Goal: Navigation & Orientation: Find specific page/section

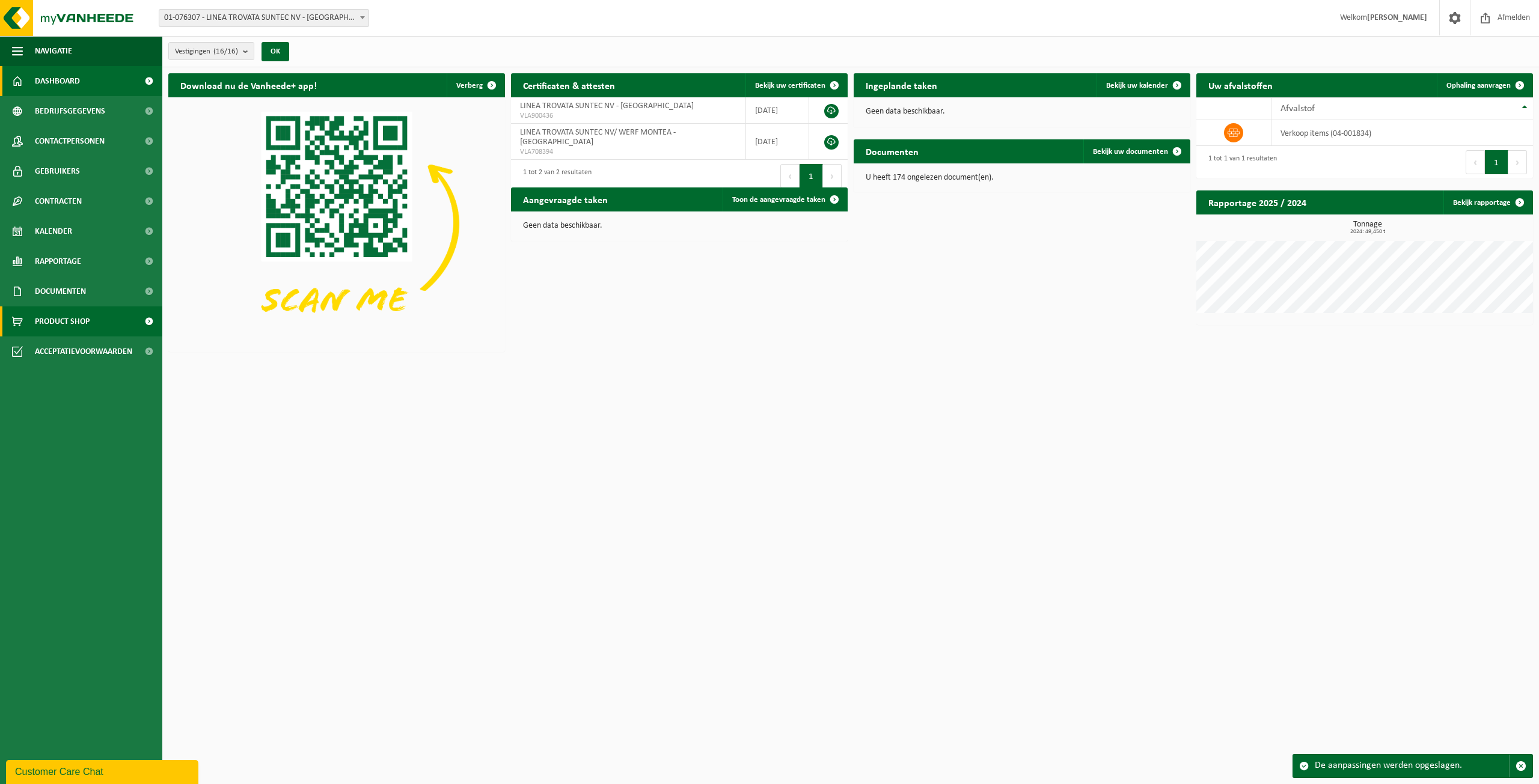
click at [55, 323] on span "Product Shop" at bounding box center [62, 321] width 55 height 30
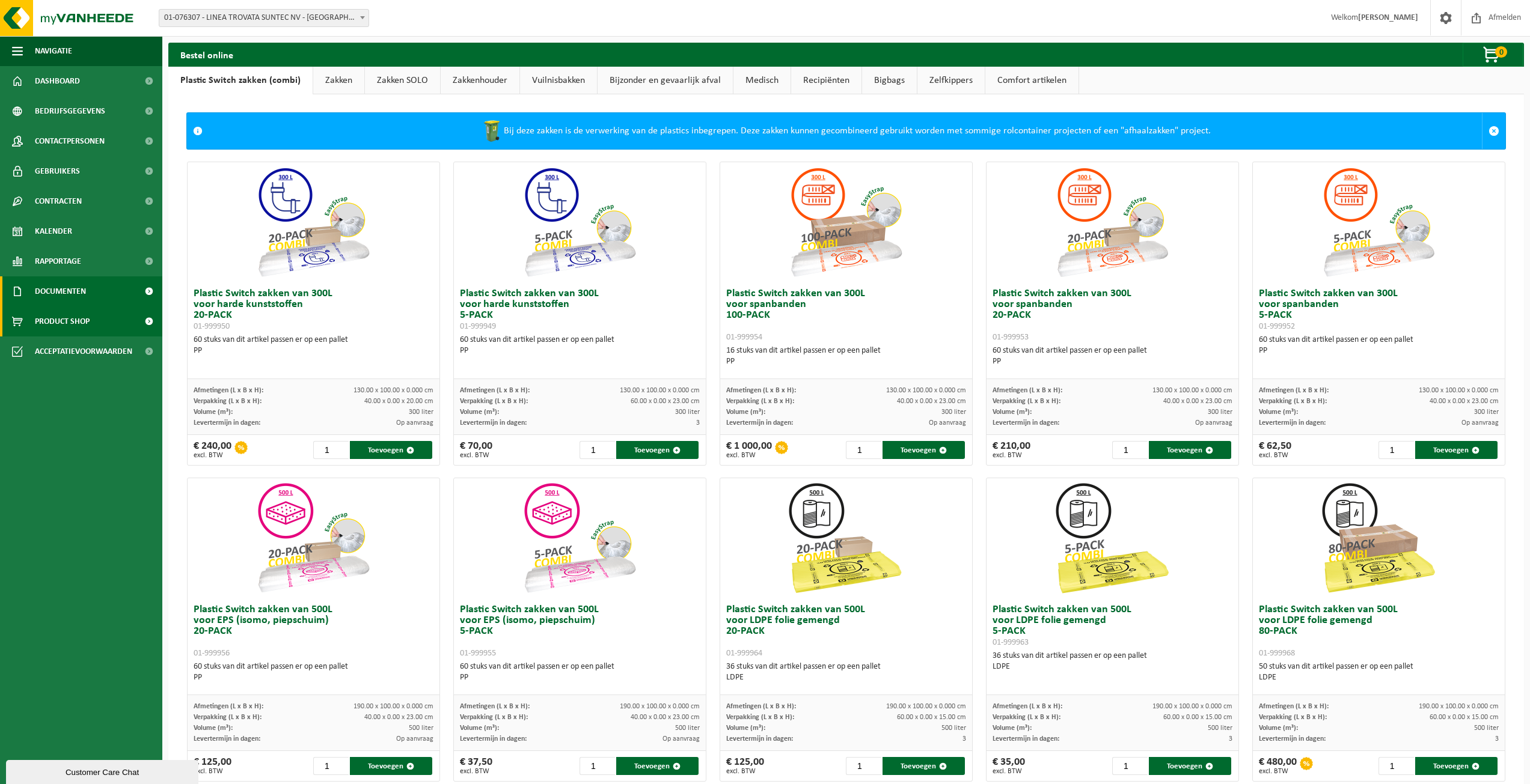
click at [32, 284] on link "Documenten" at bounding box center [81, 291] width 162 height 30
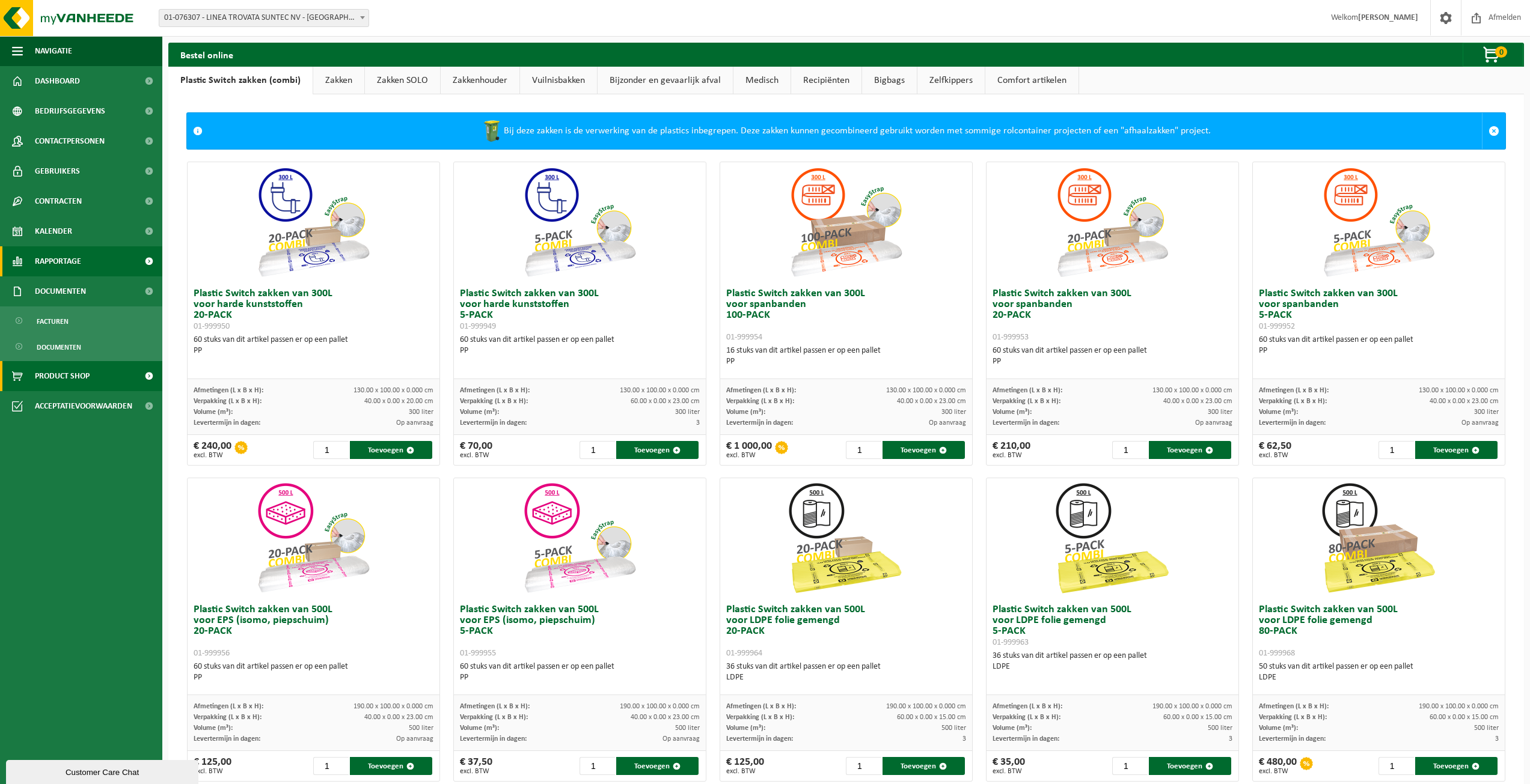
click at [46, 257] on span "Rapportage" at bounding box center [58, 261] width 46 height 30
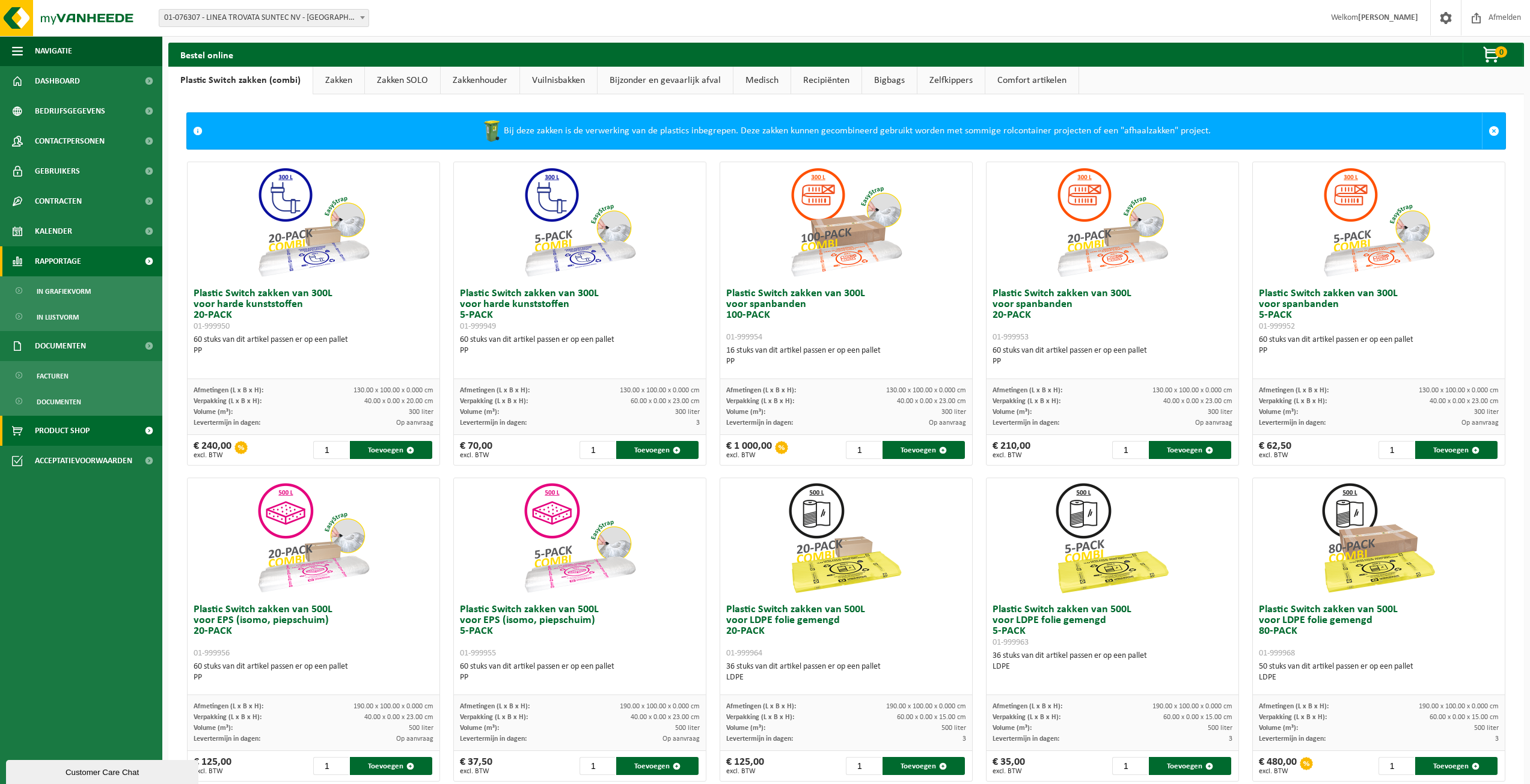
click at [48, 247] on span "Rapportage" at bounding box center [58, 261] width 46 height 30
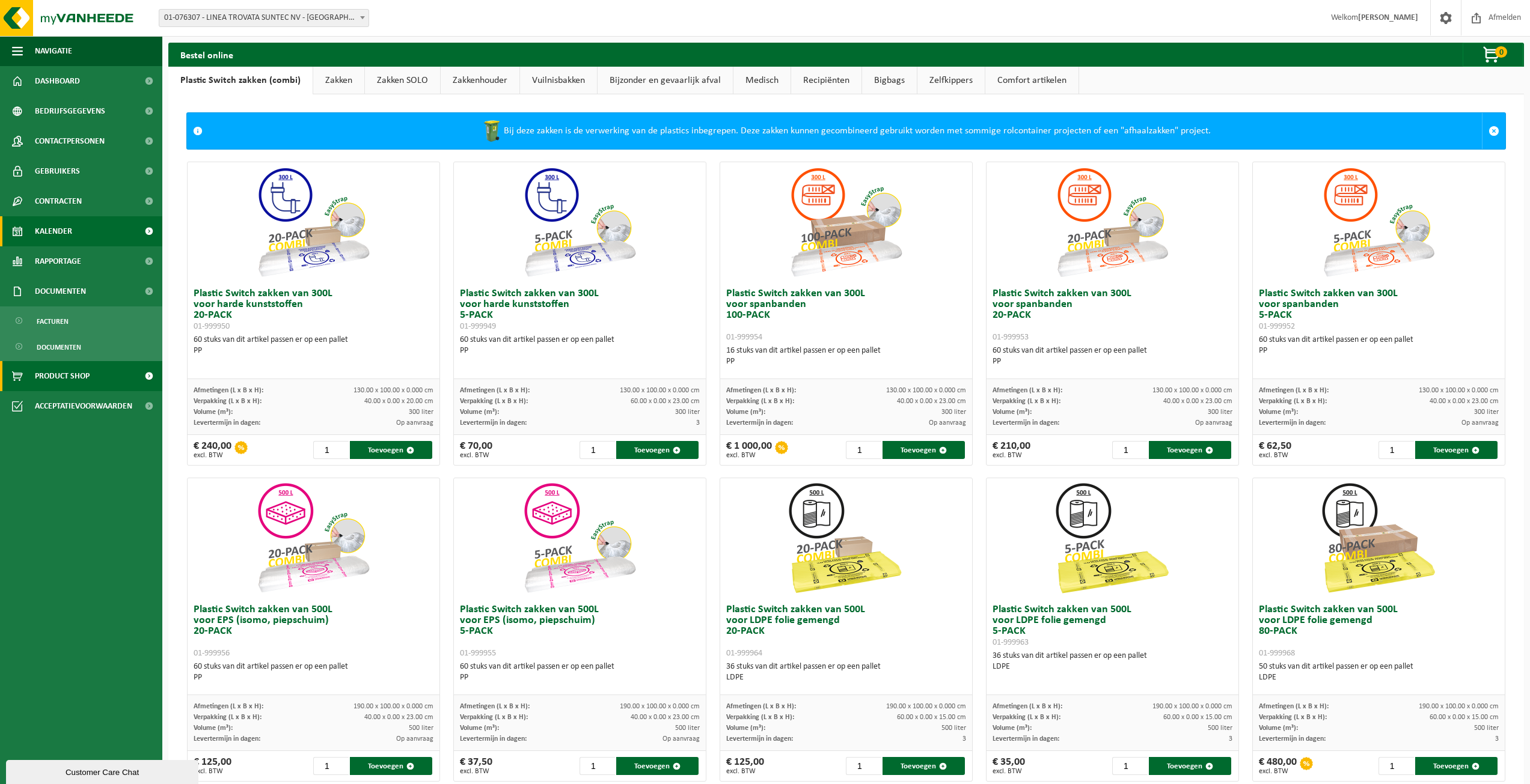
click at [55, 235] on span "Kalender" at bounding box center [53, 231] width 37 height 30
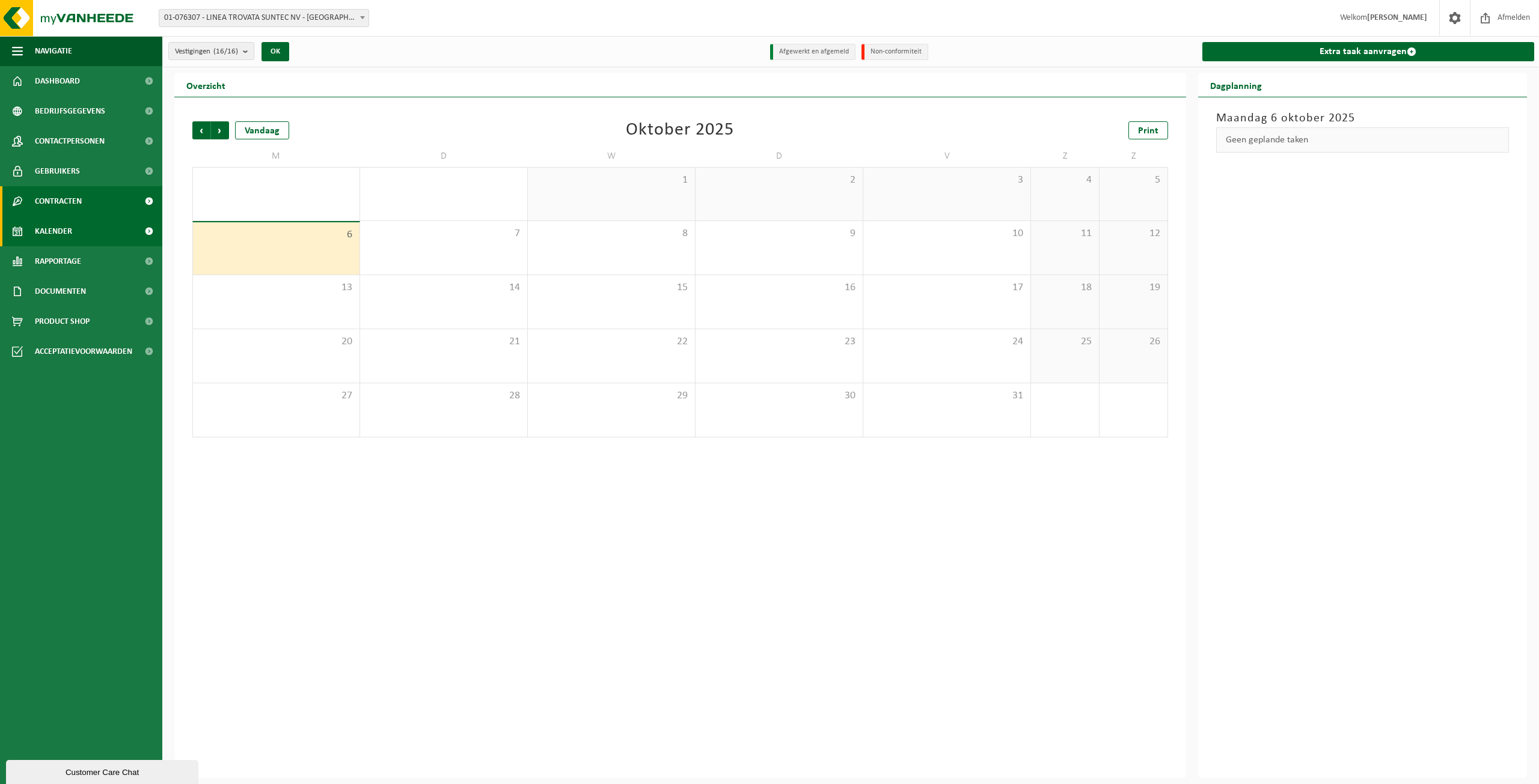
click at [55, 190] on span "Contracten" at bounding box center [58, 201] width 47 height 30
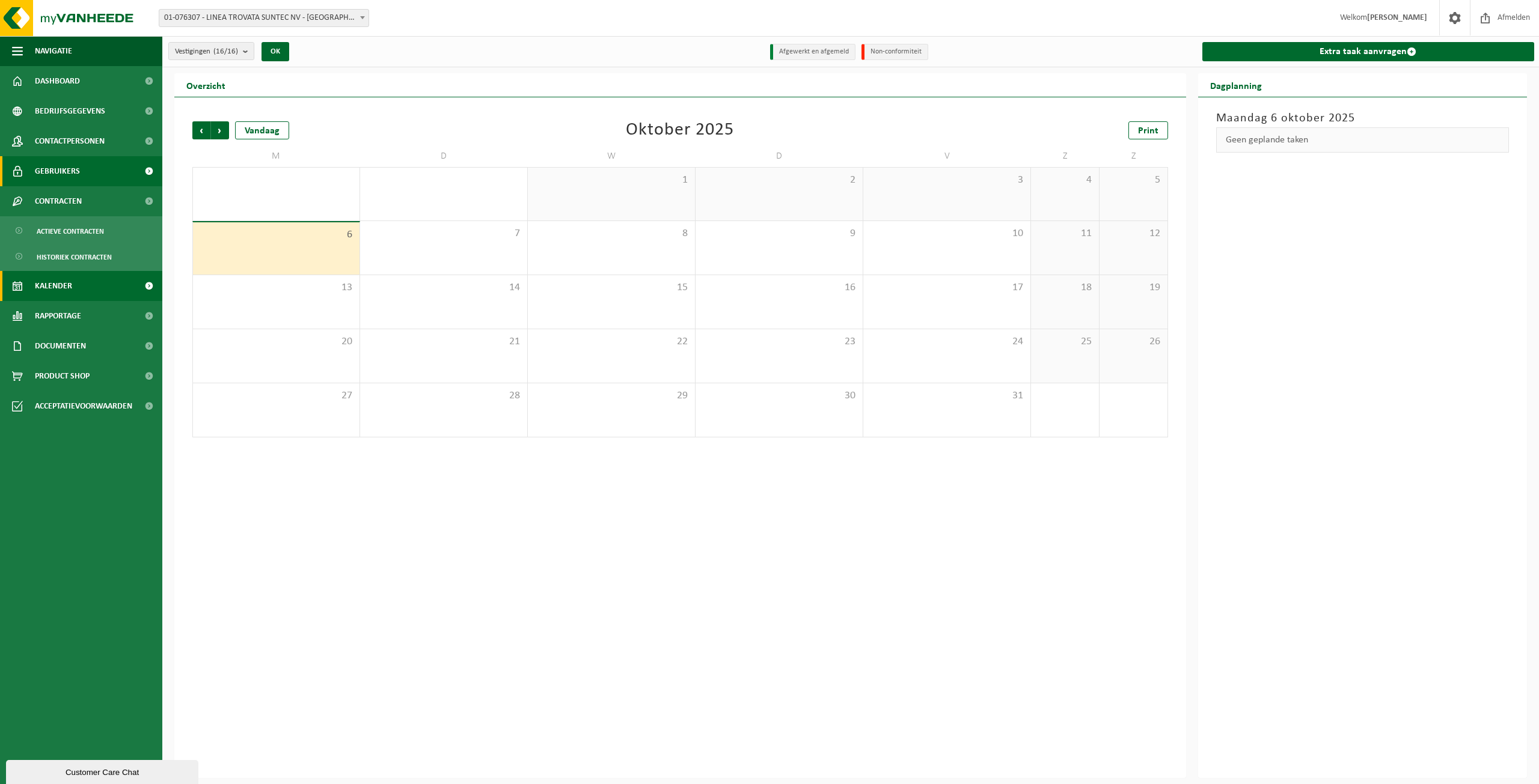
click at [58, 175] on span "Gebruikers" at bounding box center [57, 171] width 45 height 30
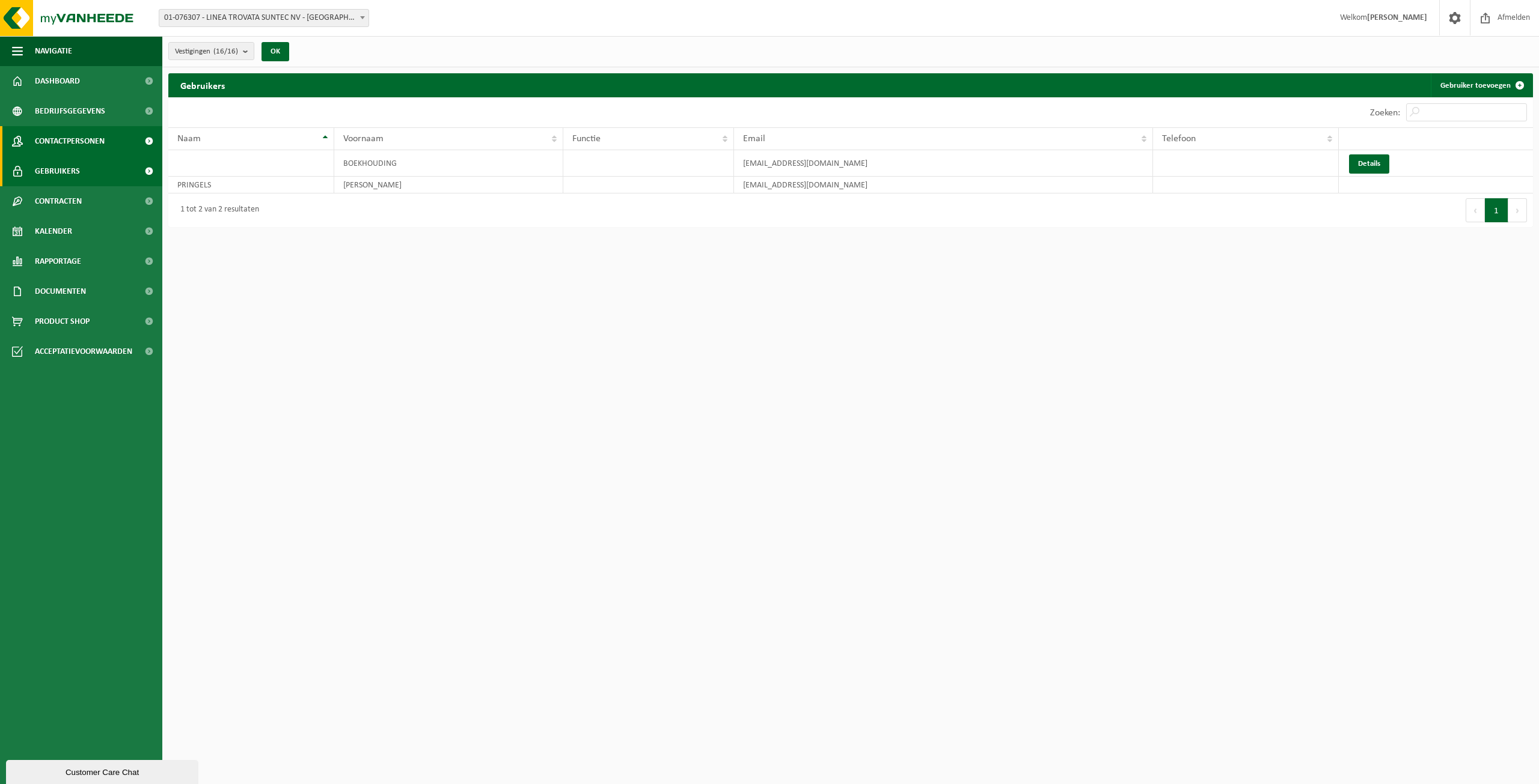
click at [65, 142] on span "Contactpersonen" at bounding box center [70, 141] width 70 height 30
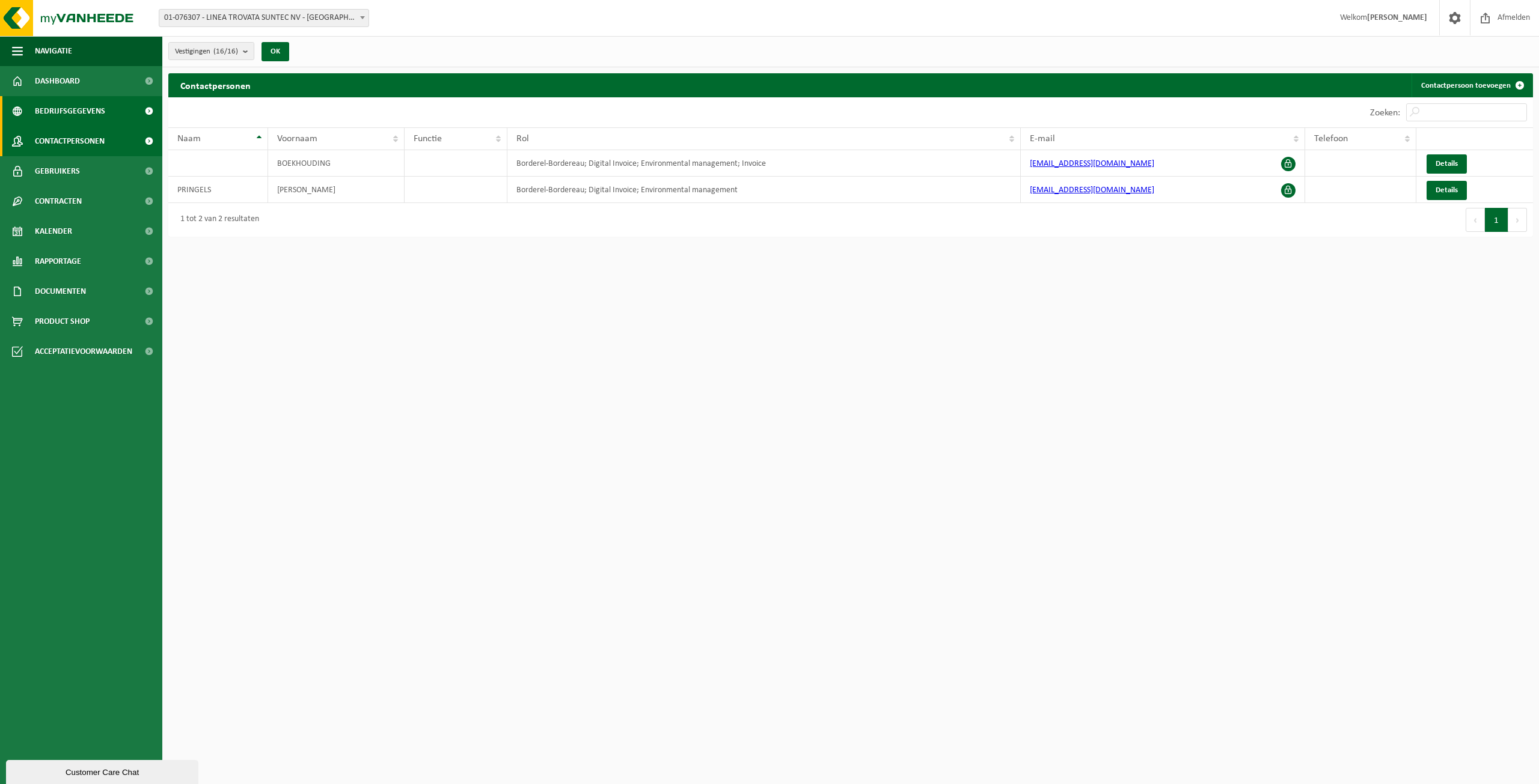
click at [92, 121] on span "Bedrijfsgegevens" at bounding box center [70, 111] width 70 height 30
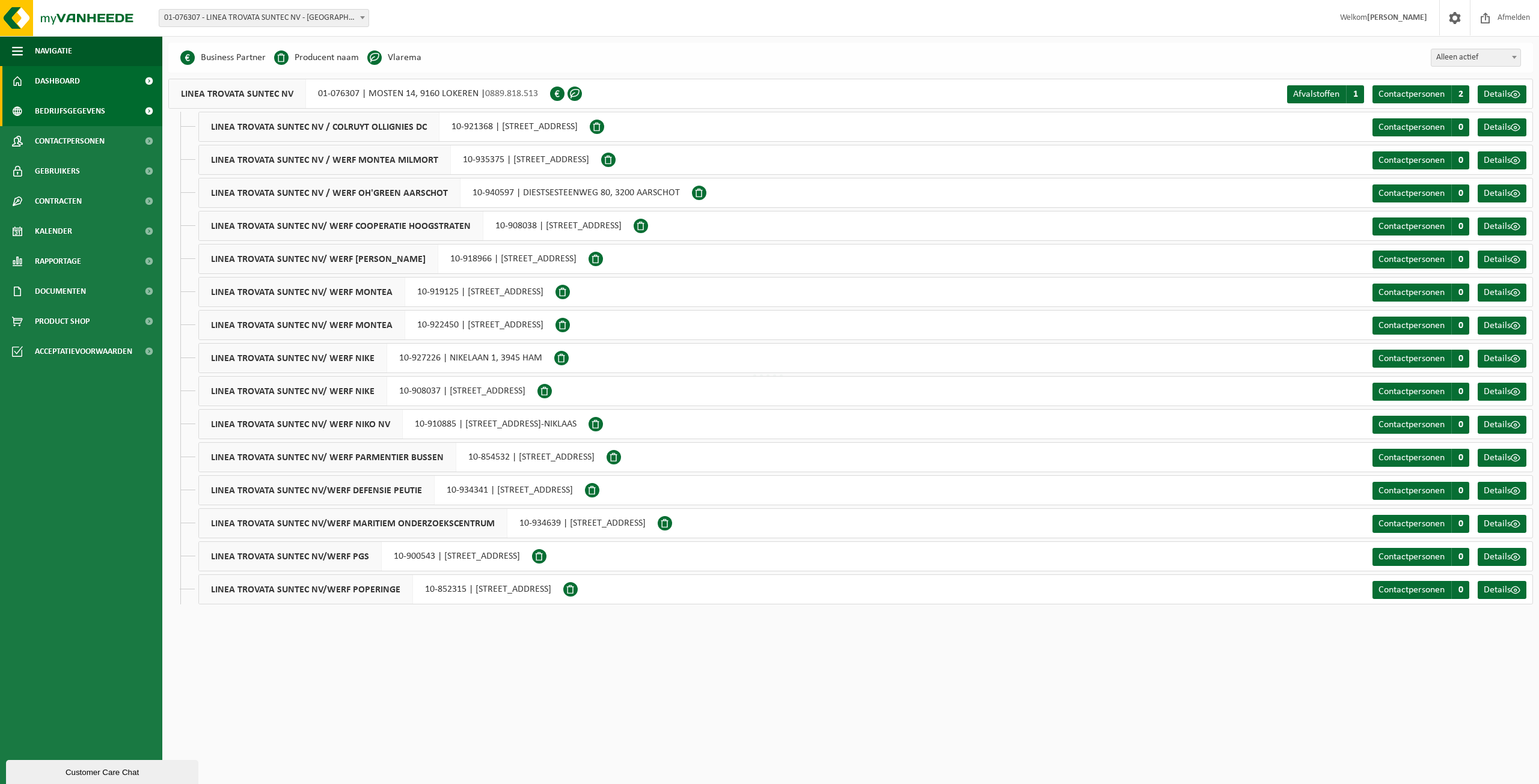
click at [82, 88] on link "Dashboard" at bounding box center [81, 81] width 162 height 30
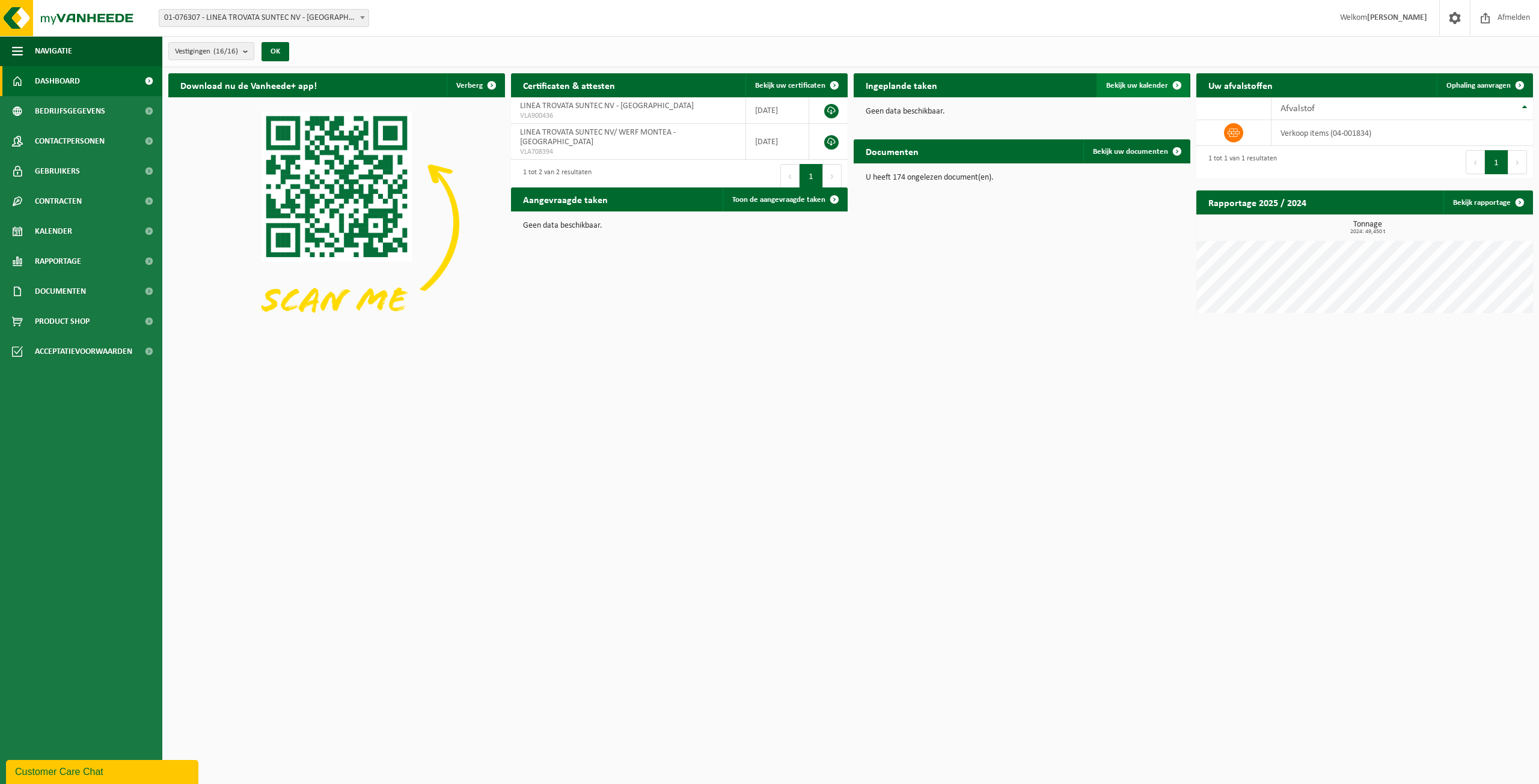
click at [1156, 79] on link "Bekijk uw kalender" at bounding box center [1143, 86] width 93 height 24
click at [814, 207] on link "Toon de aangevraagde taken" at bounding box center [784, 200] width 124 height 24
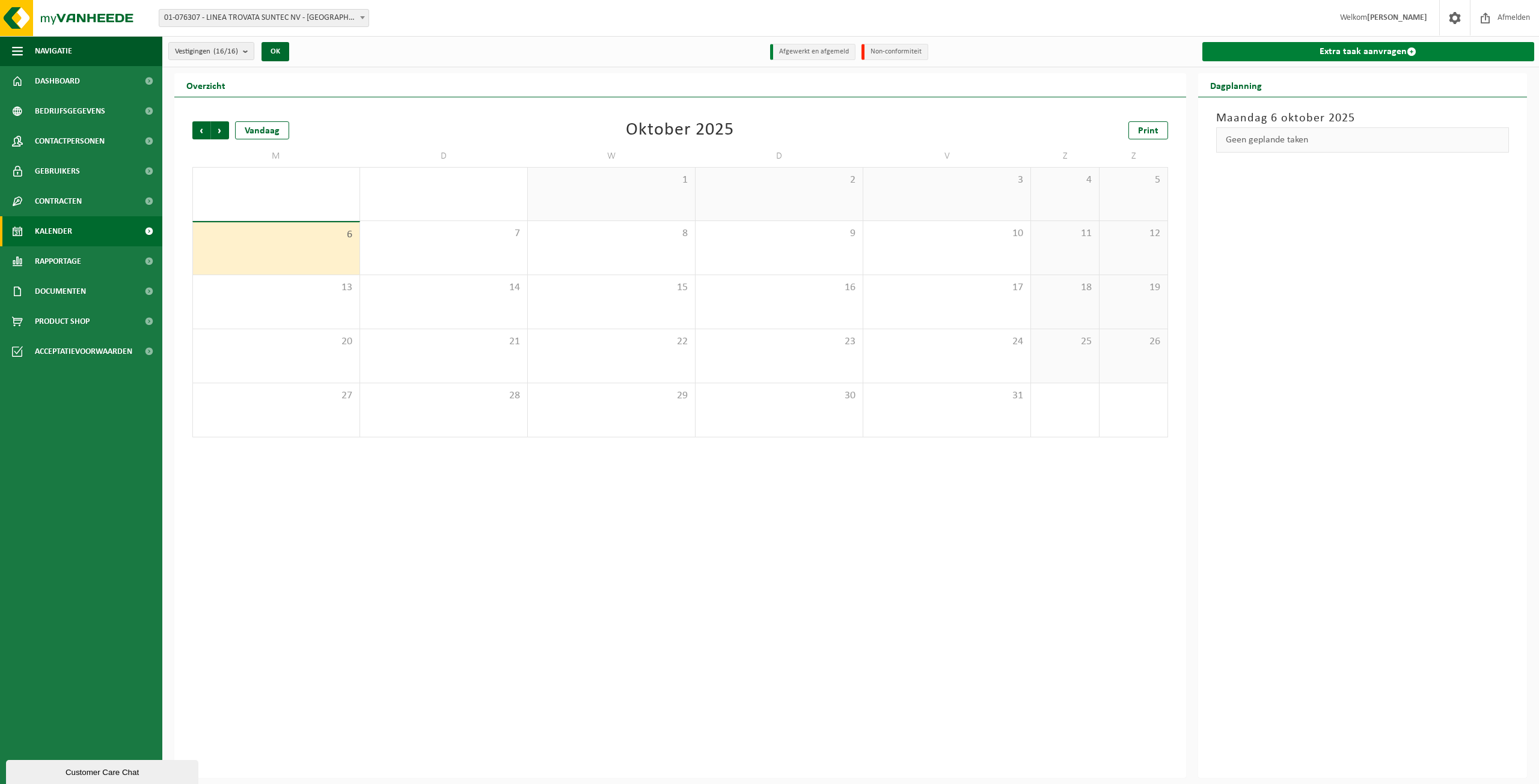
click at [1218, 55] on link "Extra taak aanvragen" at bounding box center [1369, 51] width 333 height 19
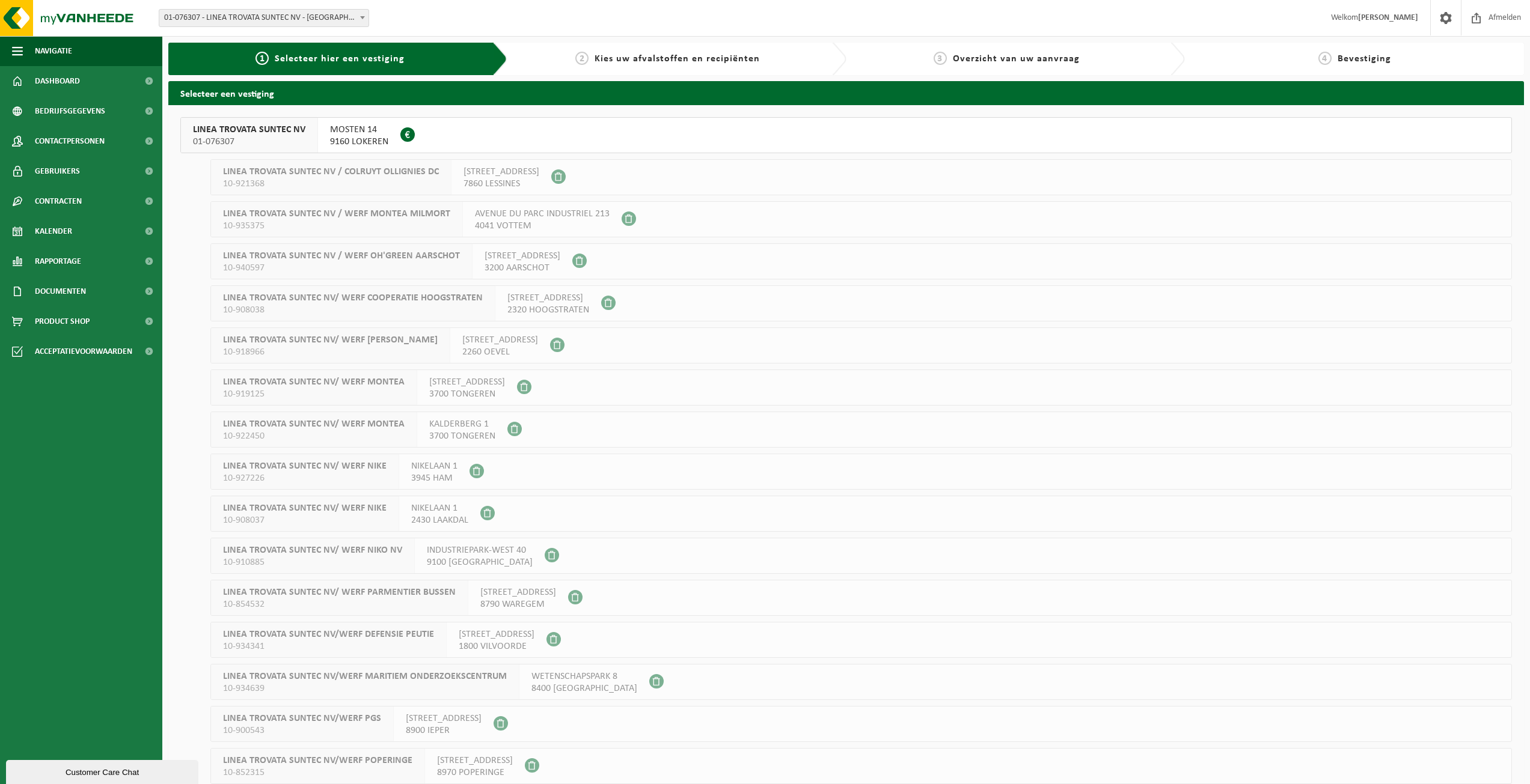
click at [260, 132] on span "LINEA TROVATA SUNTEC NV" at bounding box center [249, 129] width 112 height 12
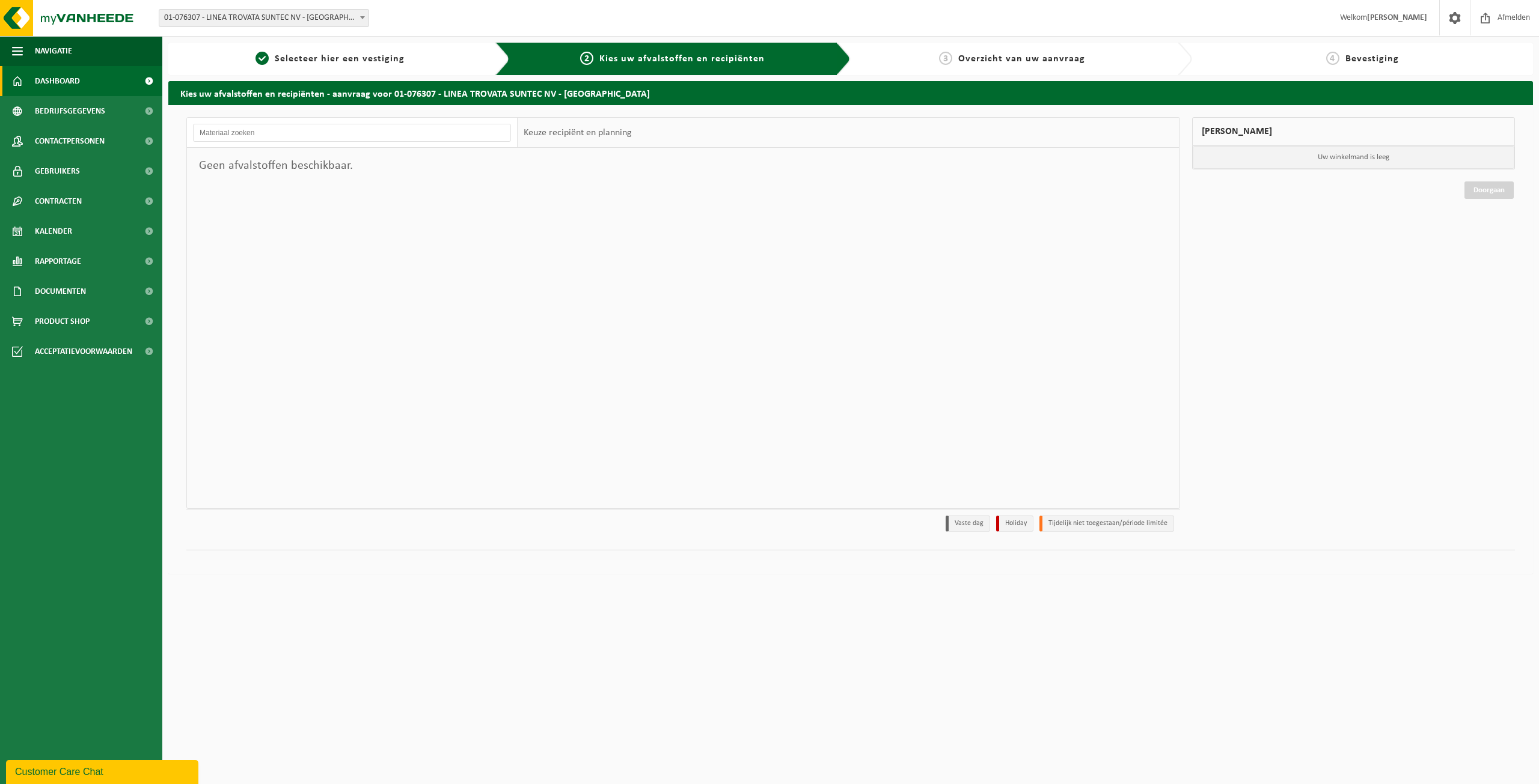
click at [36, 75] on span "Dashboard" at bounding box center [57, 81] width 45 height 30
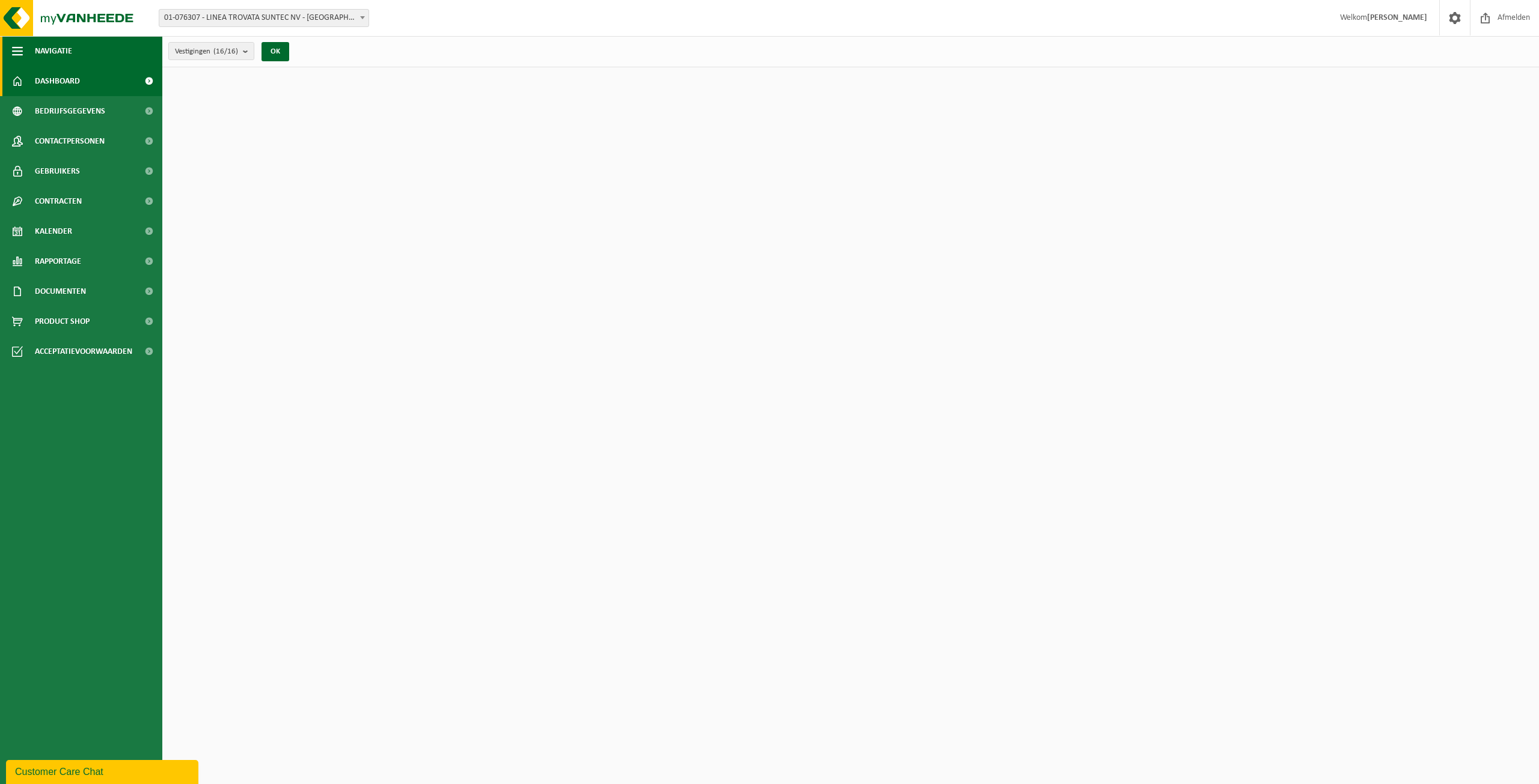
click at [27, 57] on button "Navigatie" at bounding box center [81, 51] width 162 height 30
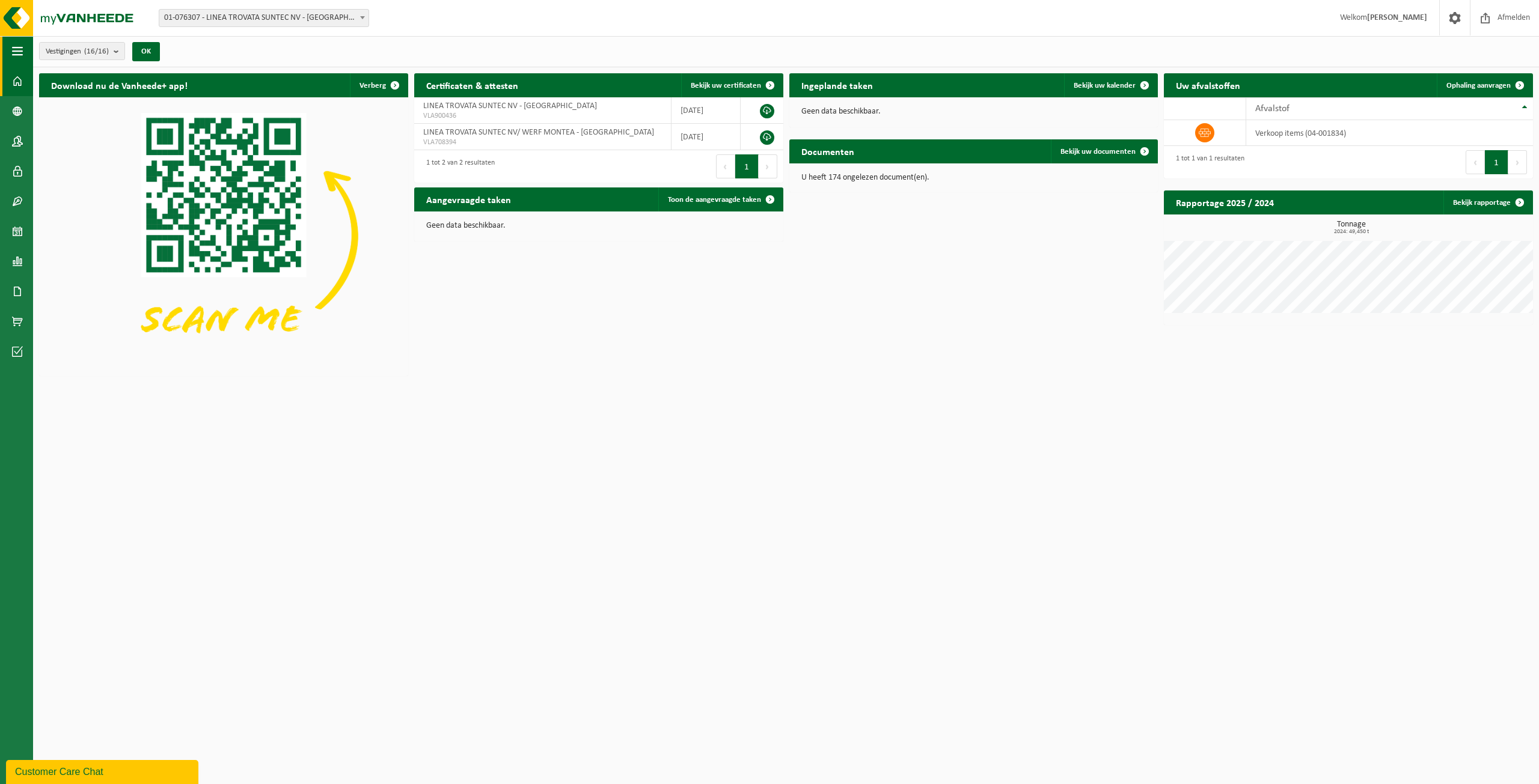
click at [14, 51] on span "button" at bounding box center [17, 51] width 11 height 30
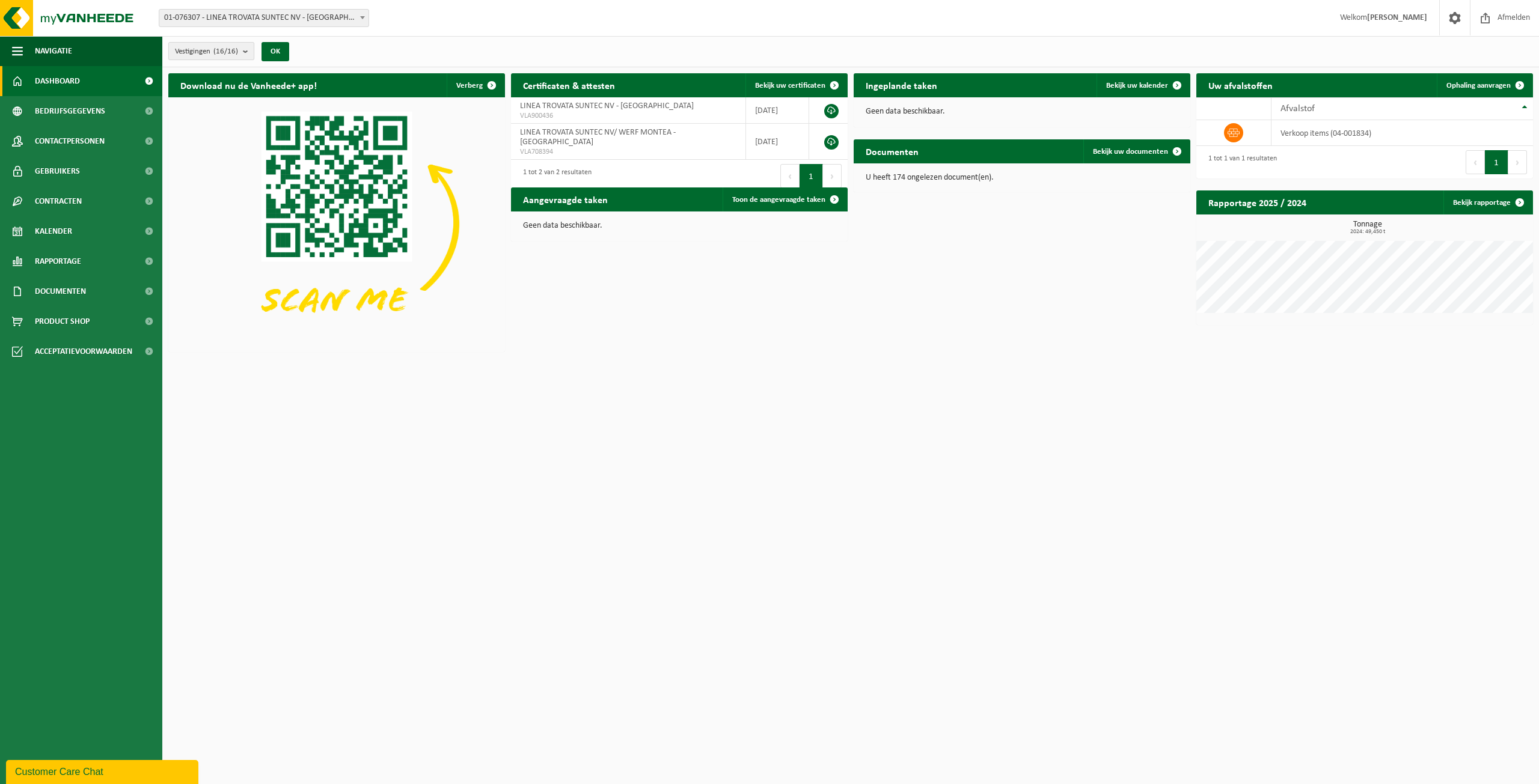
click at [241, 48] on button "Vestigingen (16/16)" at bounding box center [211, 51] width 86 height 18
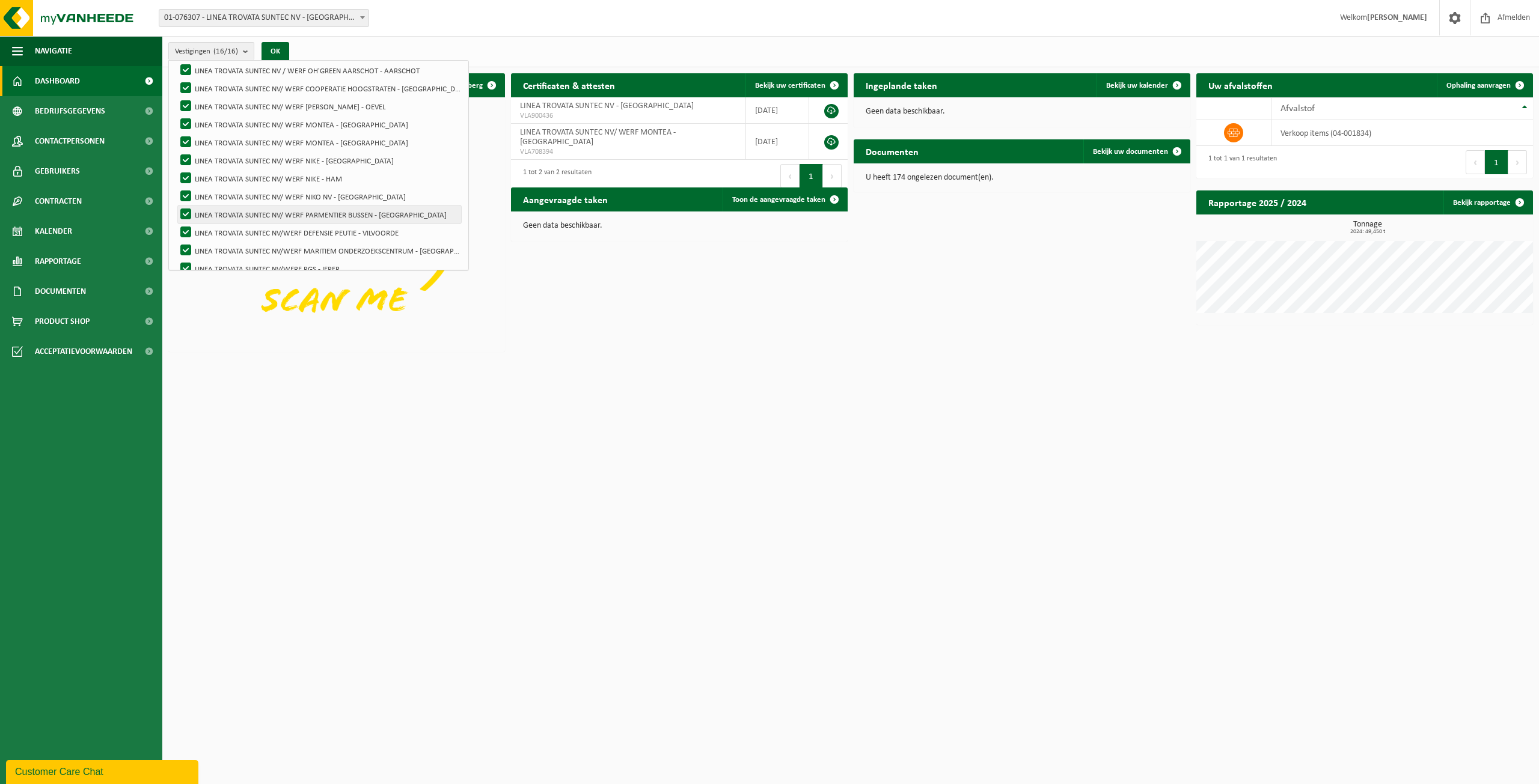
scroll to position [151, 0]
click at [541, 346] on div "Download nu de Vanheede+ app! Verberg Certificaten & attesten Bekijk uw certifi…" at bounding box center [851, 212] width 1371 height 291
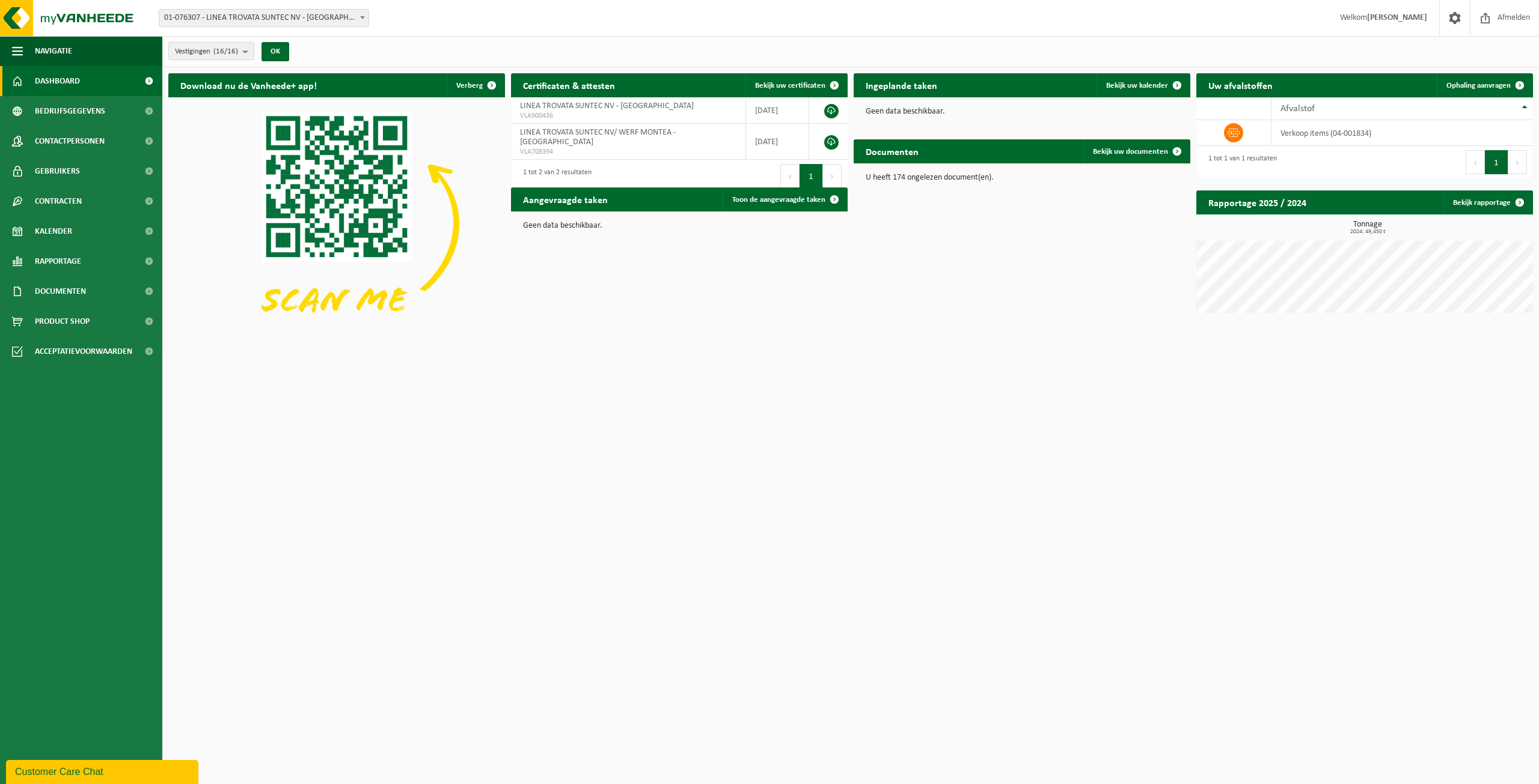
click at [367, 19] on span at bounding box center [362, 17] width 12 height 16
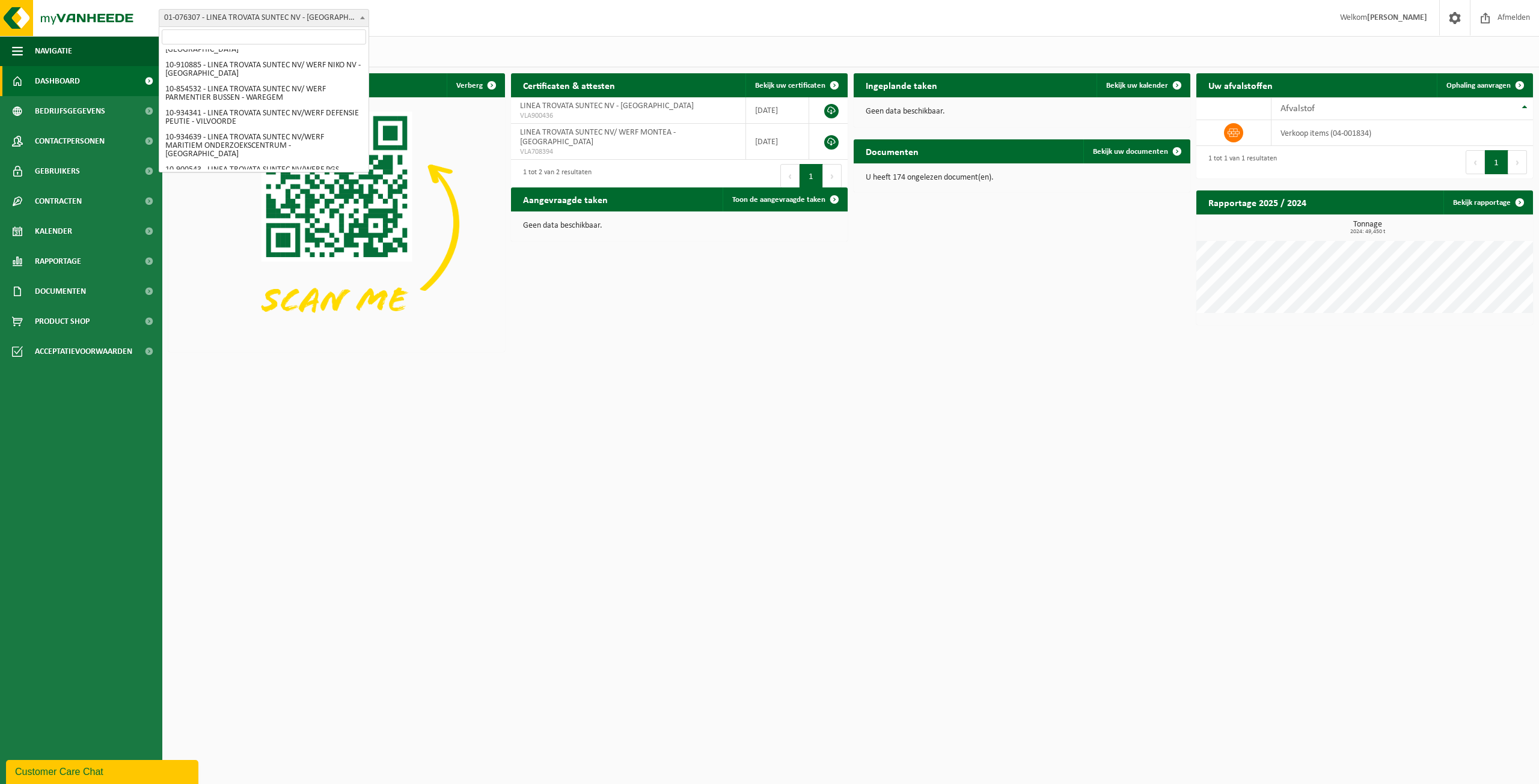
scroll to position [256, 0]
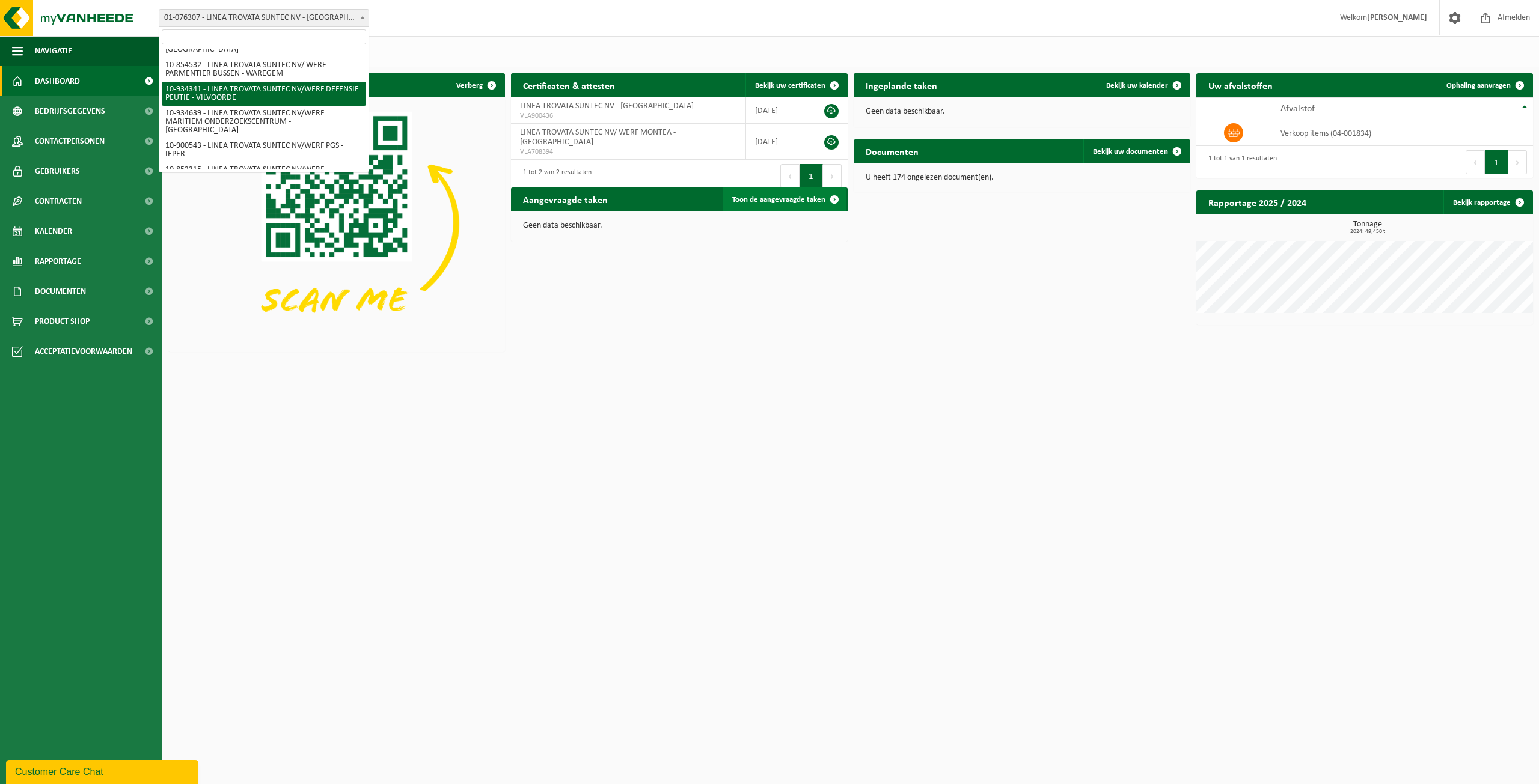
click at [810, 206] on link "Toon de aangevraagde taken" at bounding box center [784, 200] width 124 height 24
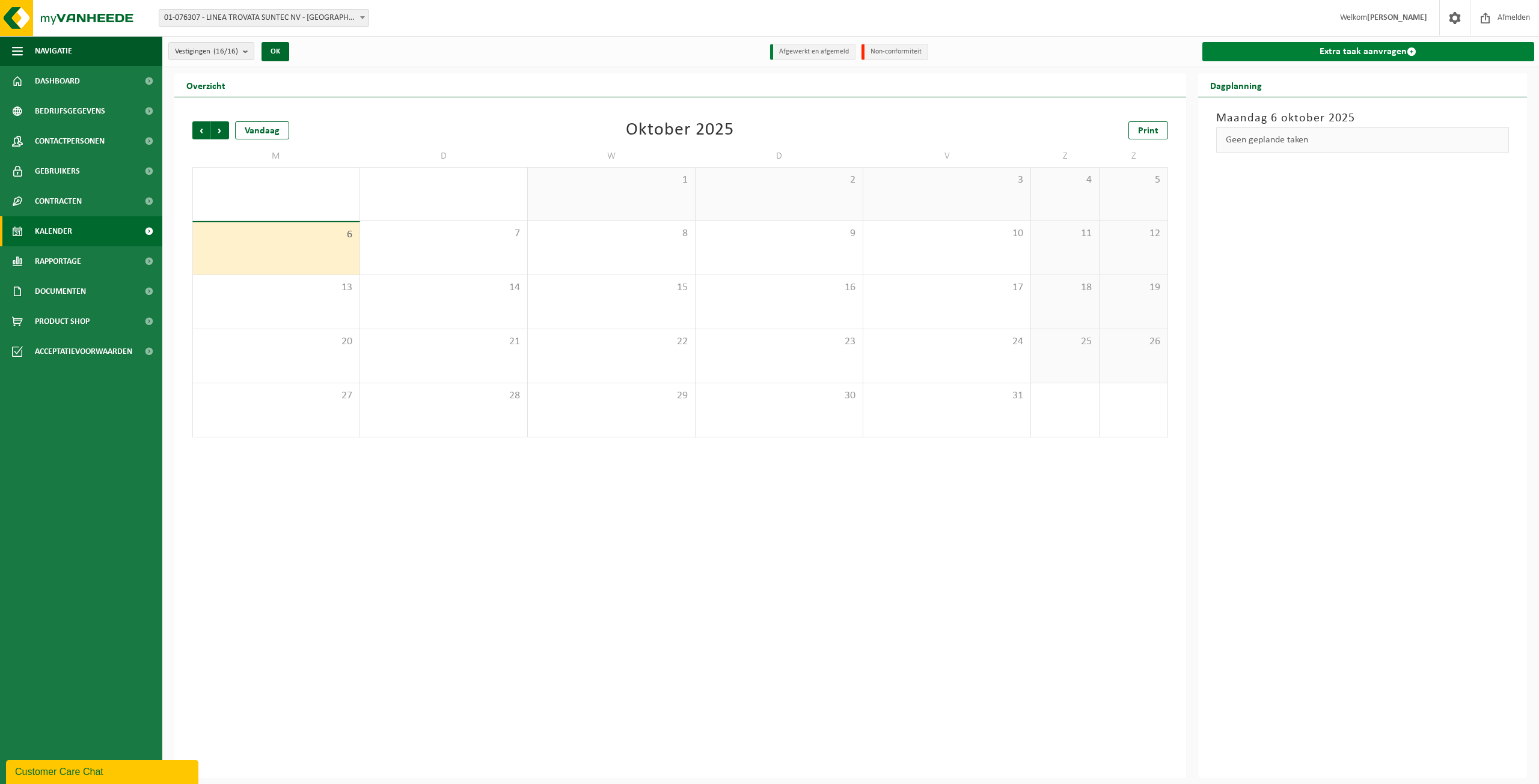
click at [1415, 56] on span at bounding box center [1411, 51] width 10 height 10
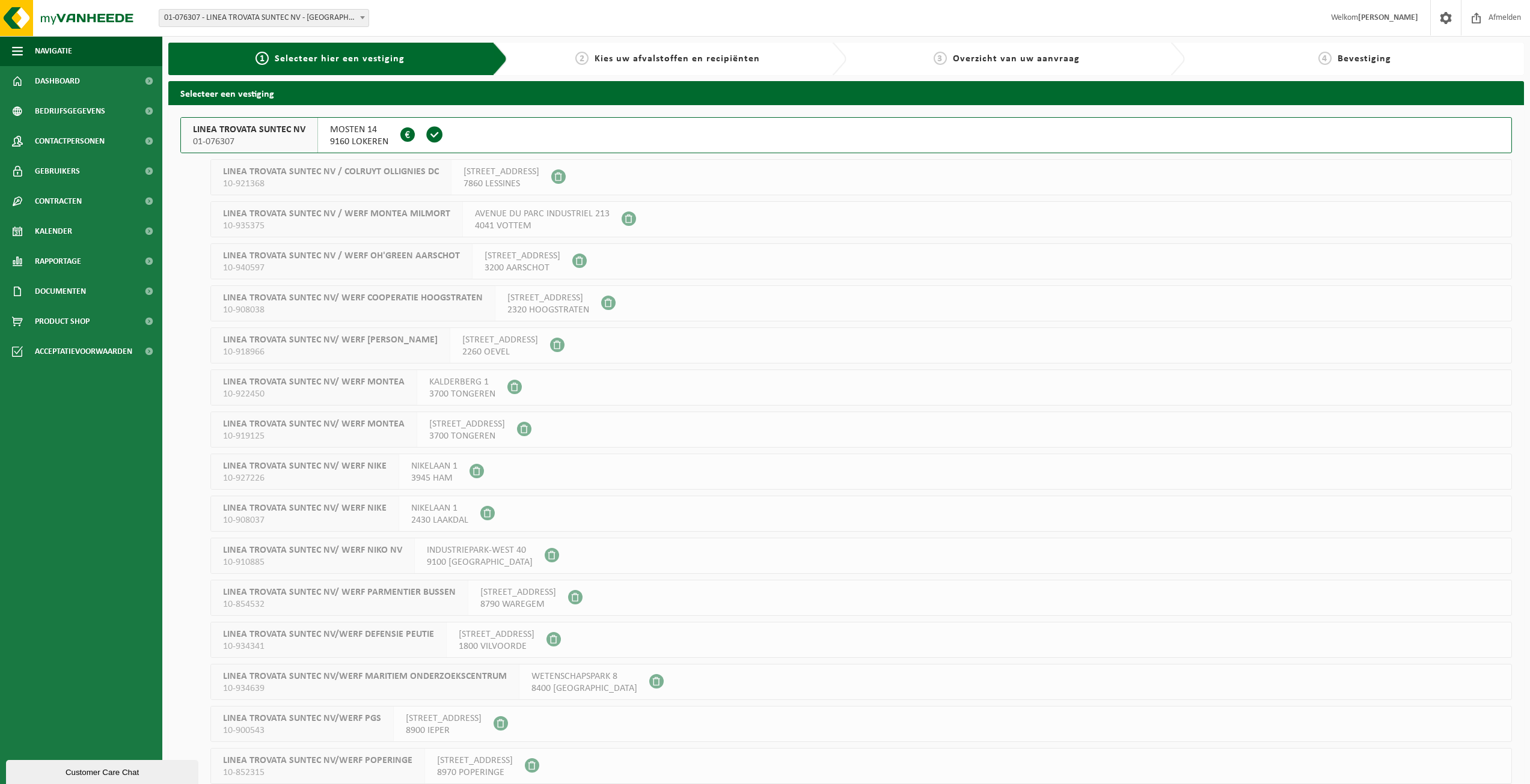
click at [680, 62] on span "Kies uw afvalstoffen en recipiënten" at bounding box center [677, 58] width 166 height 10
click at [314, 129] on div "LINEA TROVATA SUNTEC NV 01-076307" at bounding box center [249, 135] width 137 height 35
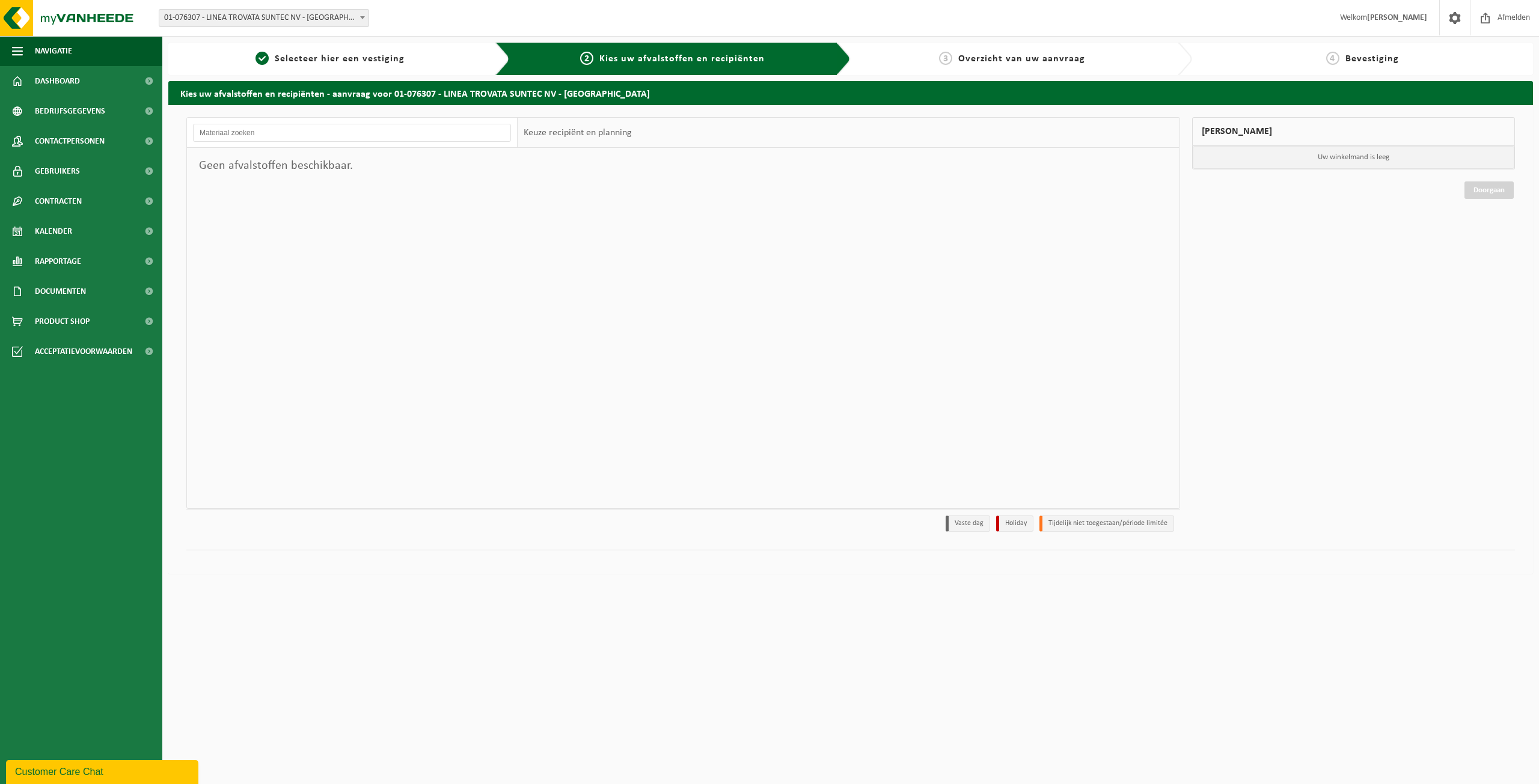
click at [262, 119] on div at bounding box center [352, 133] width 331 height 30
click at [262, 125] on input "text" at bounding box center [352, 133] width 318 height 18
type input "container"
click at [447, 51] on div "1 Selecteer hier een vestiging" at bounding box center [339, 58] width 341 height 32
click at [37, 42] on span "Navigatie" at bounding box center [53, 51] width 37 height 30
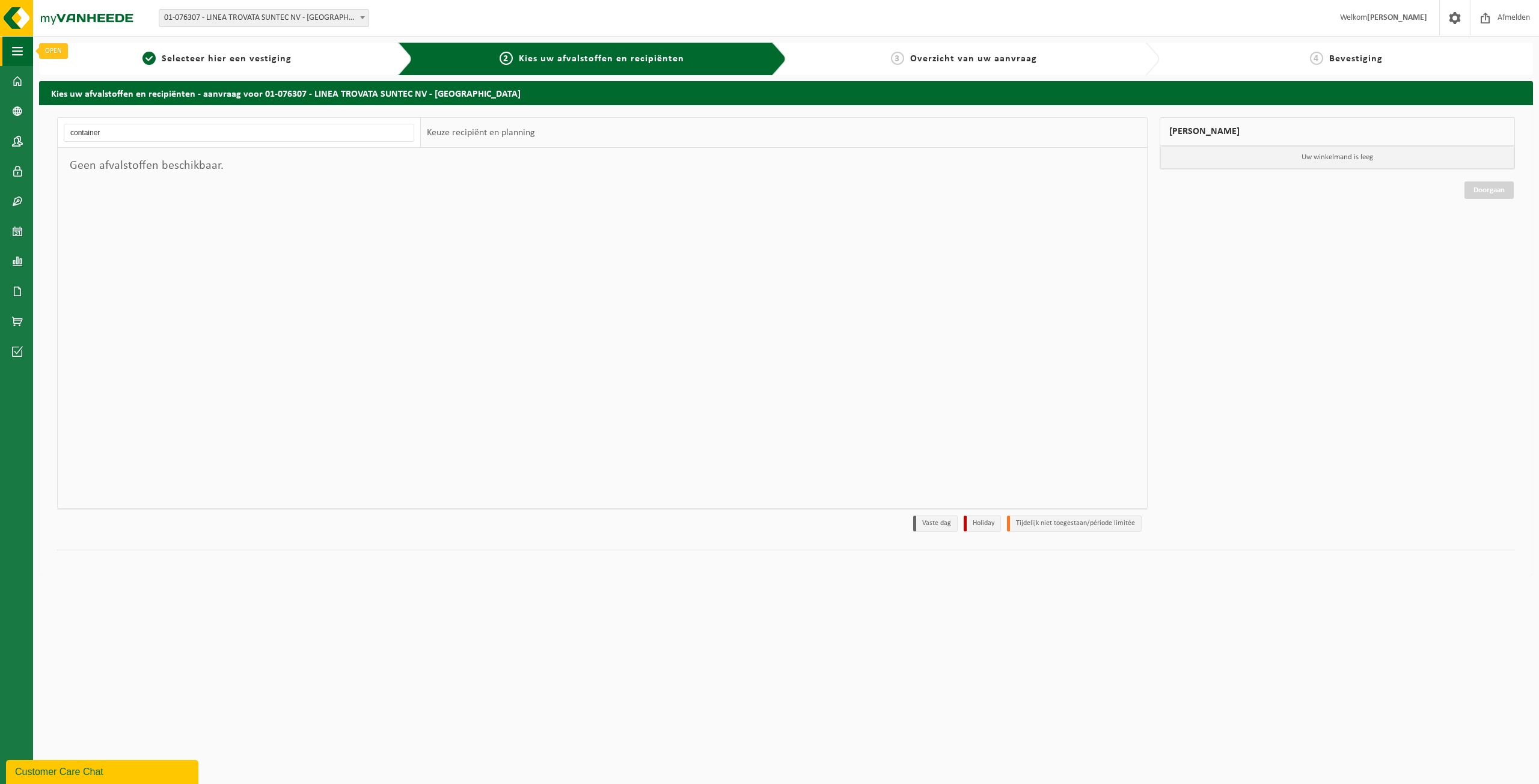
click at [19, 51] on span "button" at bounding box center [17, 51] width 11 height 30
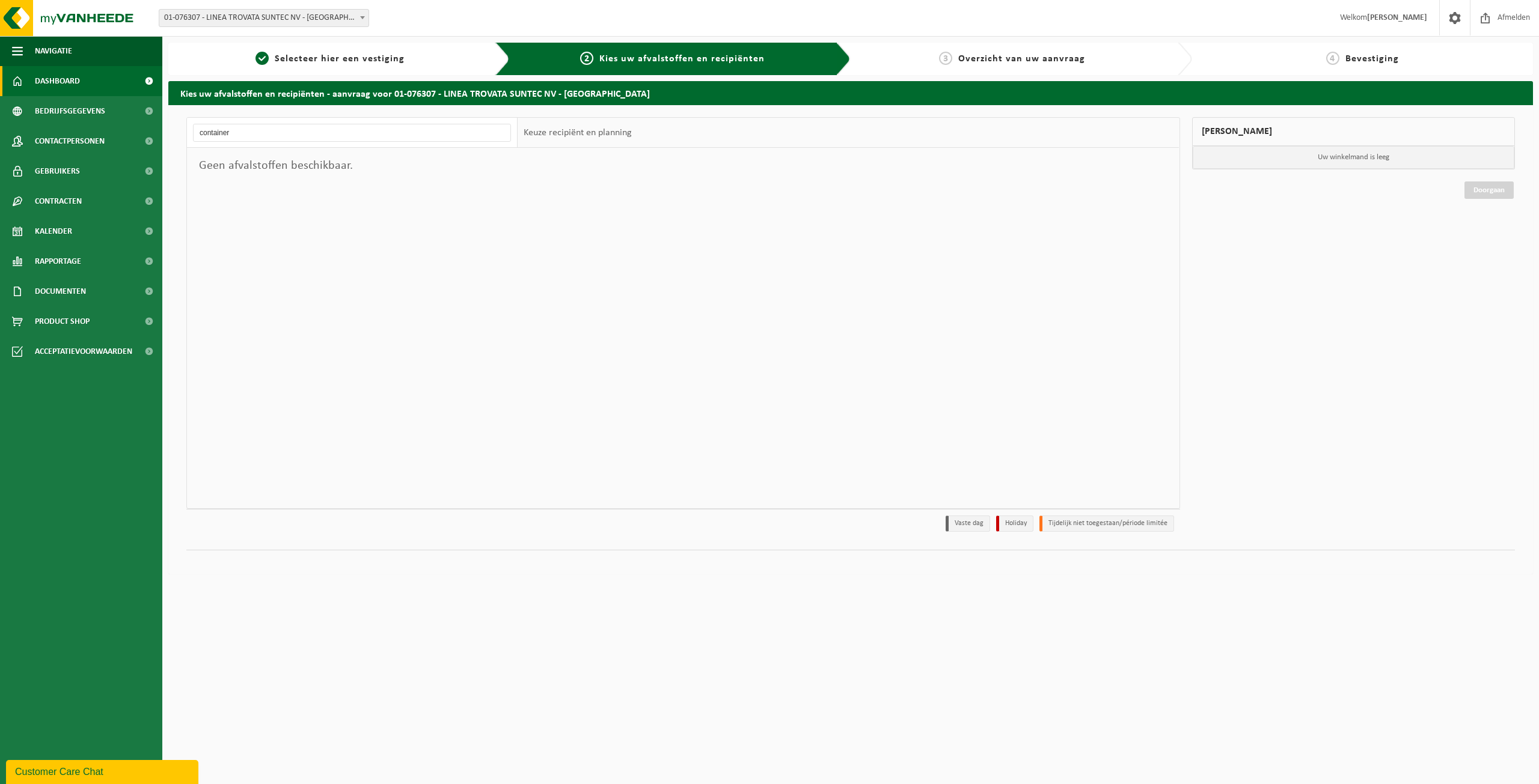
click at [43, 88] on span "Dashboard" at bounding box center [57, 81] width 45 height 30
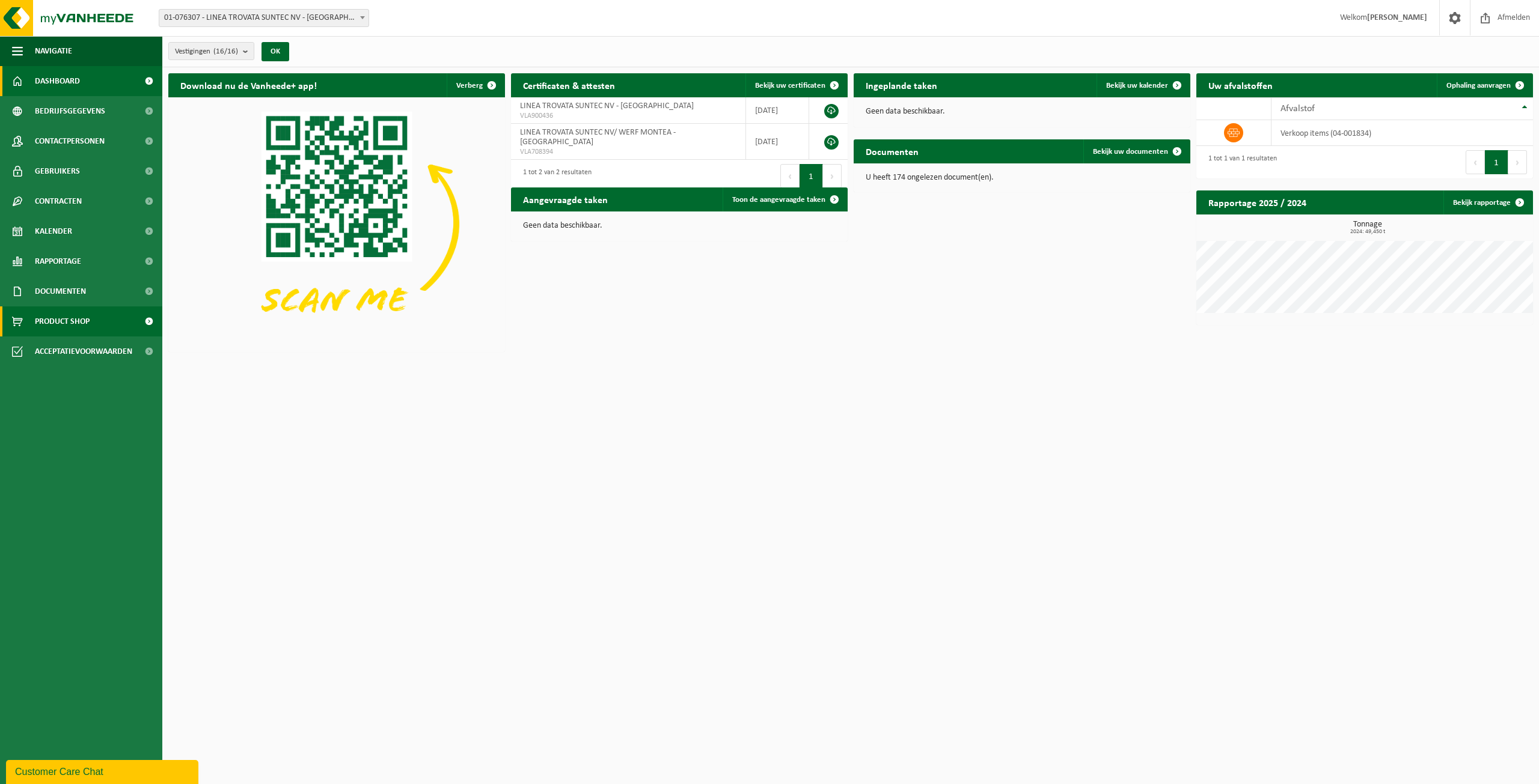
click at [55, 325] on span "Product Shop" at bounding box center [62, 321] width 55 height 30
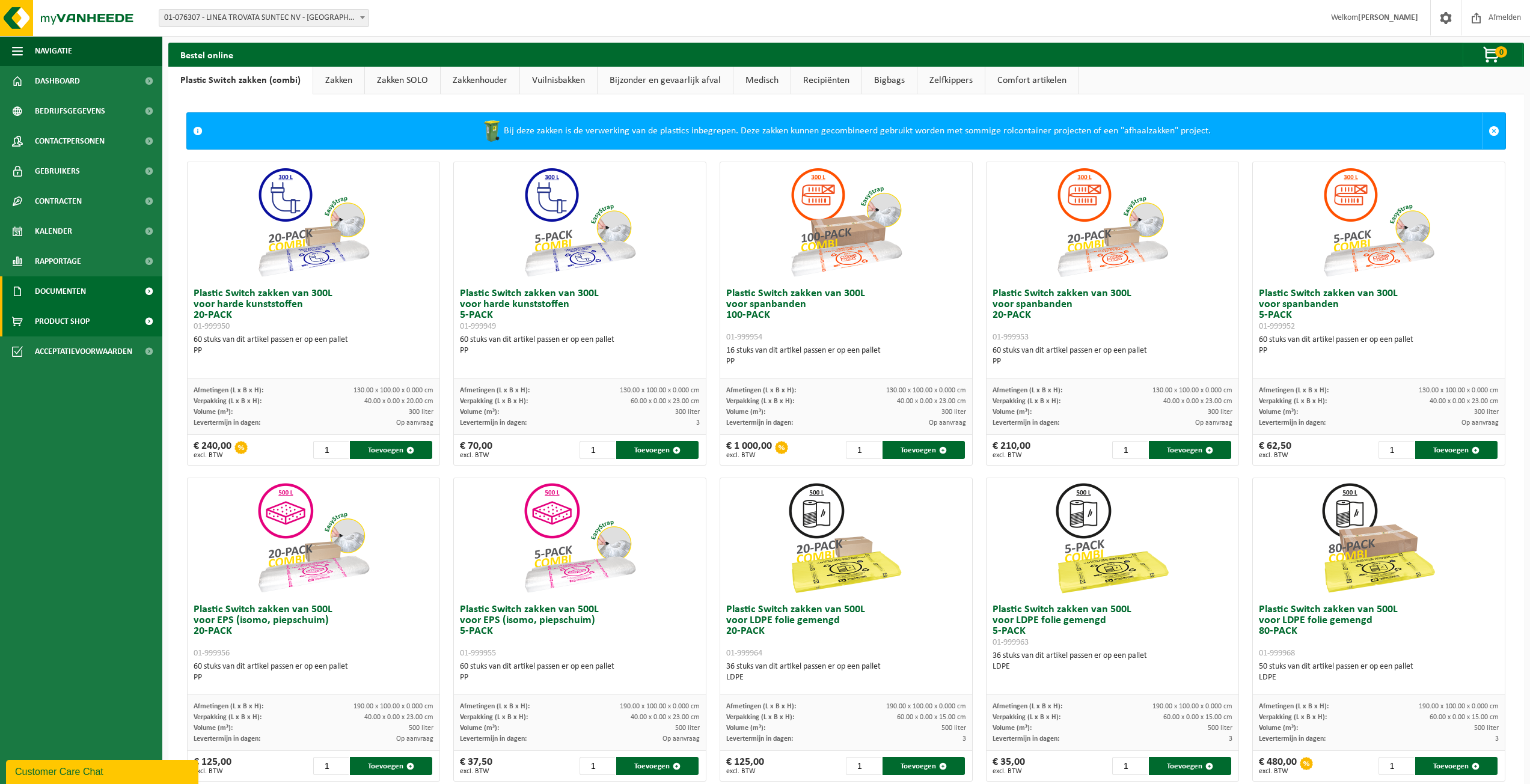
click at [84, 280] on span "Documenten" at bounding box center [60, 291] width 51 height 30
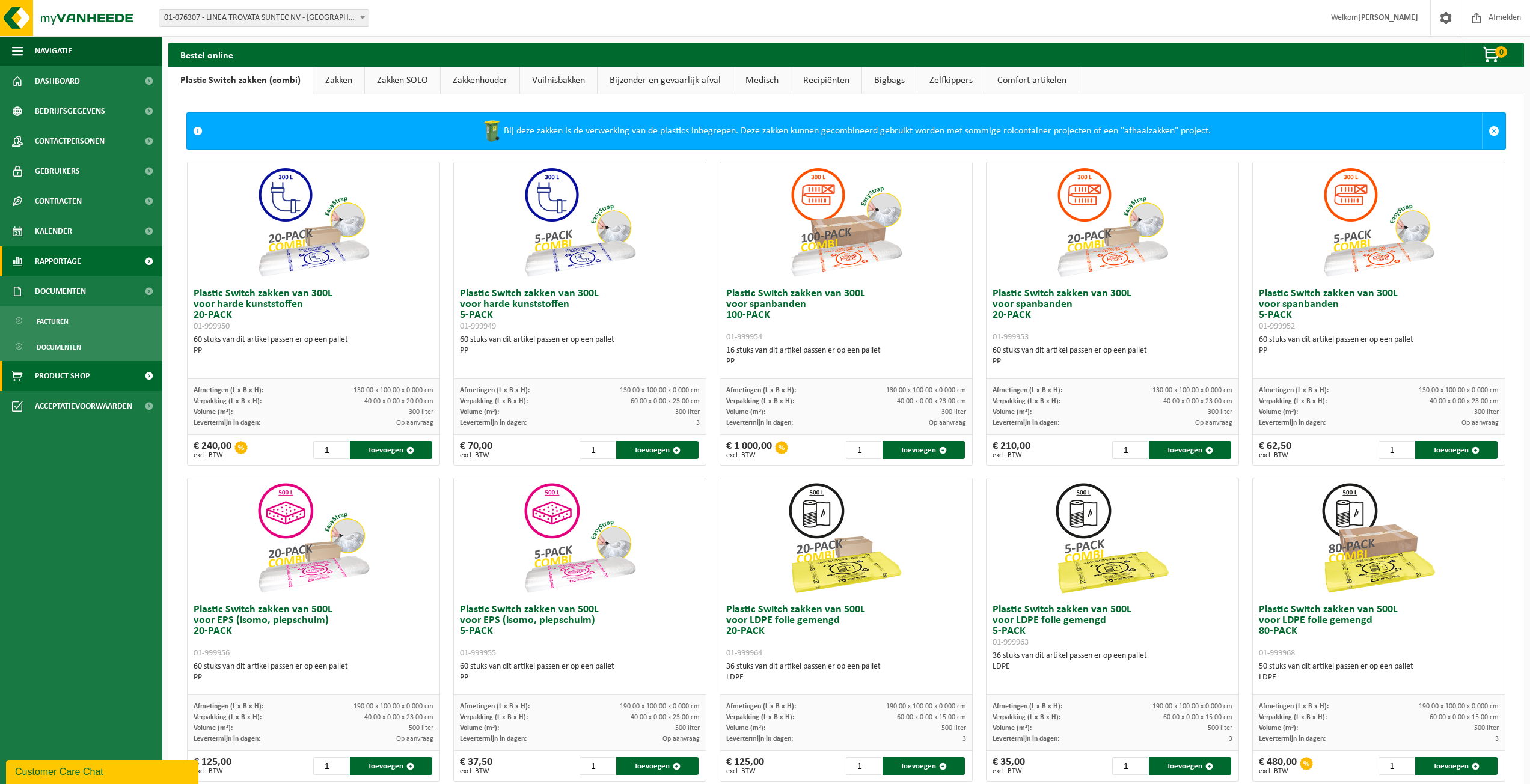
click at [81, 271] on span "Rapportage" at bounding box center [58, 261] width 46 height 30
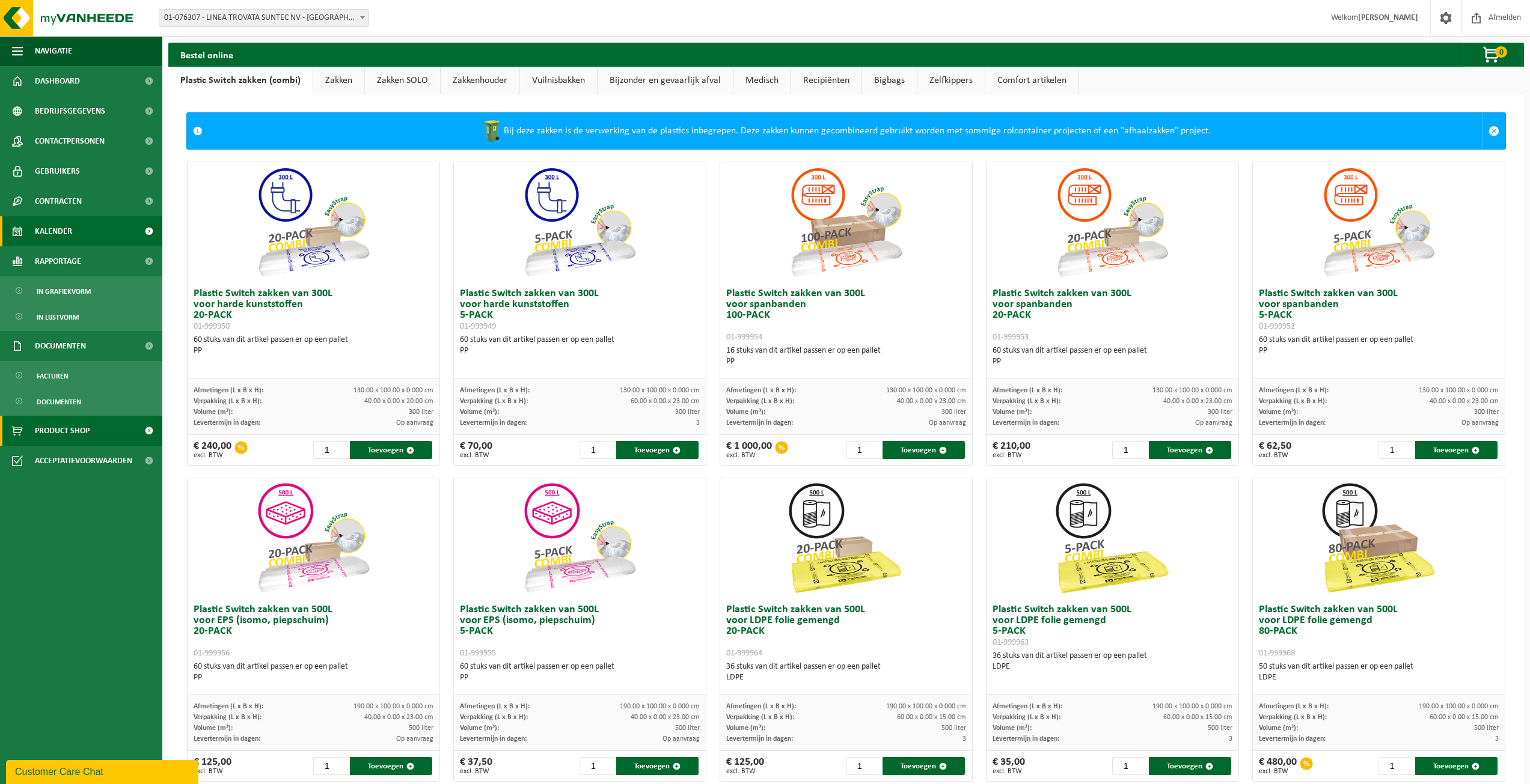
click at [86, 245] on link "Kalender" at bounding box center [81, 231] width 162 height 30
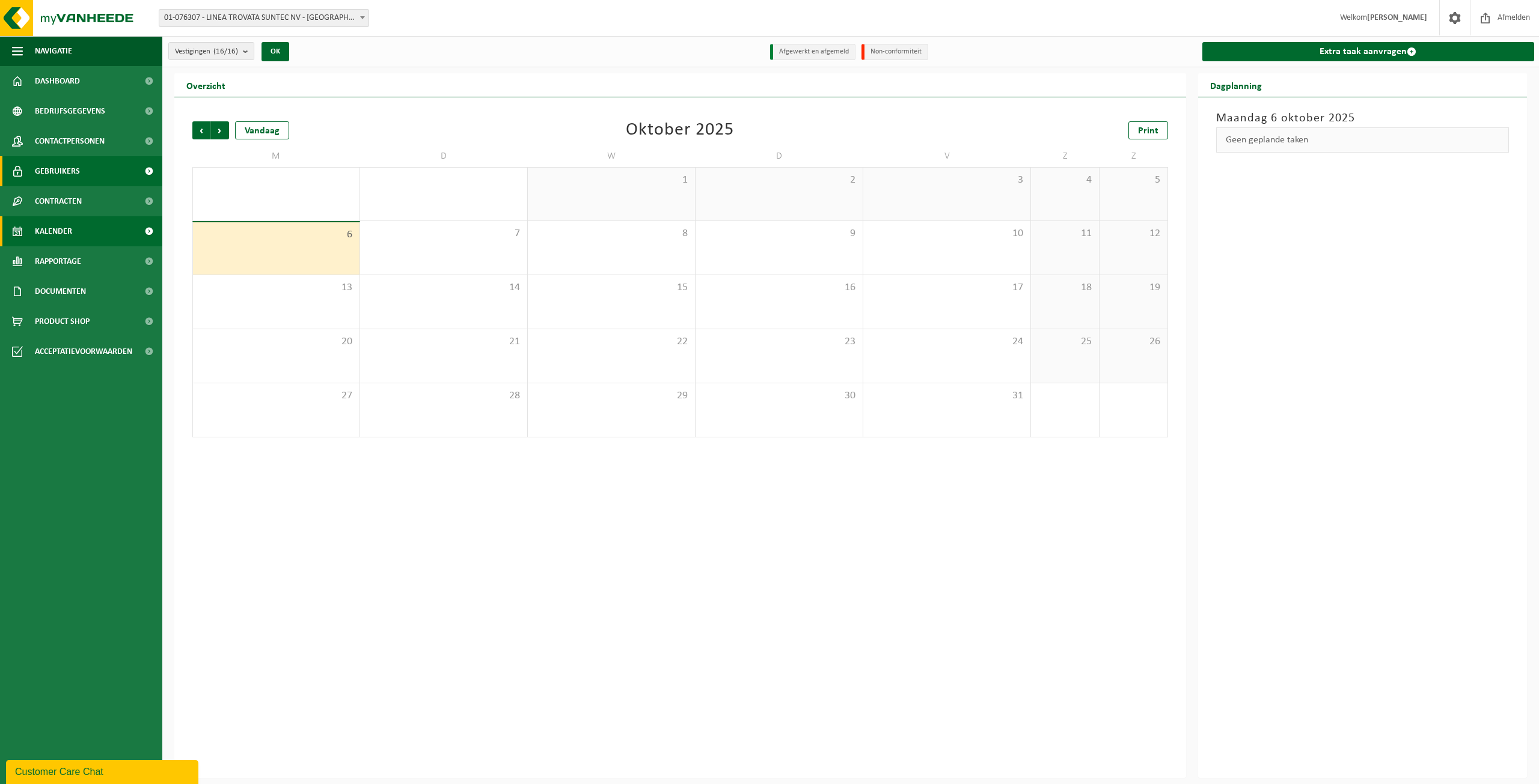
click at [69, 182] on span "Gebruikers" at bounding box center [57, 171] width 45 height 30
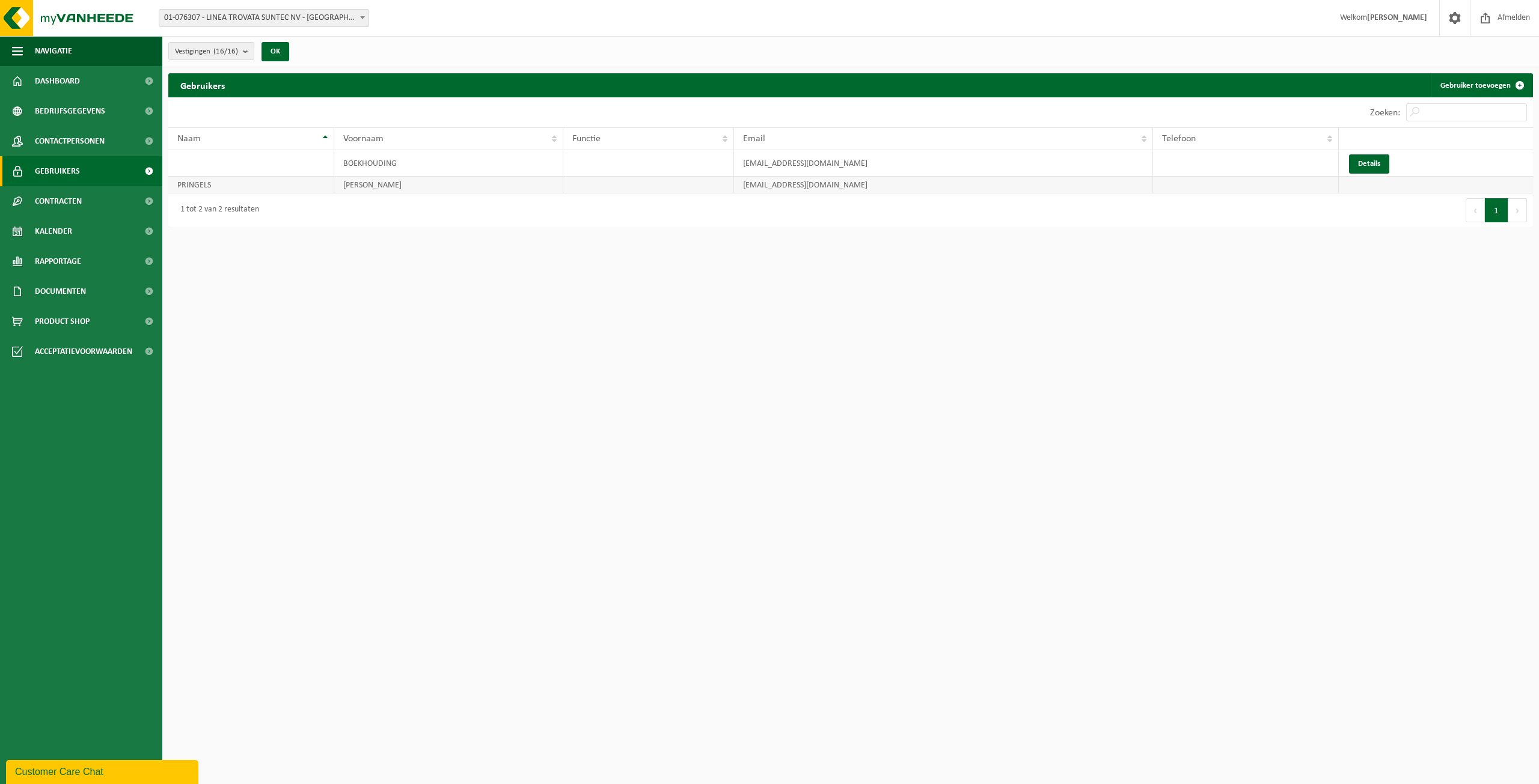
click at [1363, 178] on td at bounding box center [1436, 185] width 194 height 17
click at [675, 191] on td at bounding box center [649, 185] width 171 height 17
click at [1362, 157] on link "Details" at bounding box center [1369, 164] width 40 height 19
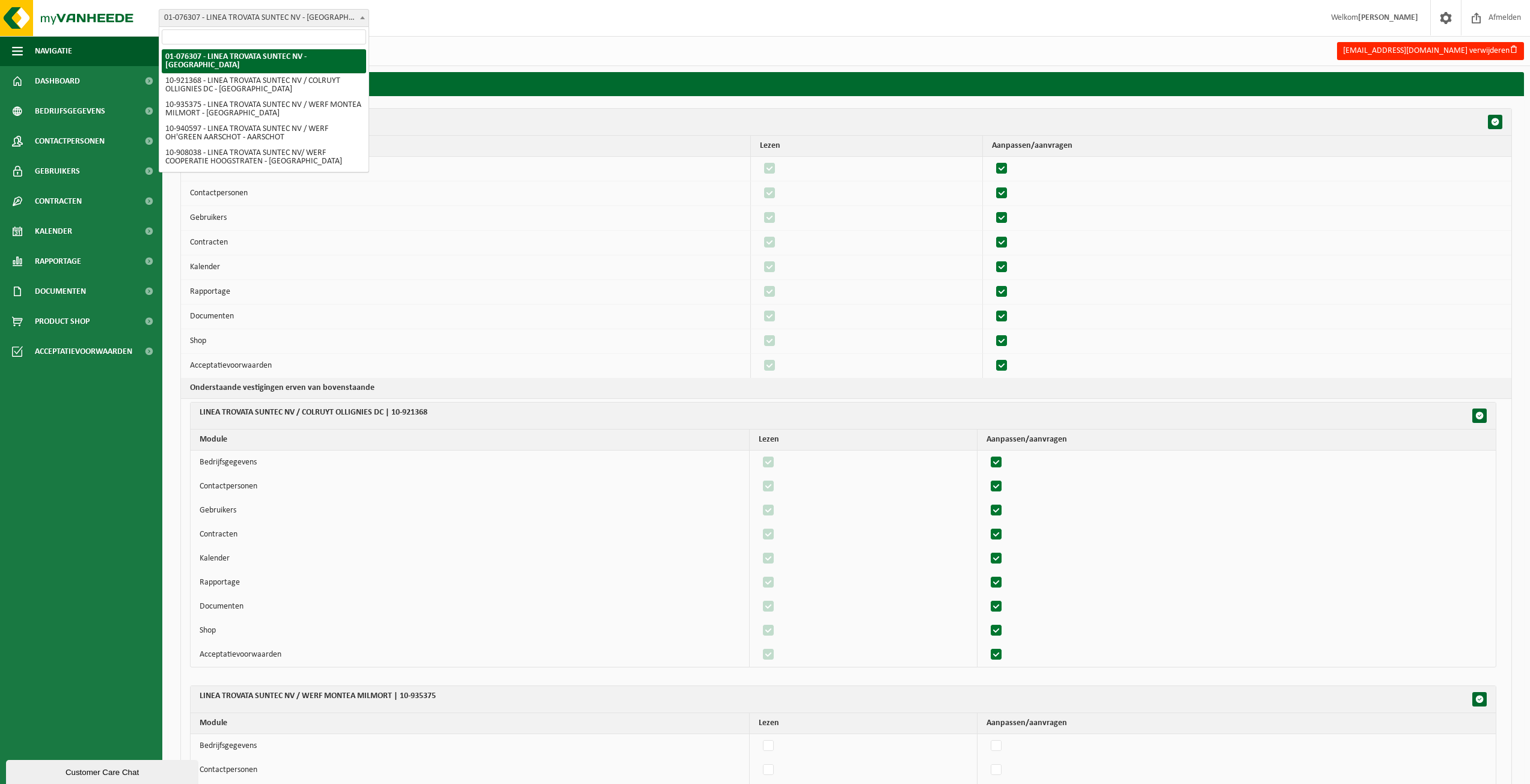
click at [342, 14] on span "01-076307 - LINEA TROVATA SUNTEC NV - [GEOGRAPHIC_DATA]" at bounding box center [264, 18] width 209 height 17
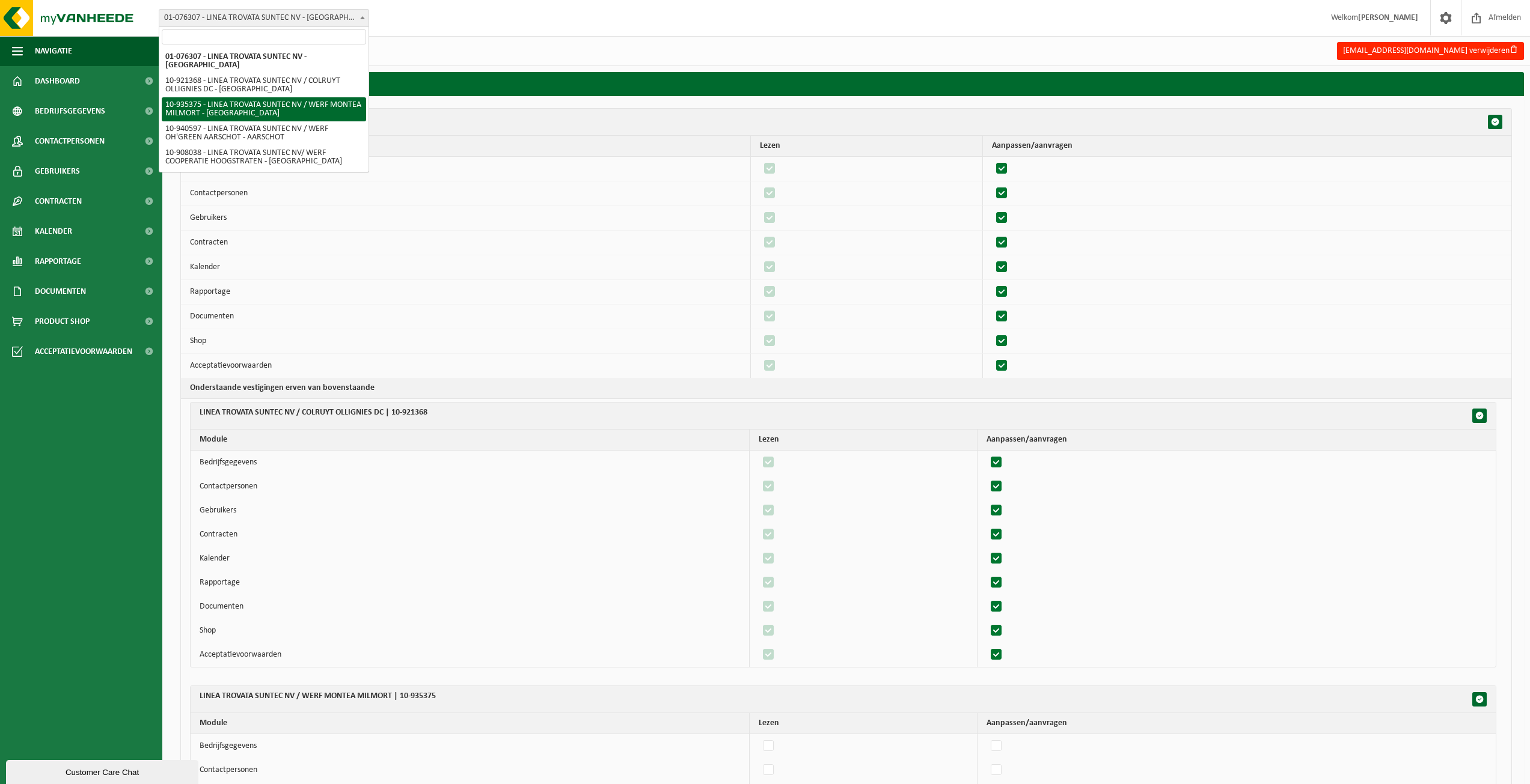
scroll to position [256, 0]
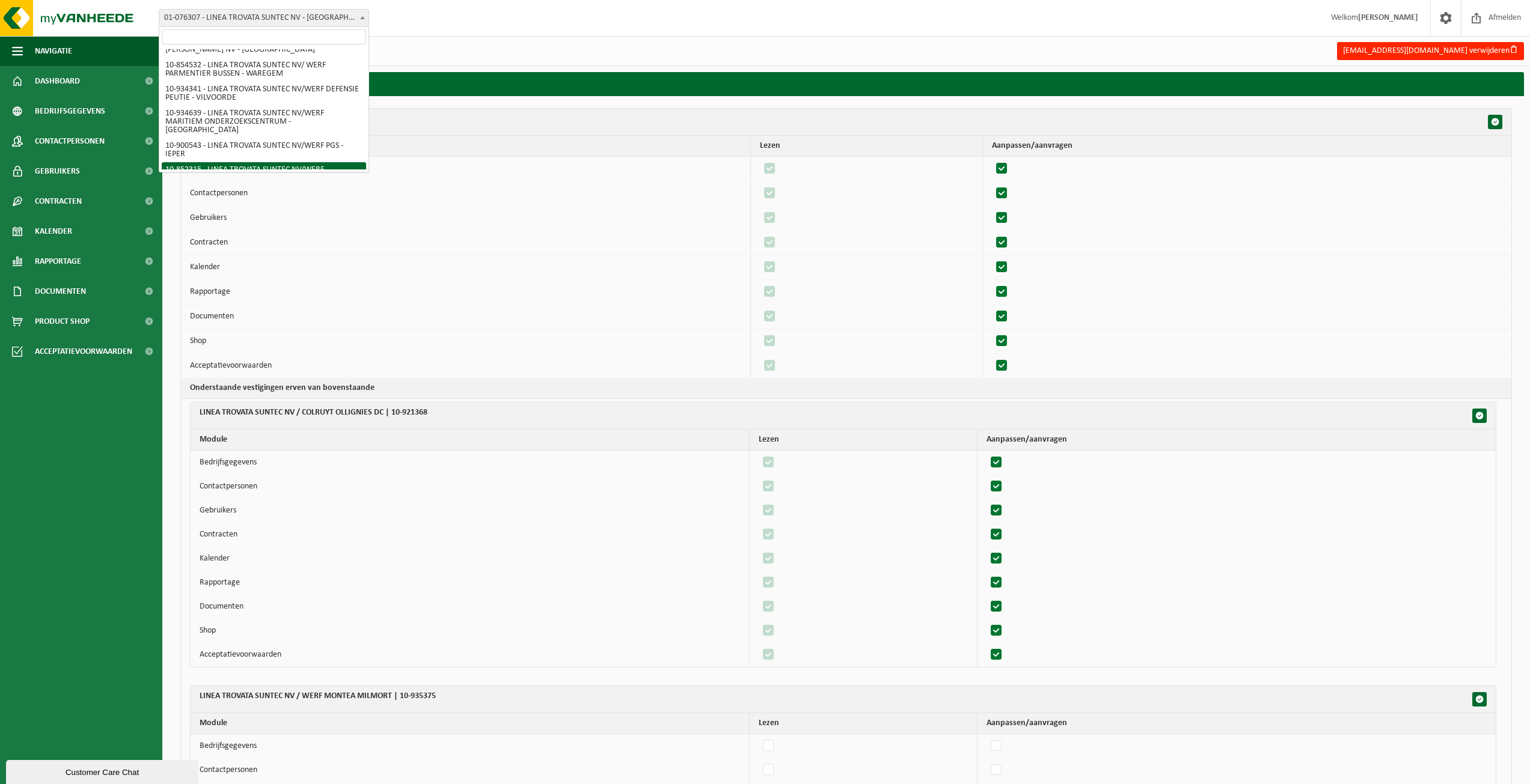
select select "97028"
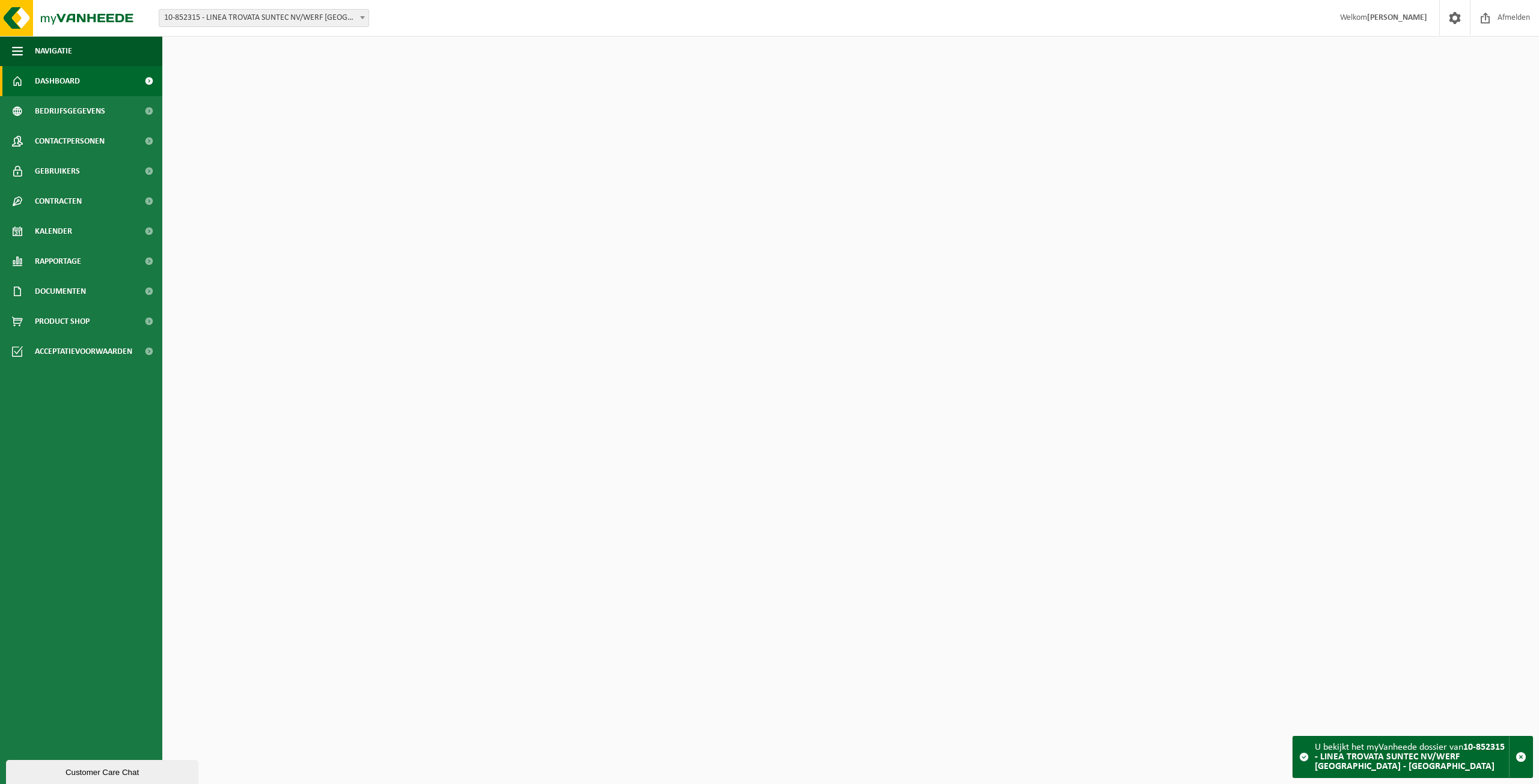
click at [54, 86] on span "Dashboard" at bounding box center [57, 81] width 45 height 30
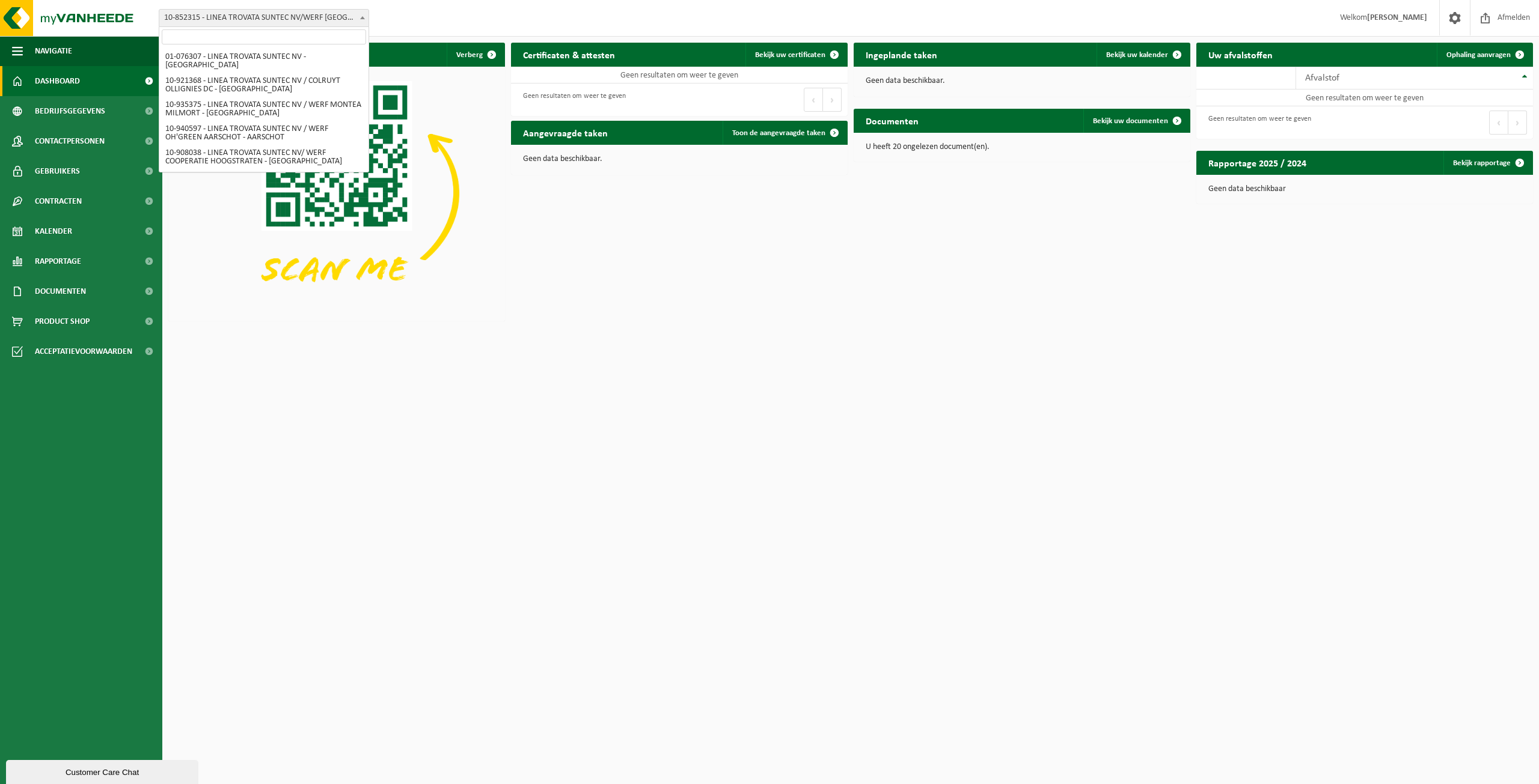
click at [258, 20] on span "10-852315 - LINEA TROVATA SUNTEC NV/WERF [GEOGRAPHIC_DATA] - [GEOGRAPHIC_DATA]" at bounding box center [264, 18] width 209 height 17
select select "97001"
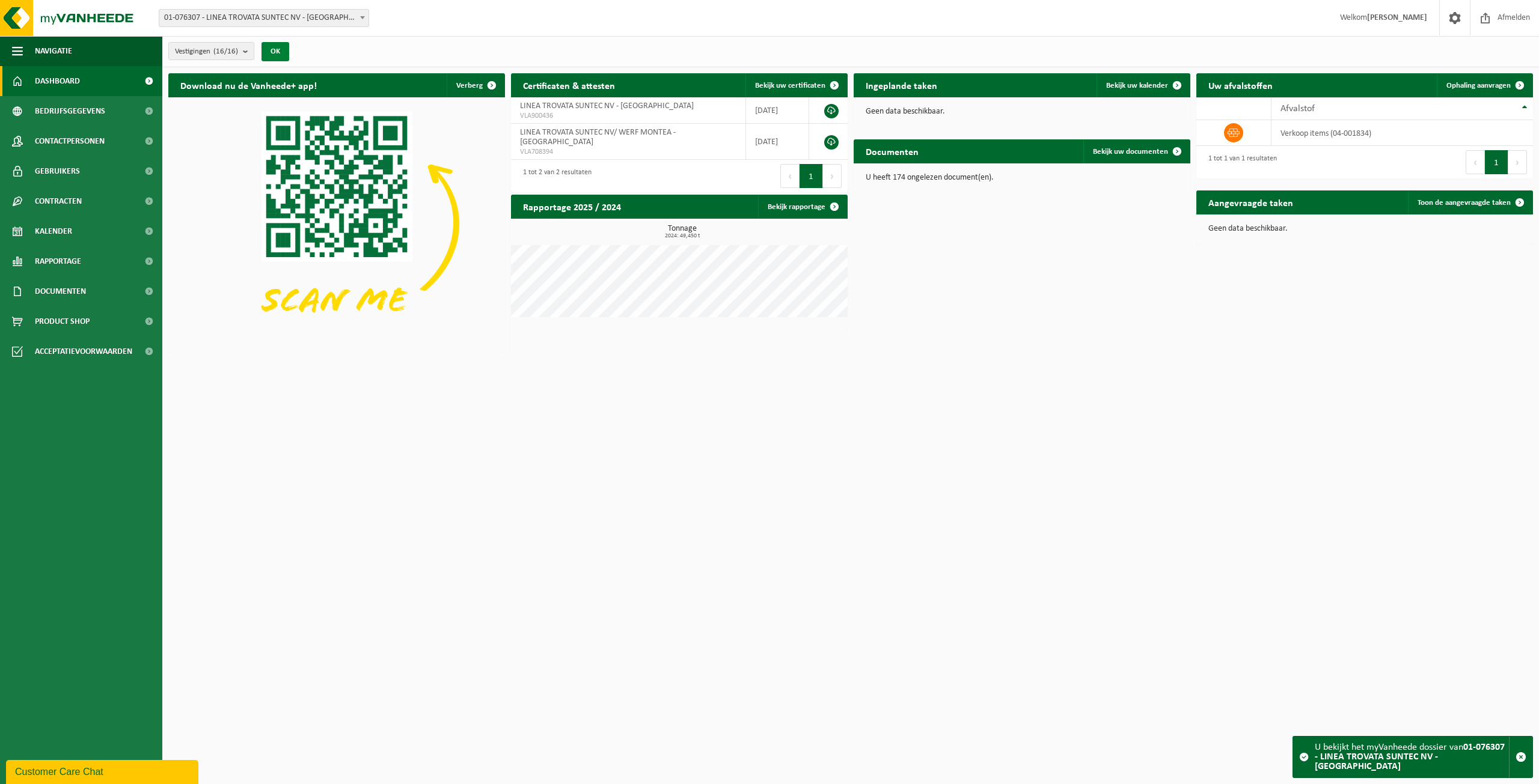
click at [276, 51] on button "OK" at bounding box center [275, 51] width 28 height 19
click at [1458, 17] on span at bounding box center [1455, 18] width 18 height 36
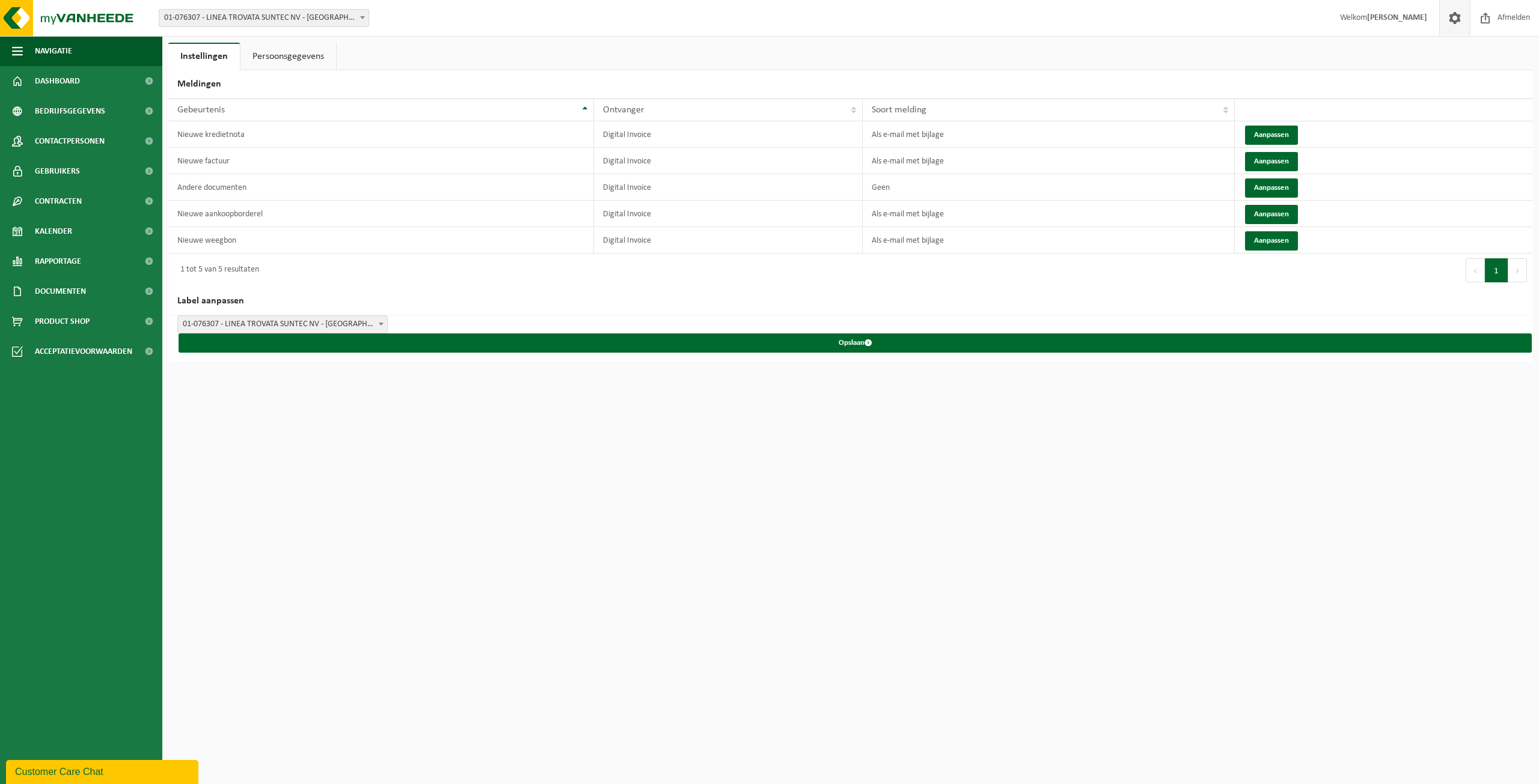
click at [286, 69] on link "Persoonsgegevens" at bounding box center [288, 56] width 96 height 28
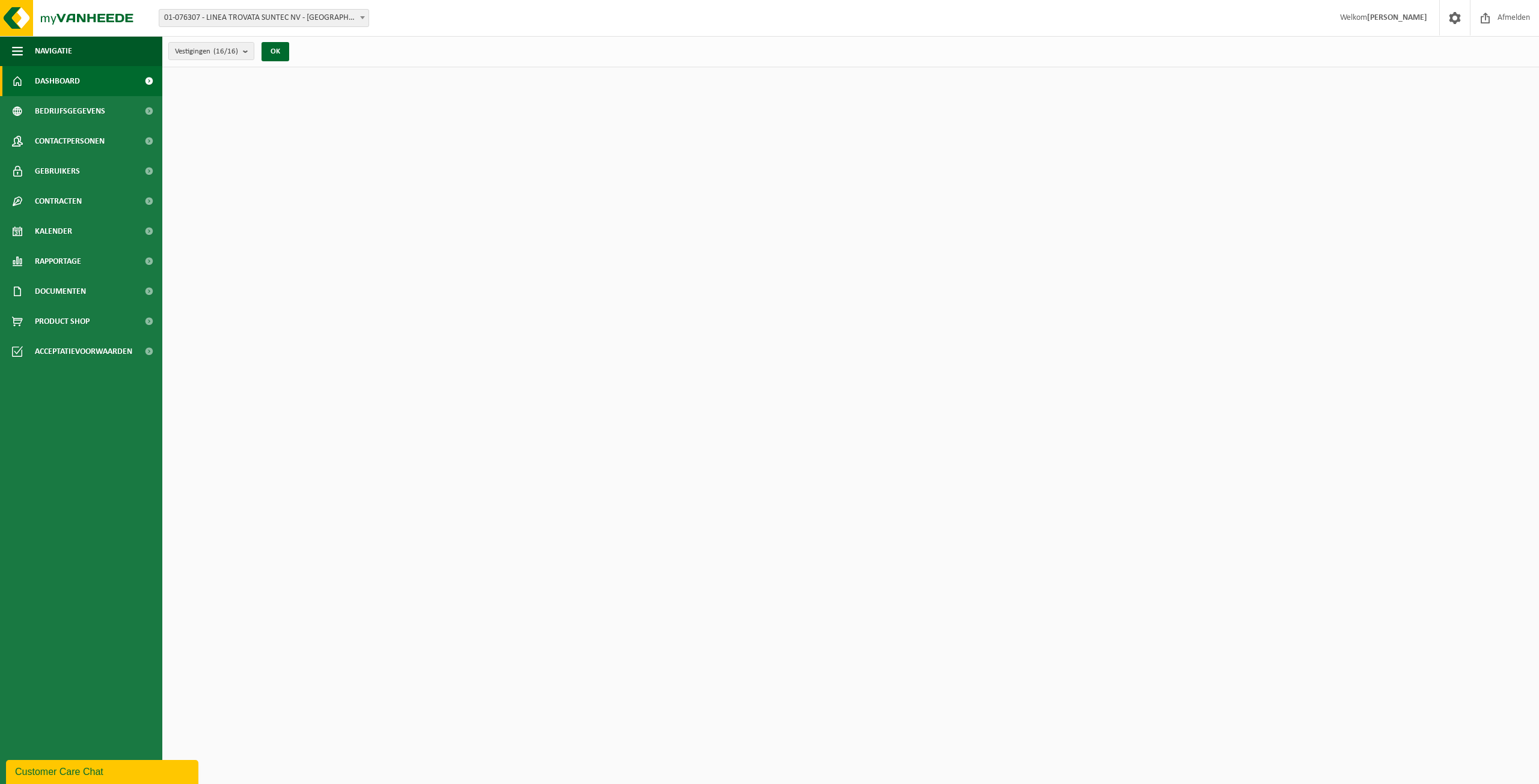
click at [48, 85] on span "Dashboard" at bounding box center [57, 81] width 45 height 30
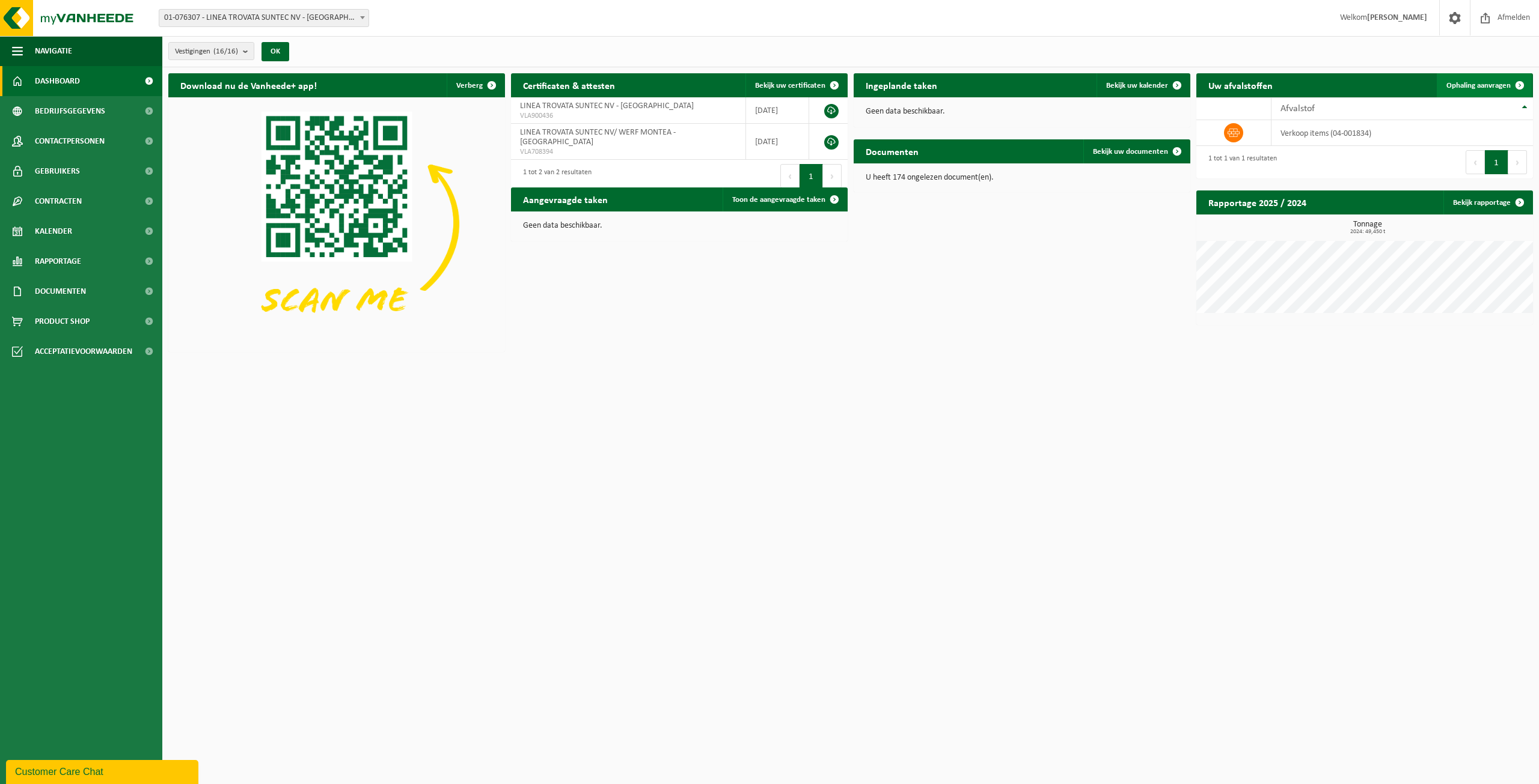
click at [1469, 76] on link "Ophaling aanvragen" at bounding box center [1484, 86] width 95 height 24
click at [1485, 27] on span at bounding box center [1486, 18] width 18 height 36
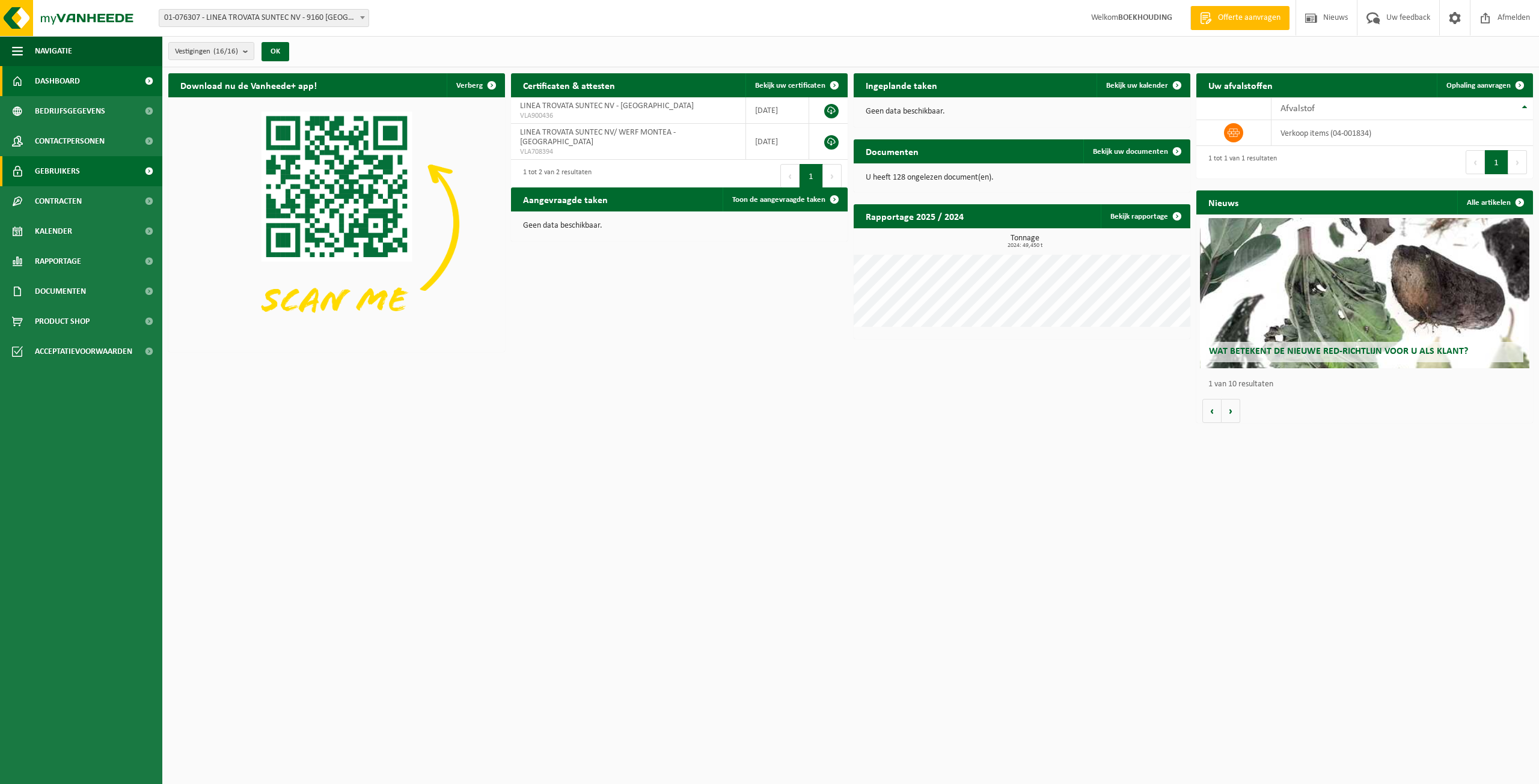
click at [58, 174] on span "Gebruikers" at bounding box center [57, 171] width 45 height 30
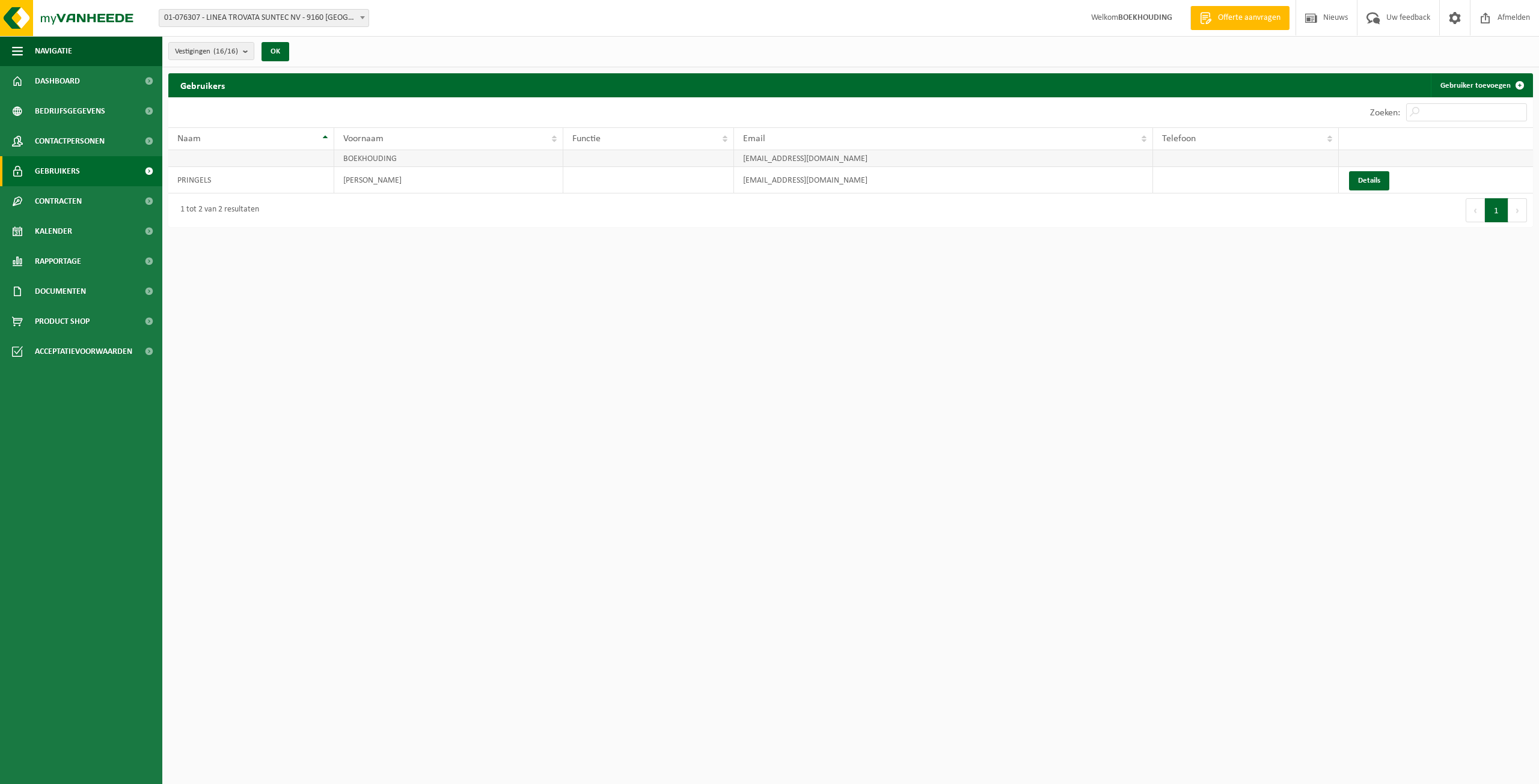
click at [847, 160] on td "[EMAIL_ADDRESS][DOMAIN_NAME]" at bounding box center [944, 159] width 419 height 17
click at [353, 157] on td "BOEKHOUDING" at bounding box center [449, 159] width 228 height 17
click at [65, 172] on span "Gebruikers" at bounding box center [57, 171] width 45 height 30
click at [1359, 177] on link "Details" at bounding box center [1369, 181] width 40 height 19
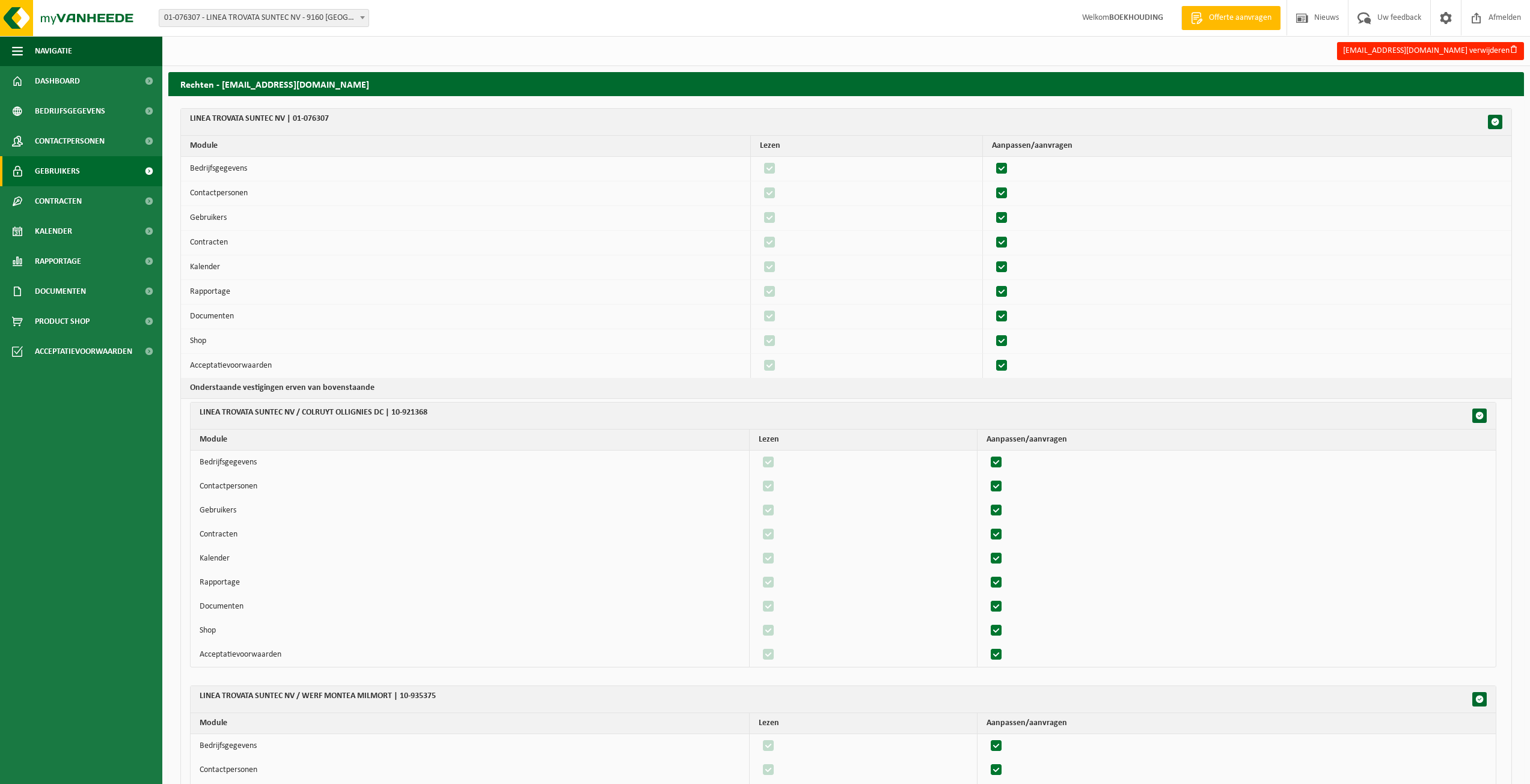
click at [67, 167] on span "Gebruikers" at bounding box center [57, 171] width 45 height 30
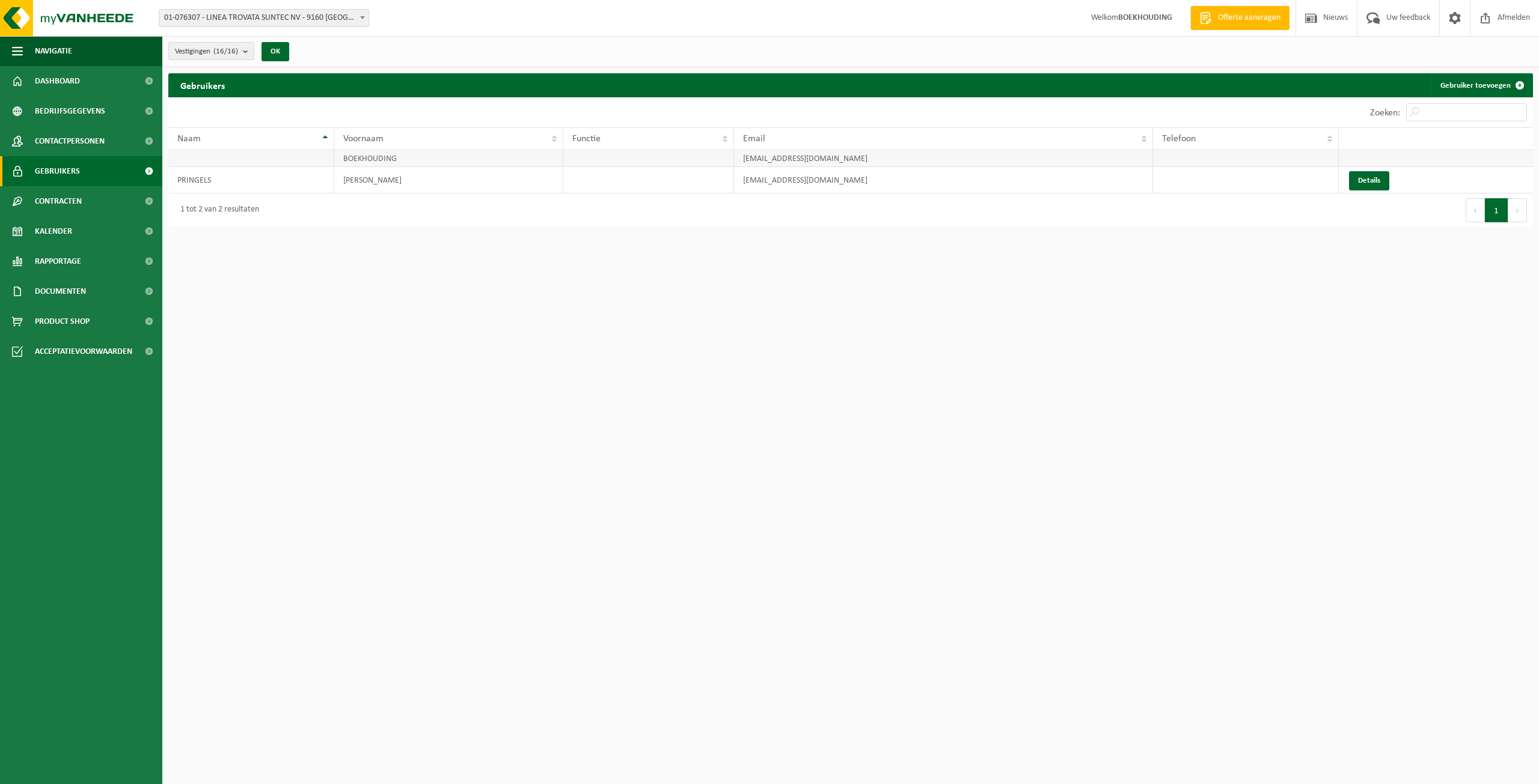
click at [267, 155] on td at bounding box center [251, 159] width 166 height 17
click at [1245, 157] on td at bounding box center [1246, 159] width 186 height 17
click at [367, 23] on span at bounding box center [362, 17] width 12 height 16
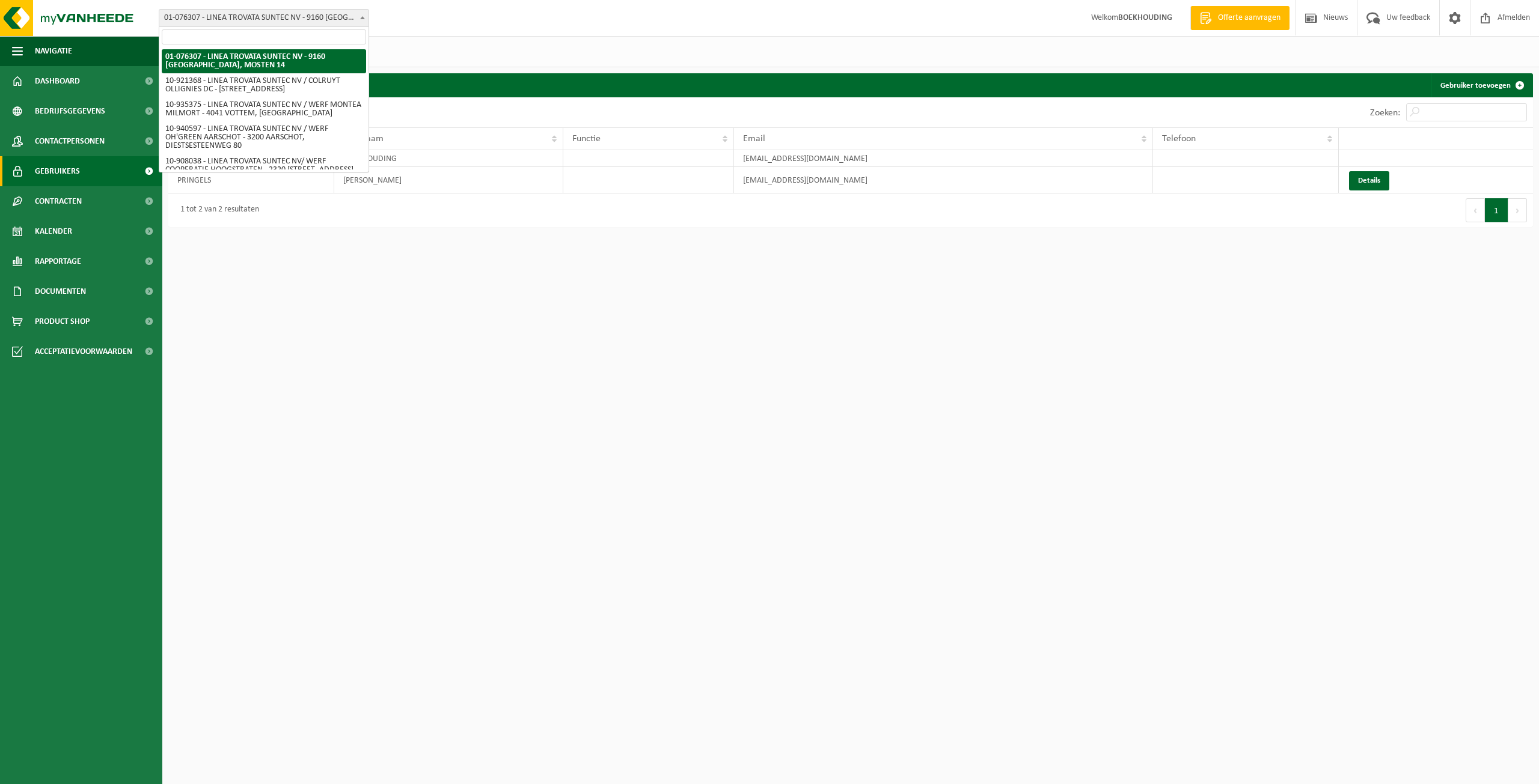
click at [475, 24] on div "Vestiging: 01-076307 - LINEA TROVATA SUNTEC NV - 9160 LOKEREN, MOSTEN 14 10-921…" at bounding box center [769, 18] width 1539 height 37
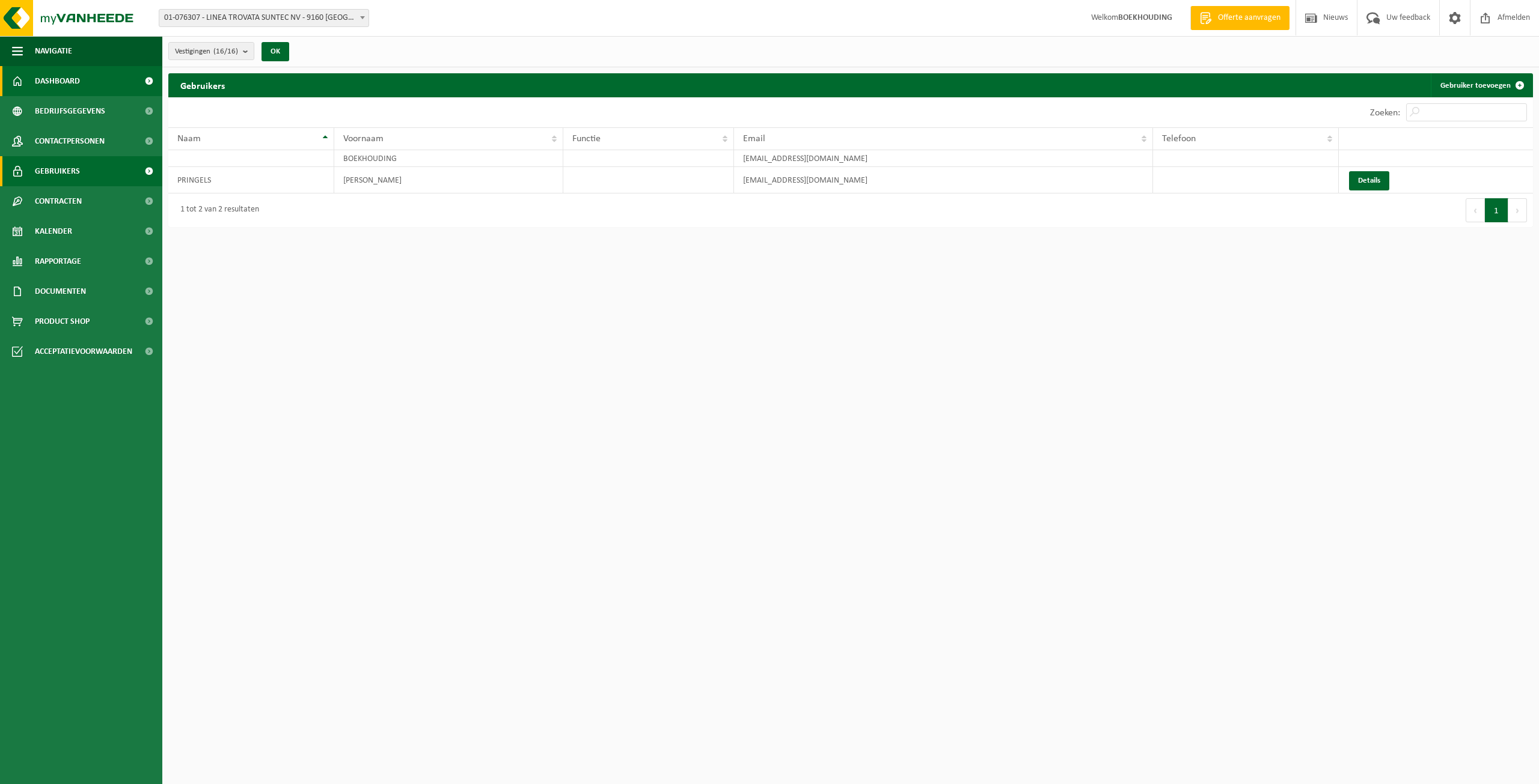
click at [84, 79] on link "Dashboard" at bounding box center [81, 81] width 162 height 30
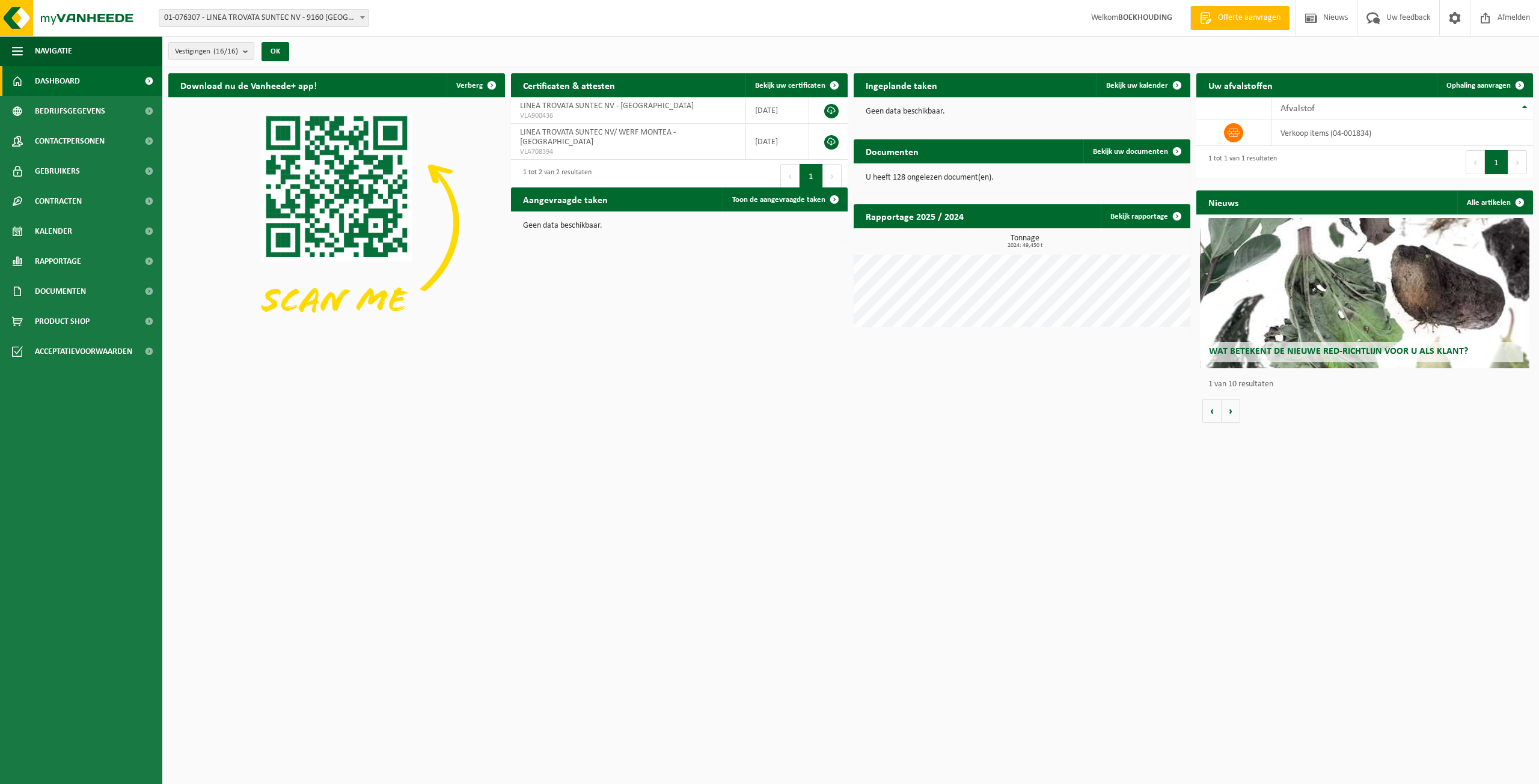
click at [1221, 19] on span "Offerte aanvragen" at bounding box center [1250, 18] width 69 height 12
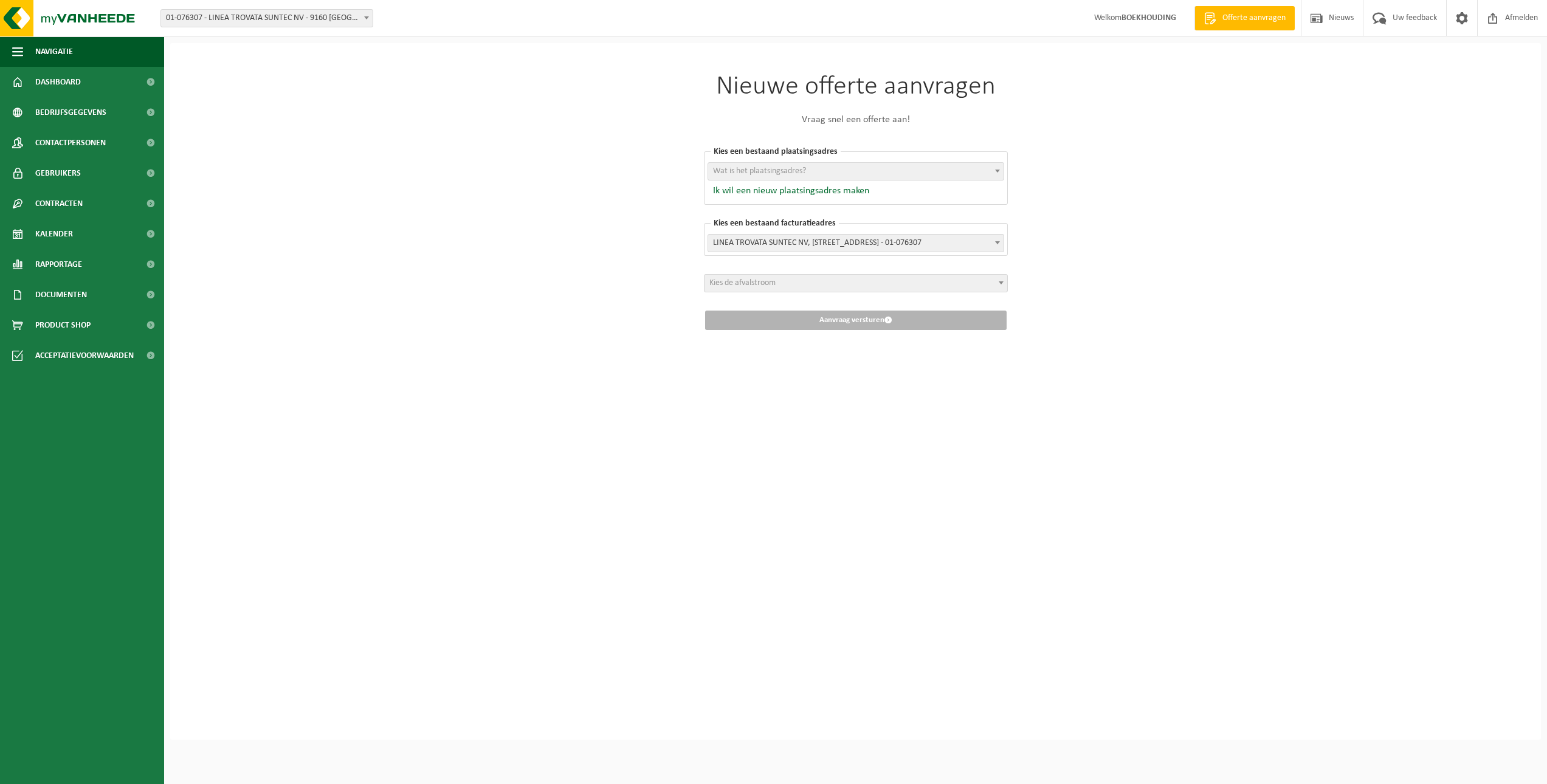
click at [757, 248] on span "LINEA TROVATA SUNTEC NV, MOSTEN 14, LOKEREN, 0889.818.513 - 01-076307" at bounding box center [856, 243] width 295 height 17
click at [1208, 240] on div "Nieuwe offerte aanvragen Vraag snel een offerte aan! Kies een bestaand plaatsin…" at bounding box center [855, 391] width 1371 height 697
click at [772, 280] on span "Kies de afvalstroom" at bounding box center [742, 283] width 66 height 9
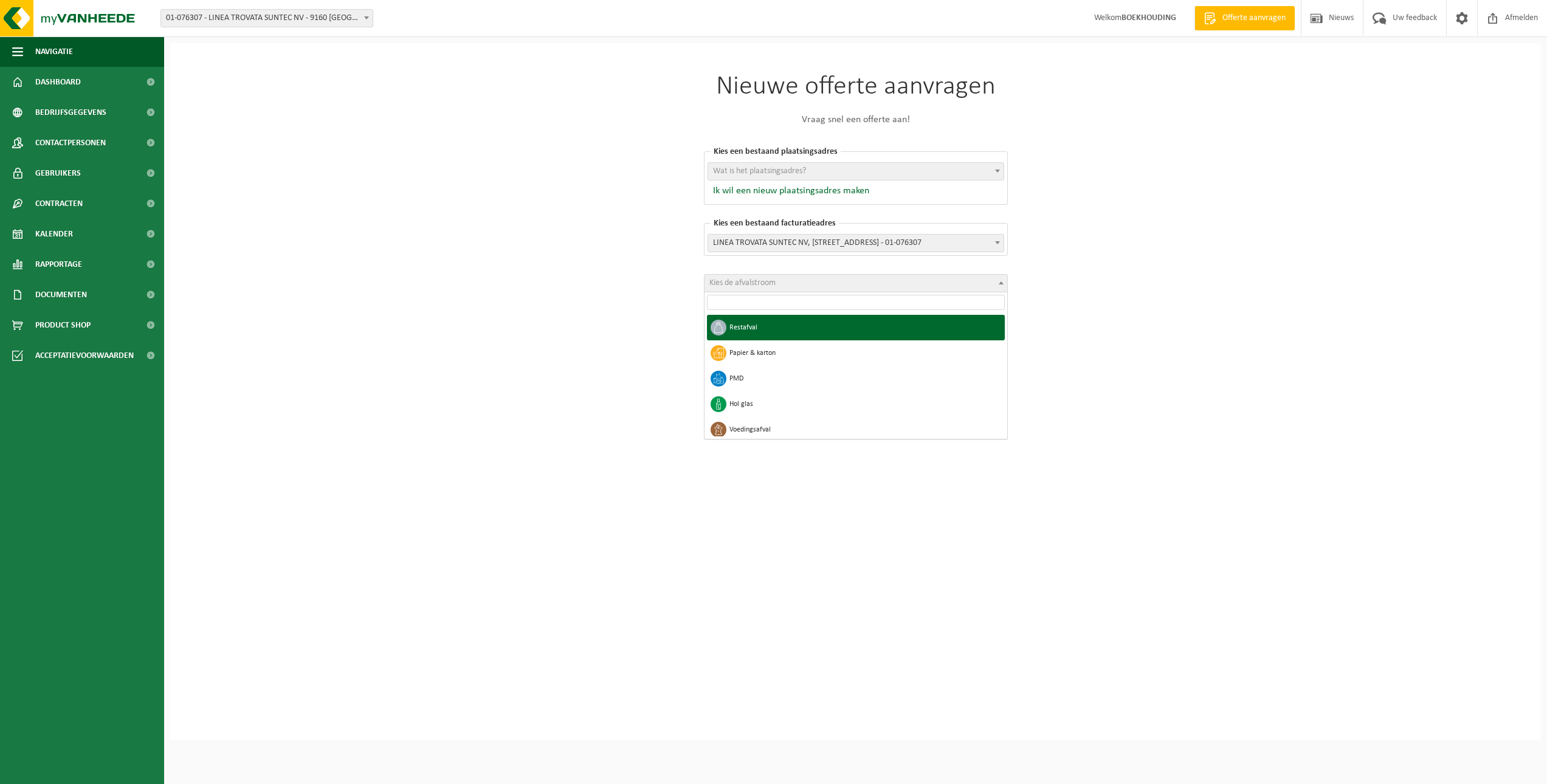
click at [1298, 302] on div "Nieuwe offerte aanvragen Vraag snel een offerte aan! Kies een bestaand plaatsin…" at bounding box center [855, 391] width 1371 height 697
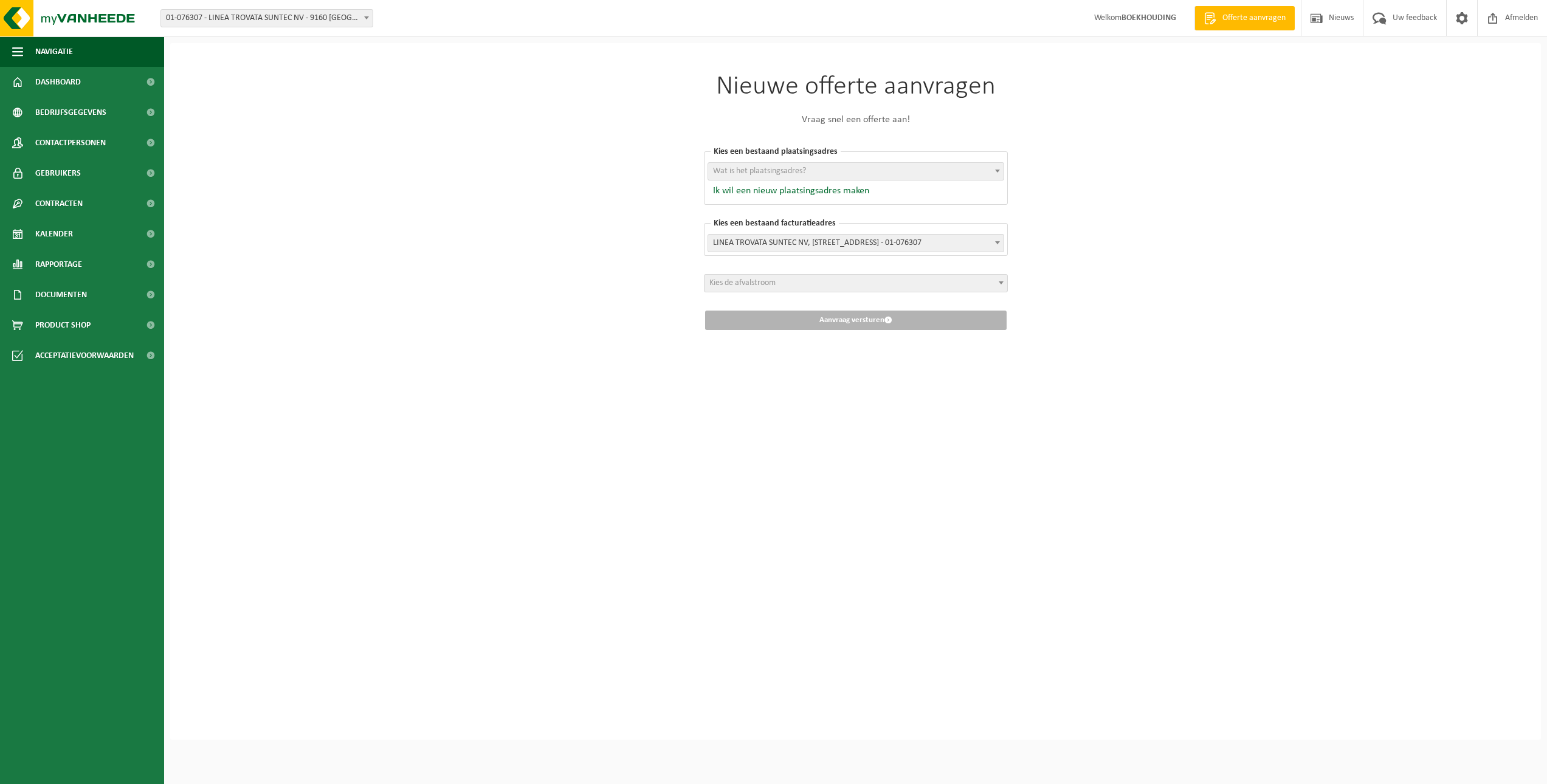
click at [953, 172] on span "Wat is het plaatsingsadres?" at bounding box center [856, 171] width 295 height 17
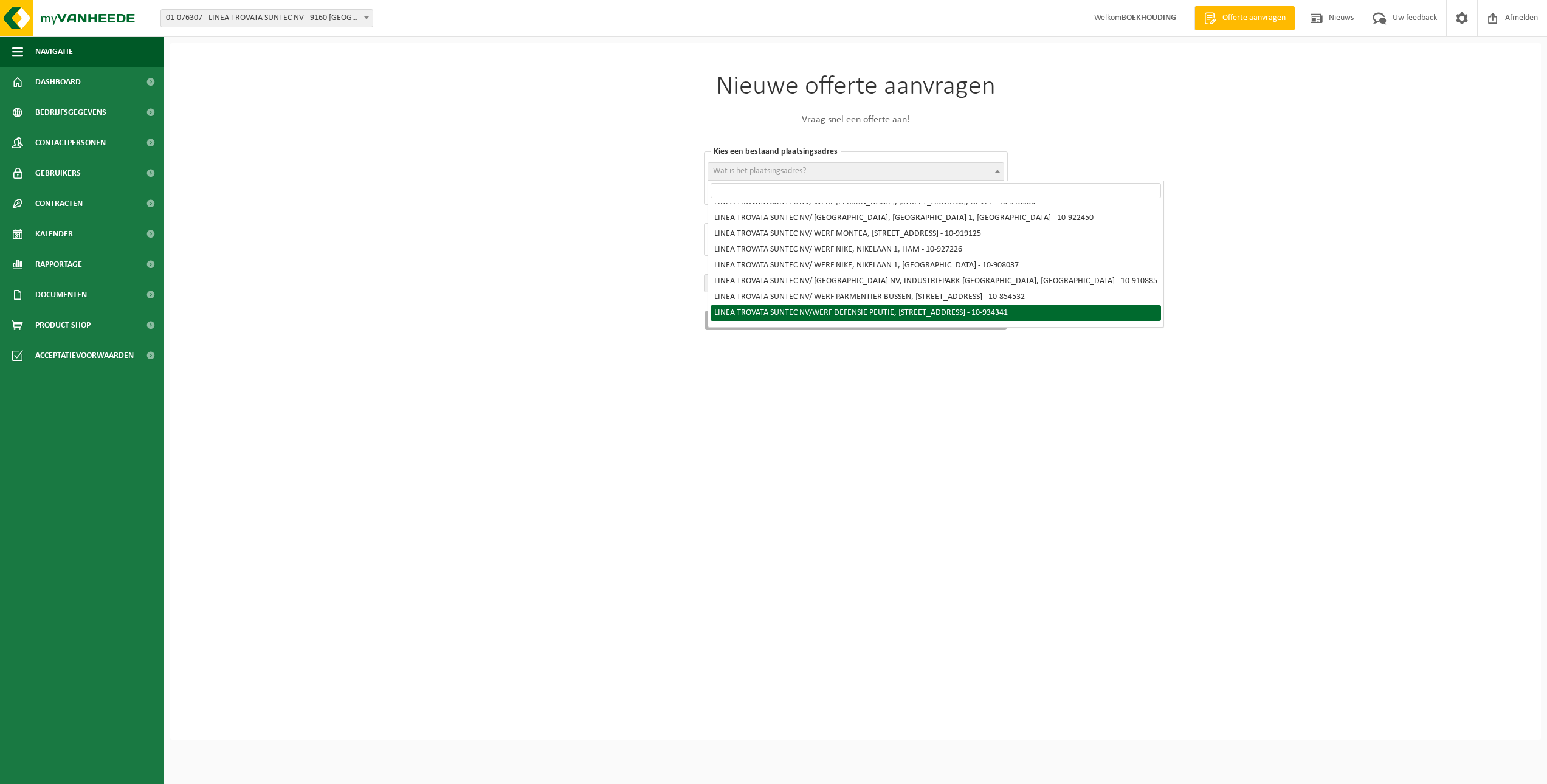
scroll to position [115, 0]
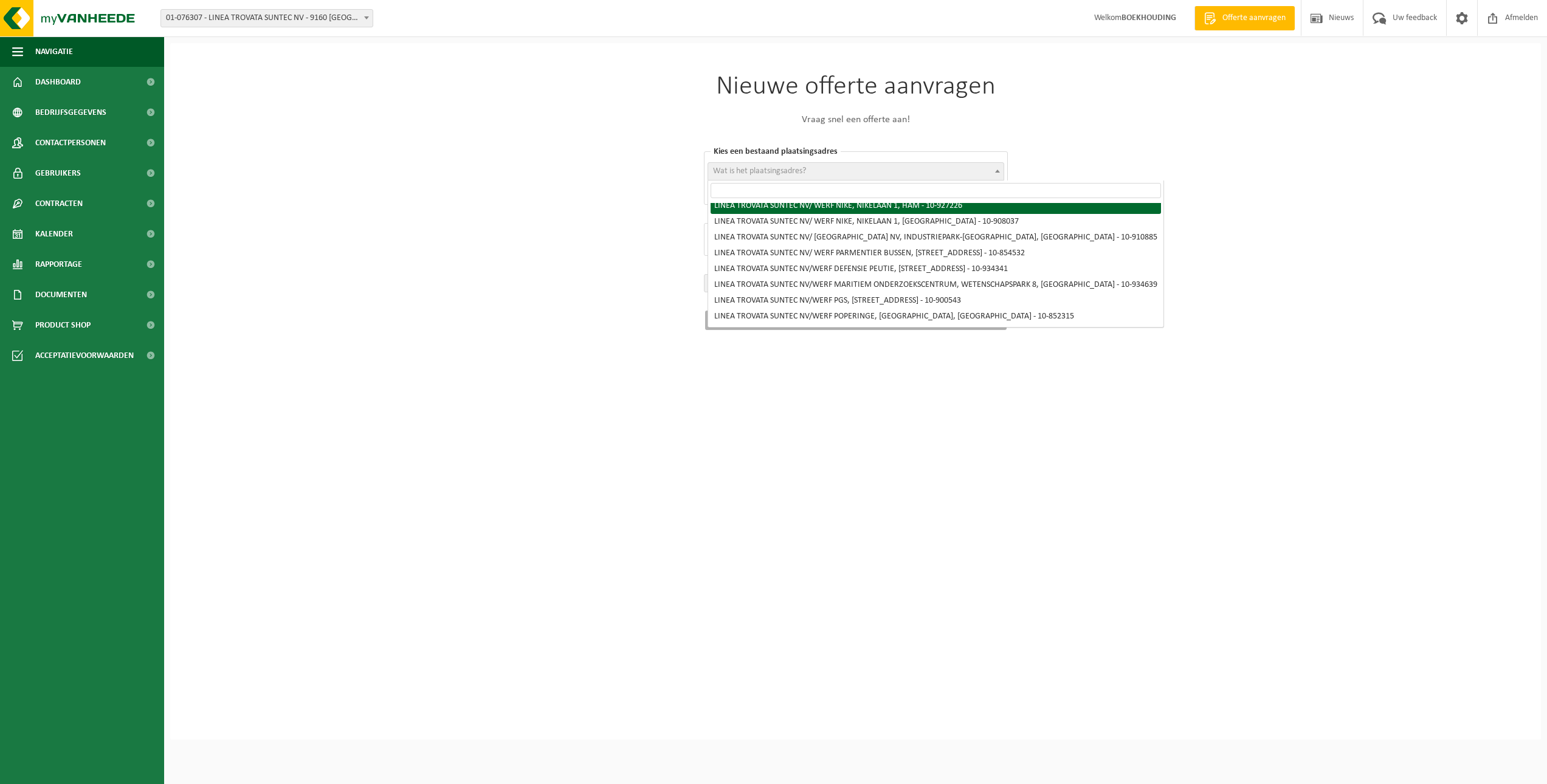
drag, startPoint x: 1119, startPoint y: 135, endPoint x: 1077, endPoint y: 139, distance: 42.2
click at [1120, 135] on div "Nieuwe offerte aanvragen Vraag snel een offerte aan! Kies een bestaand plaatsin…" at bounding box center [855, 391] width 1371 height 697
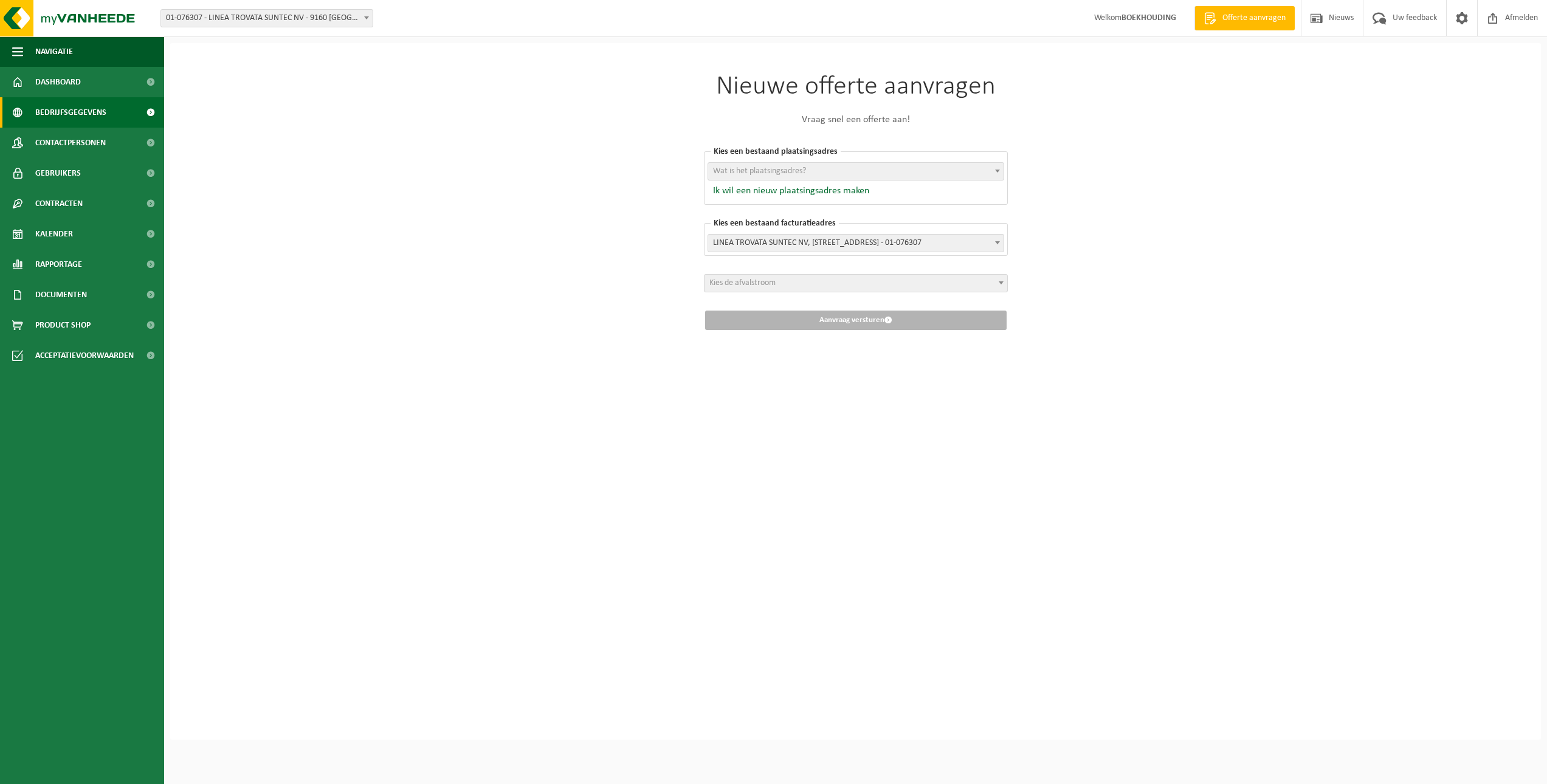
click at [58, 102] on span "Bedrijfsgegevens" at bounding box center [71, 112] width 71 height 30
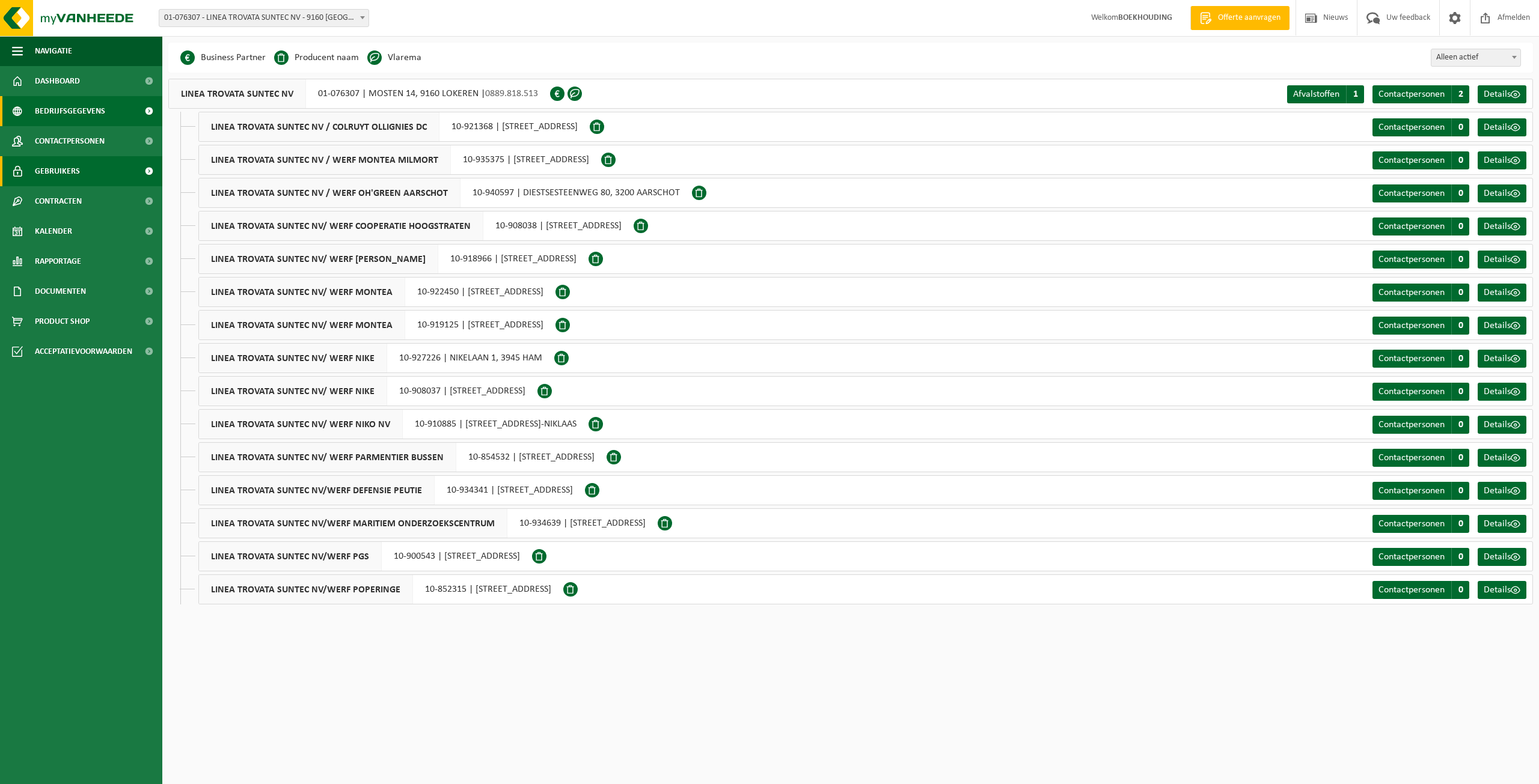
click at [70, 167] on span "Gebruikers" at bounding box center [57, 171] width 45 height 30
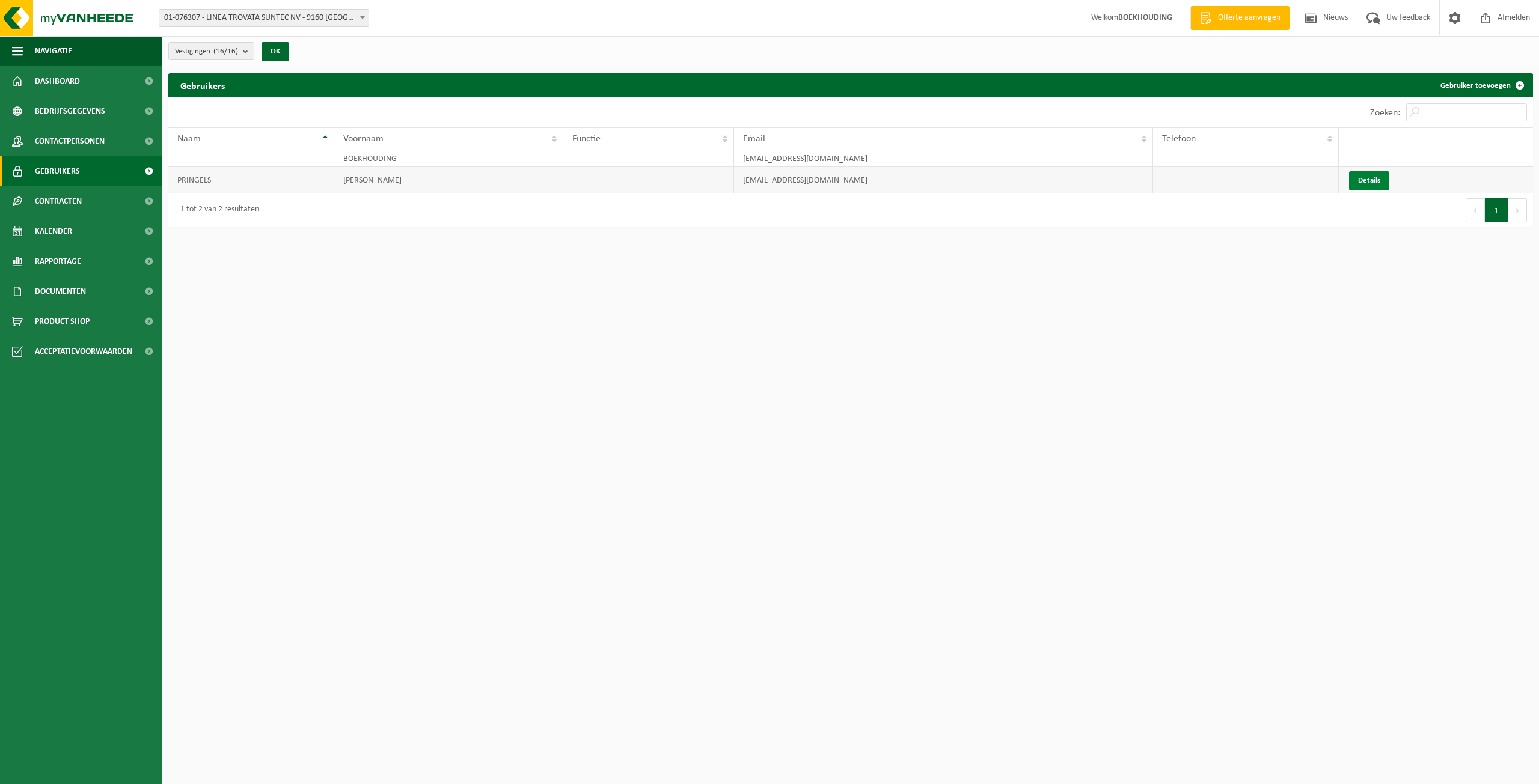
click at [1389, 181] on link "Details" at bounding box center [1369, 181] width 40 height 19
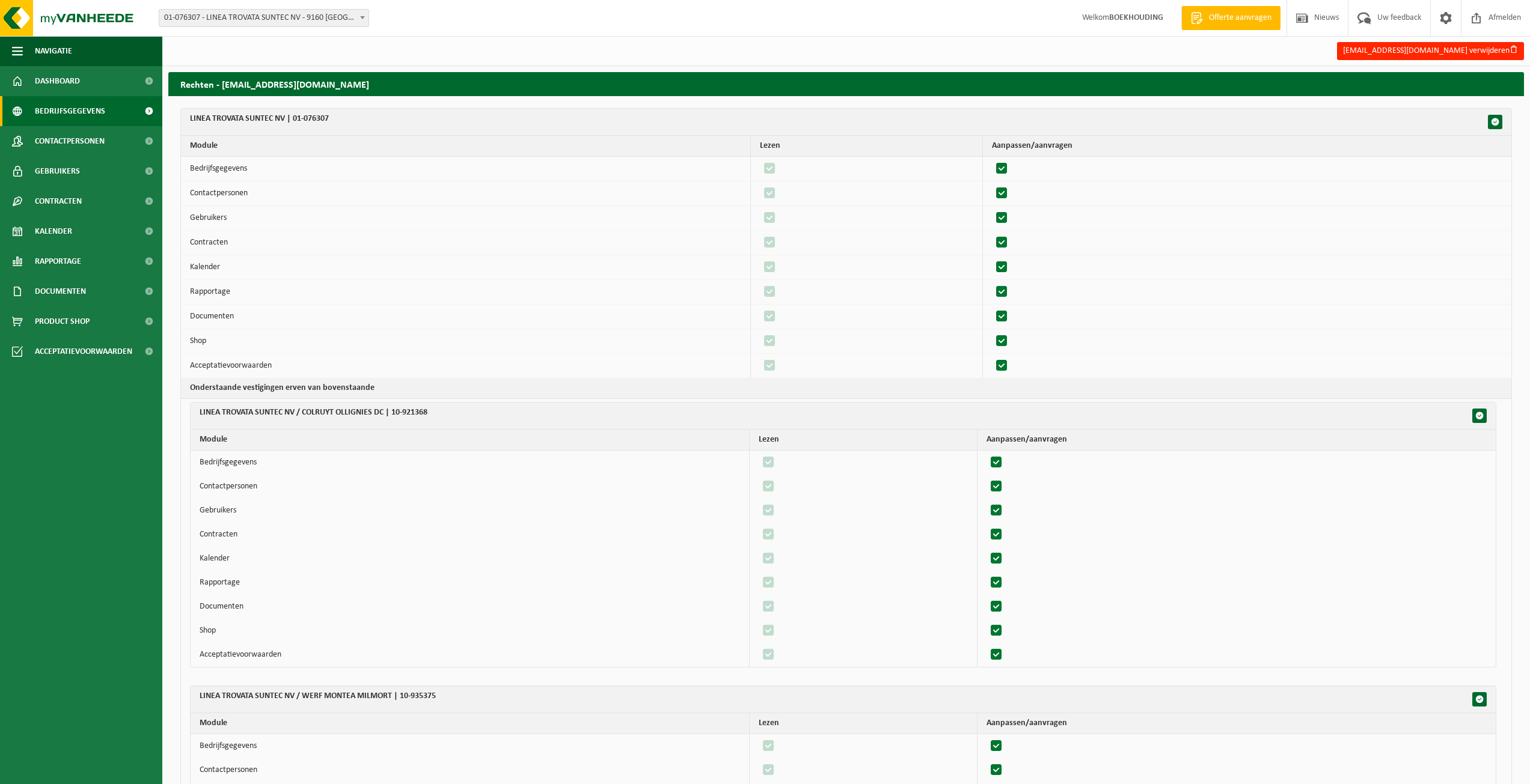
click at [72, 115] on span "Bedrijfsgegevens" at bounding box center [70, 111] width 70 height 30
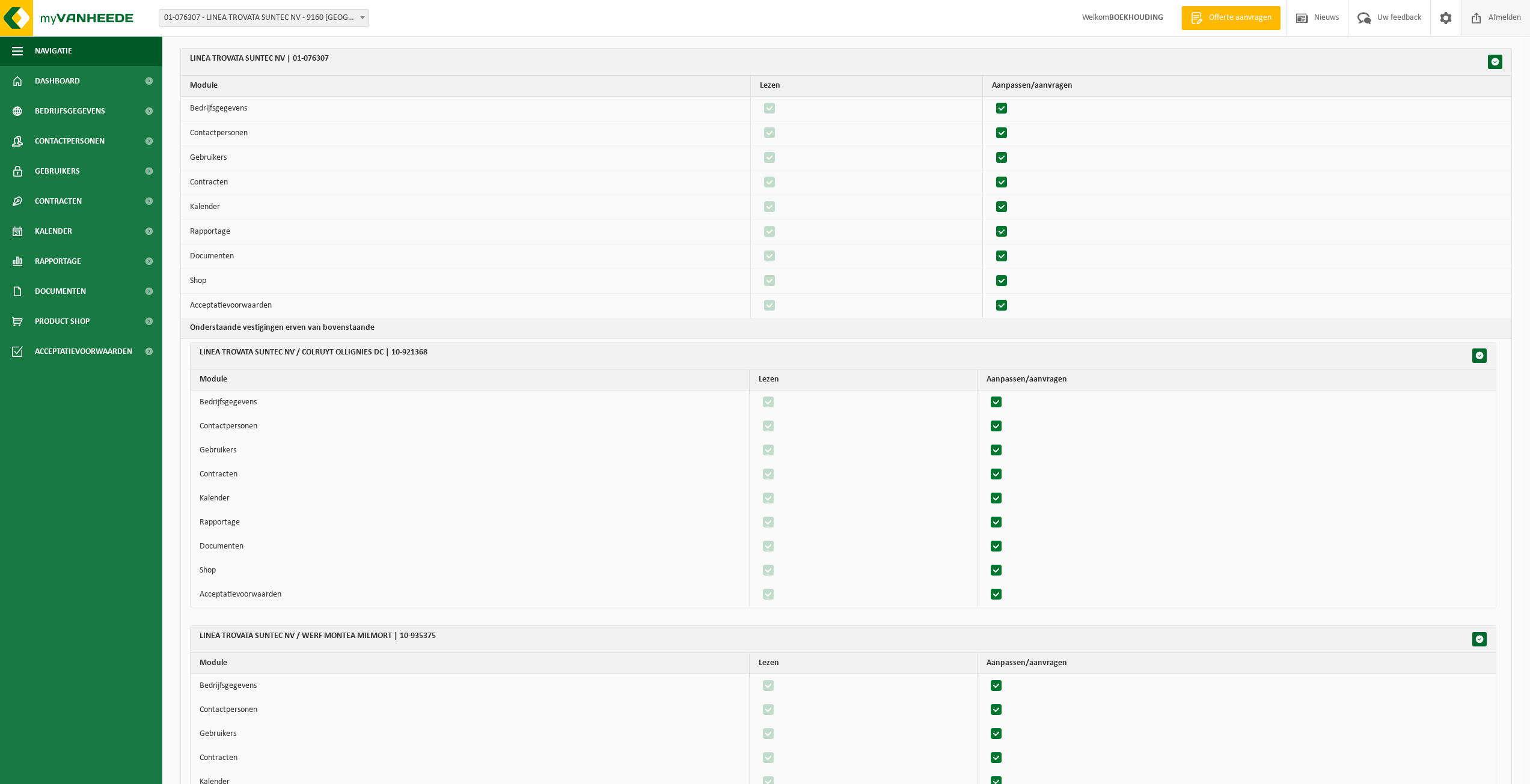
click at [1489, 23] on span "Afmelden" at bounding box center [1505, 18] width 39 height 36
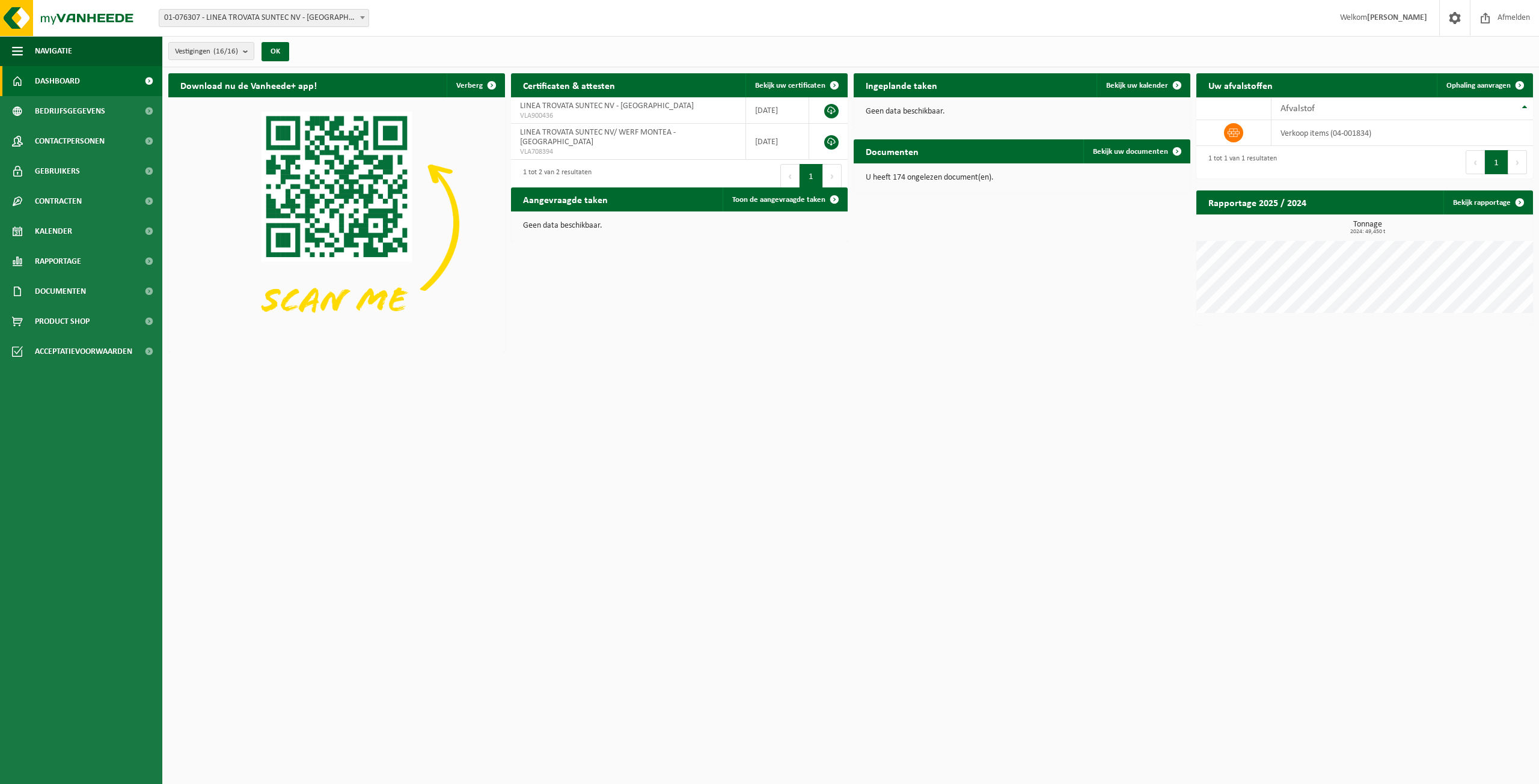
click at [1384, 21] on strong "[PERSON_NAME]" at bounding box center [1397, 18] width 60 height 9
click at [1391, 19] on strong "[PERSON_NAME]" at bounding box center [1397, 18] width 60 height 9
click at [1455, 18] on span at bounding box center [1455, 18] width 18 height 36
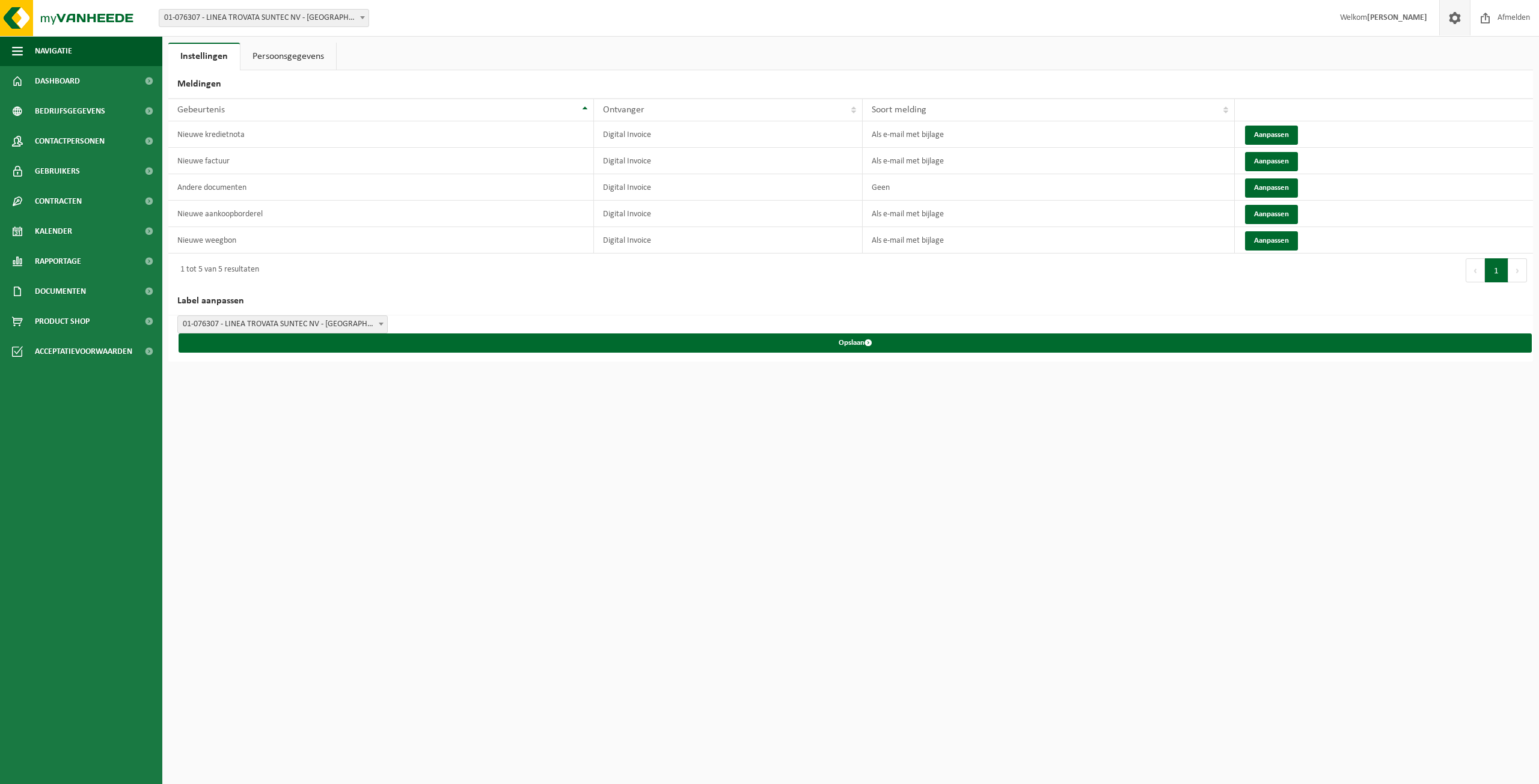
click at [292, 56] on link "Persoonsgegevens" at bounding box center [288, 56] width 96 height 28
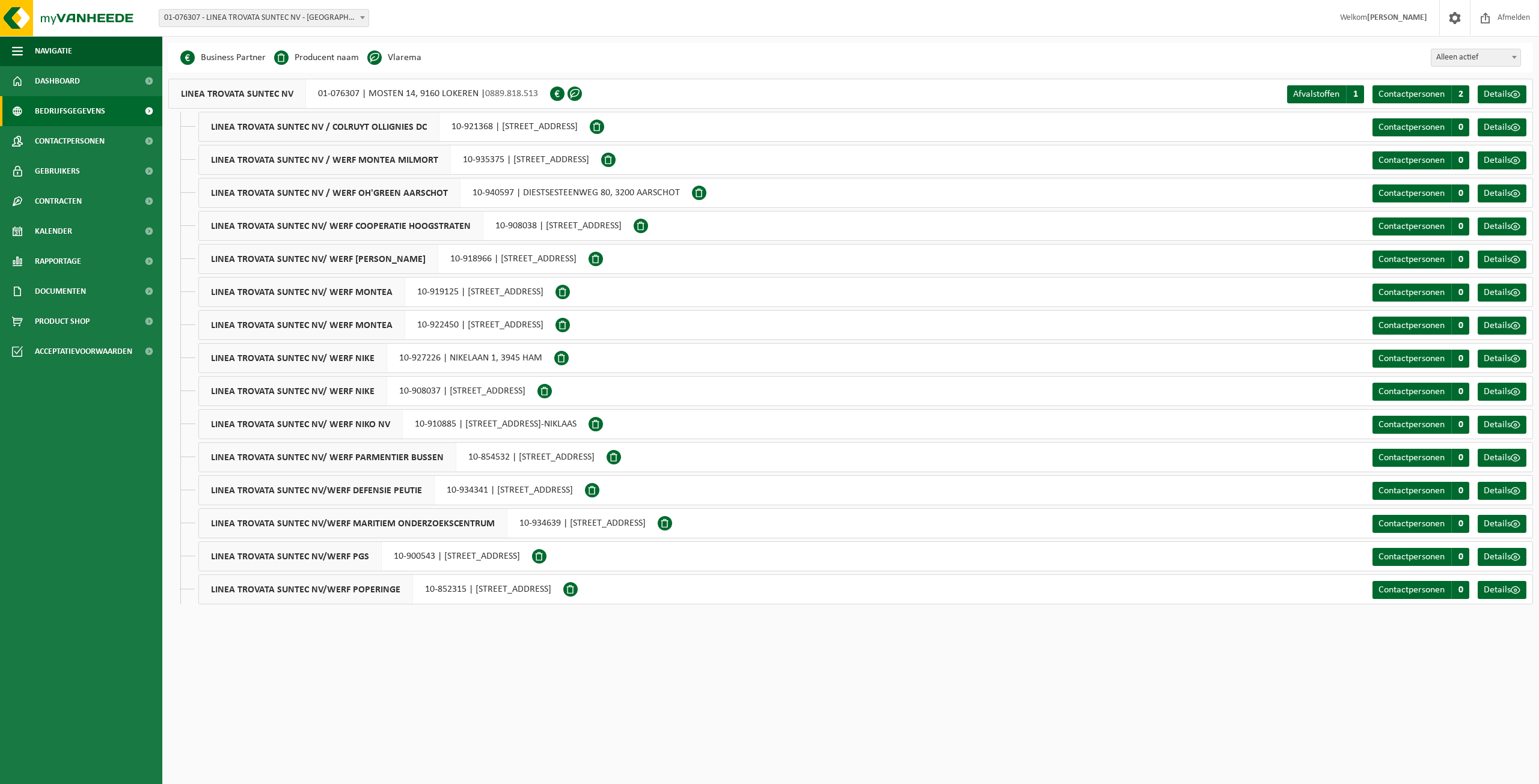
click at [66, 110] on span "Bedrijfsgegevens" at bounding box center [70, 111] width 70 height 30
click at [69, 83] on span "Dashboard" at bounding box center [57, 81] width 45 height 30
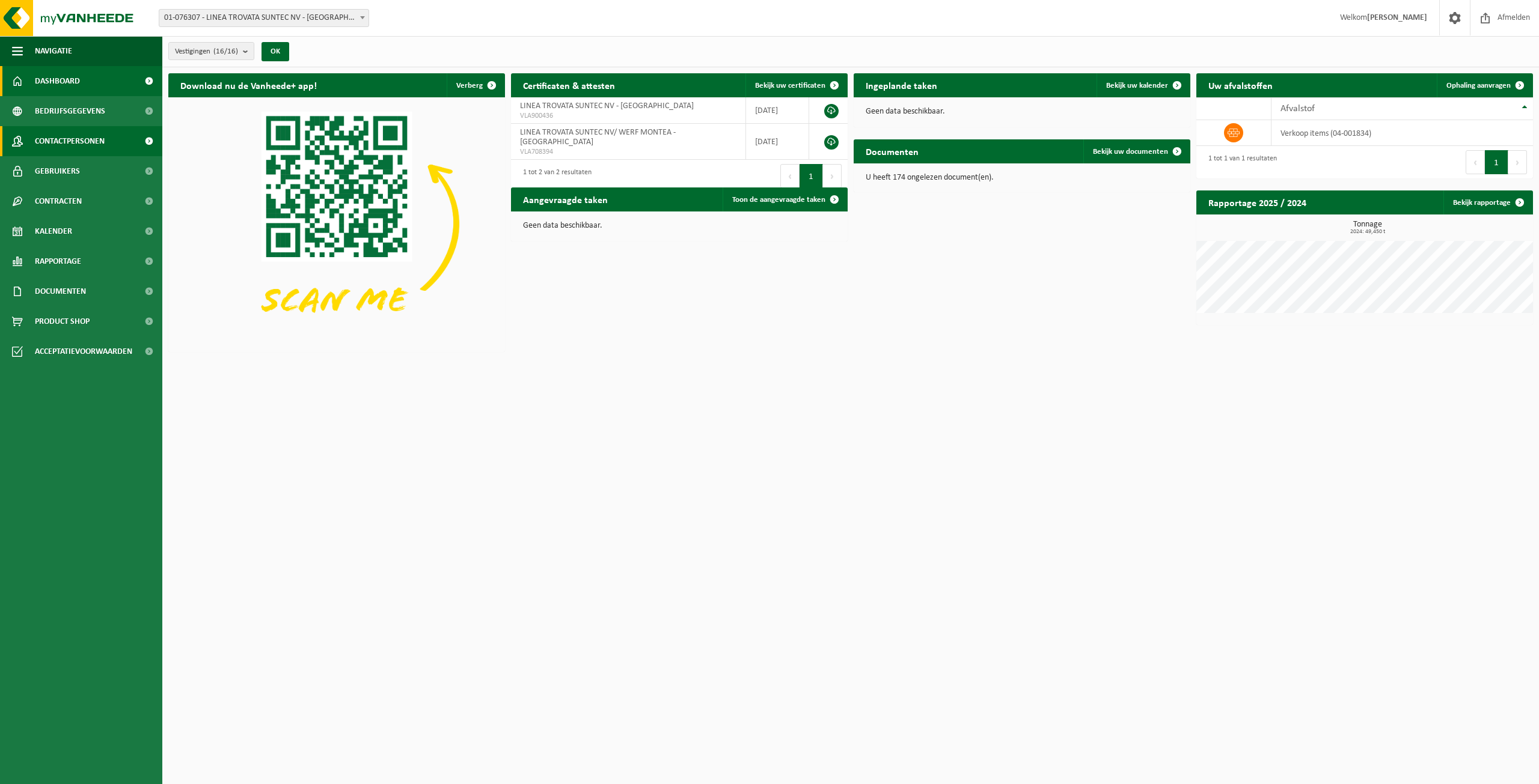
click at [76, 141] on span "Contactpersonen" at bounding box center [70, 141] width 70 height 30
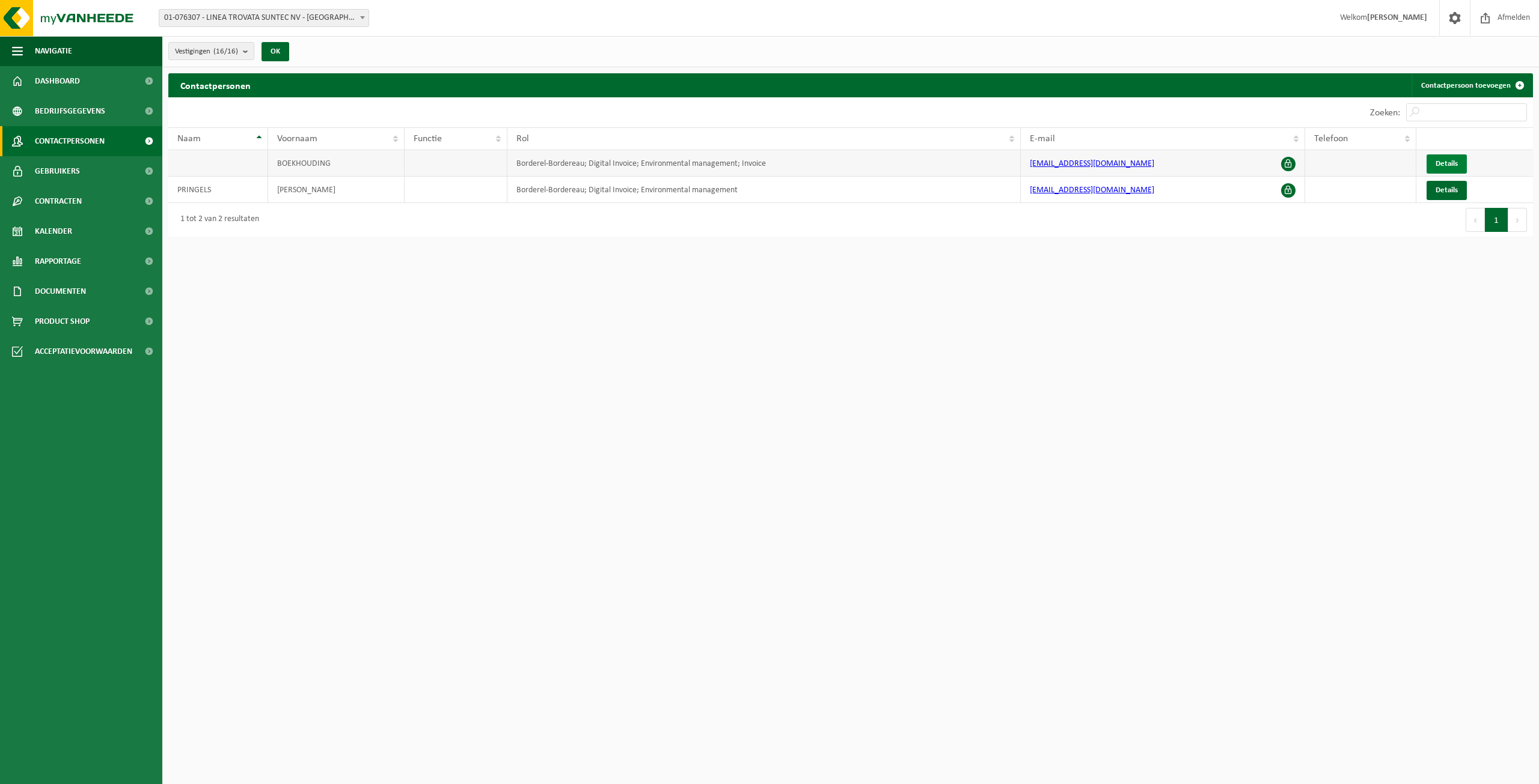
click at [1453, 167] on span "Details" at bounding box center [1446, 164] width 22 height 8
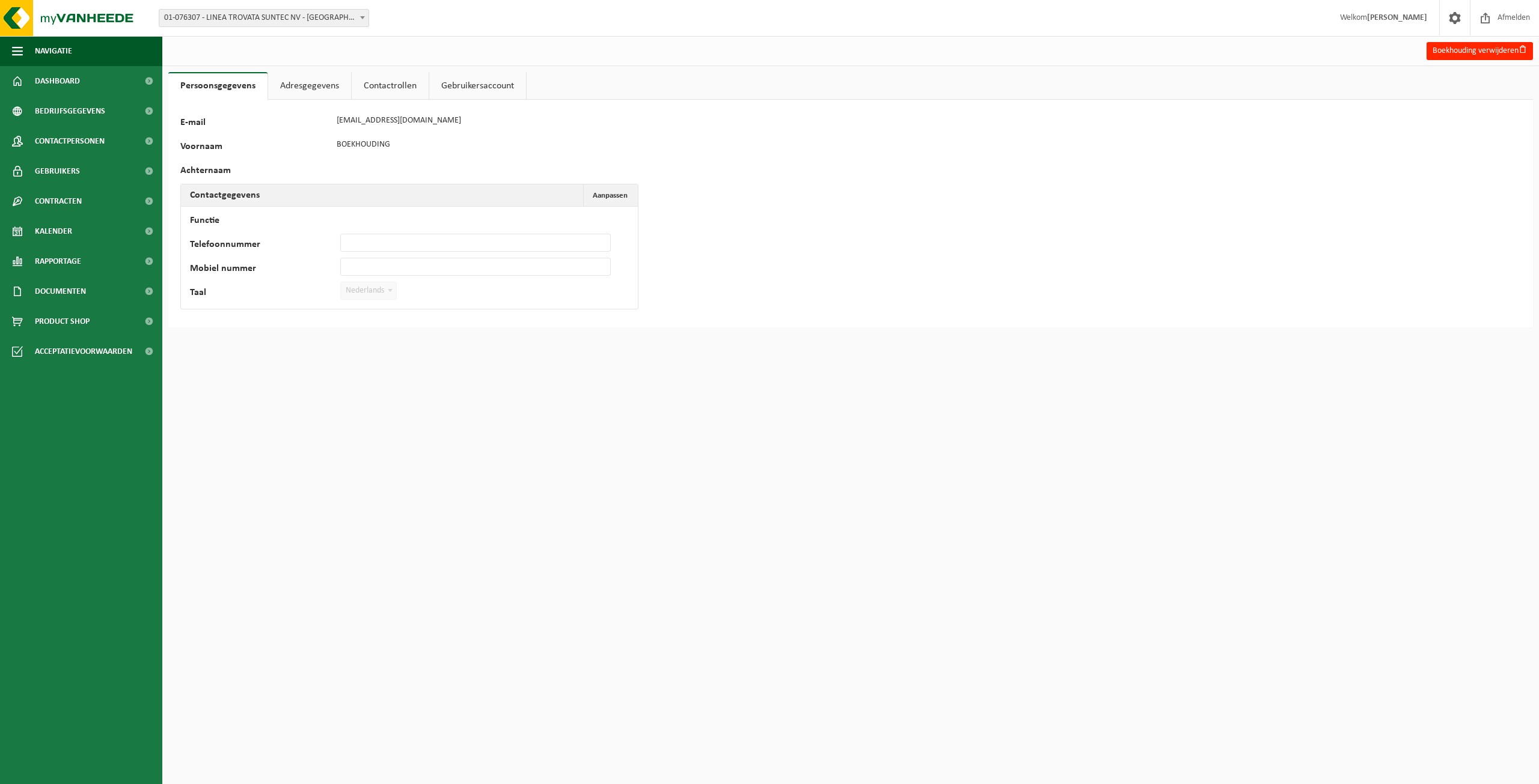
click at [458, 86] on link "Gebruikersaccount" at bounding box center [477, 86] width 97 height 28
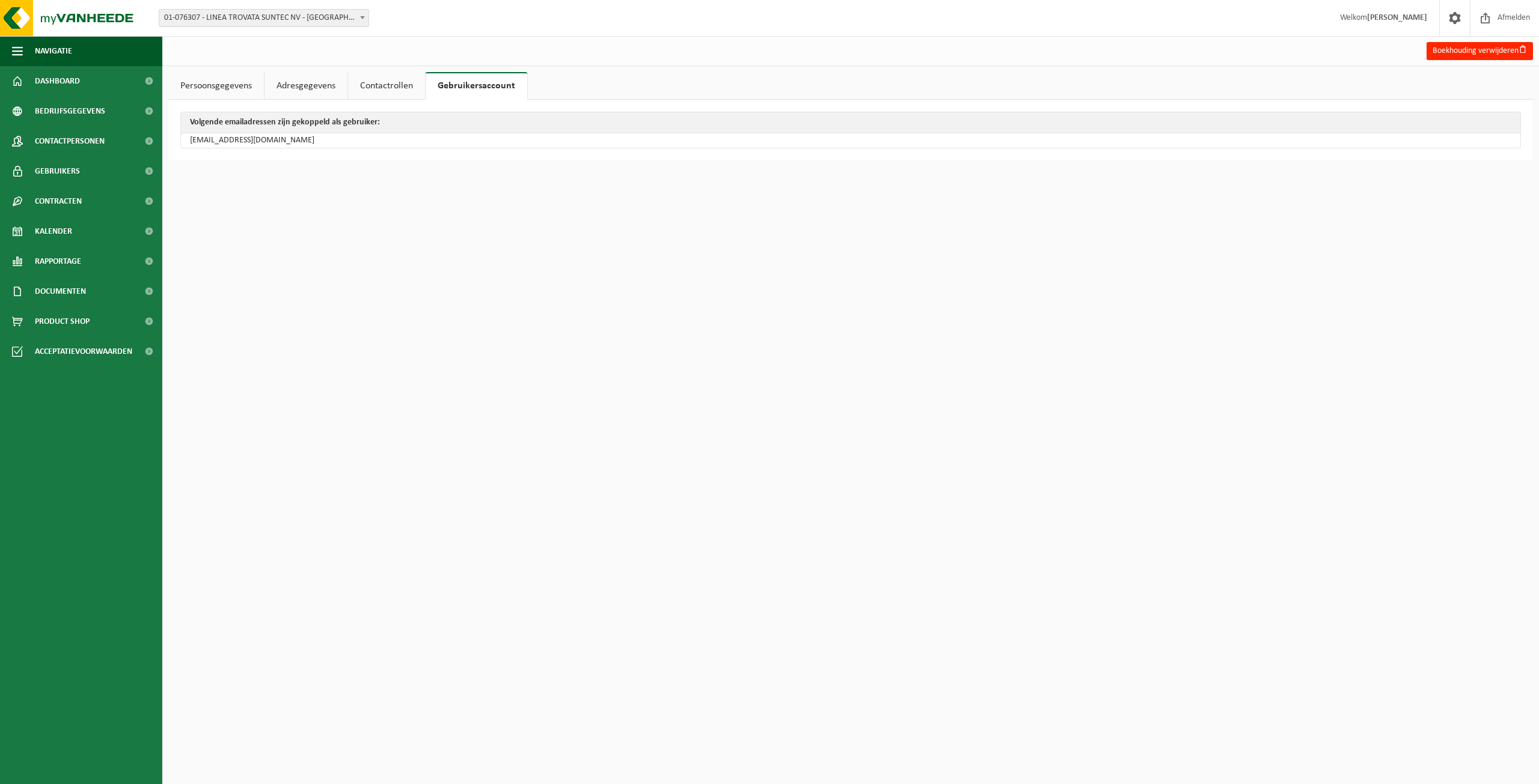
click at [409, 89] on link "Contactrollen" at bounding box center [386, 86] width 77 height 28
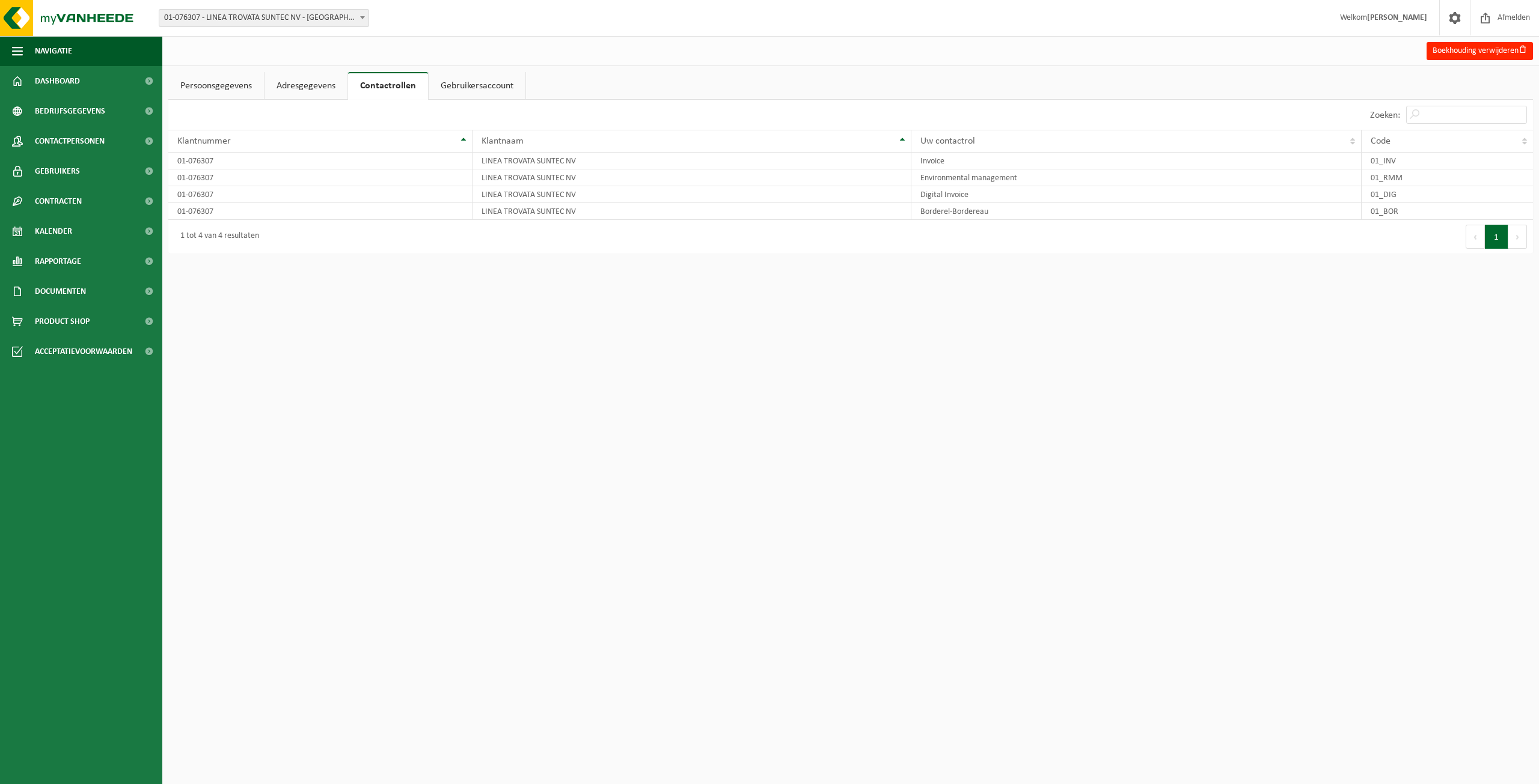
click at [226, 86] on link "Persoonsgegevens" at bounding box center [216, 86] width 96 height 28
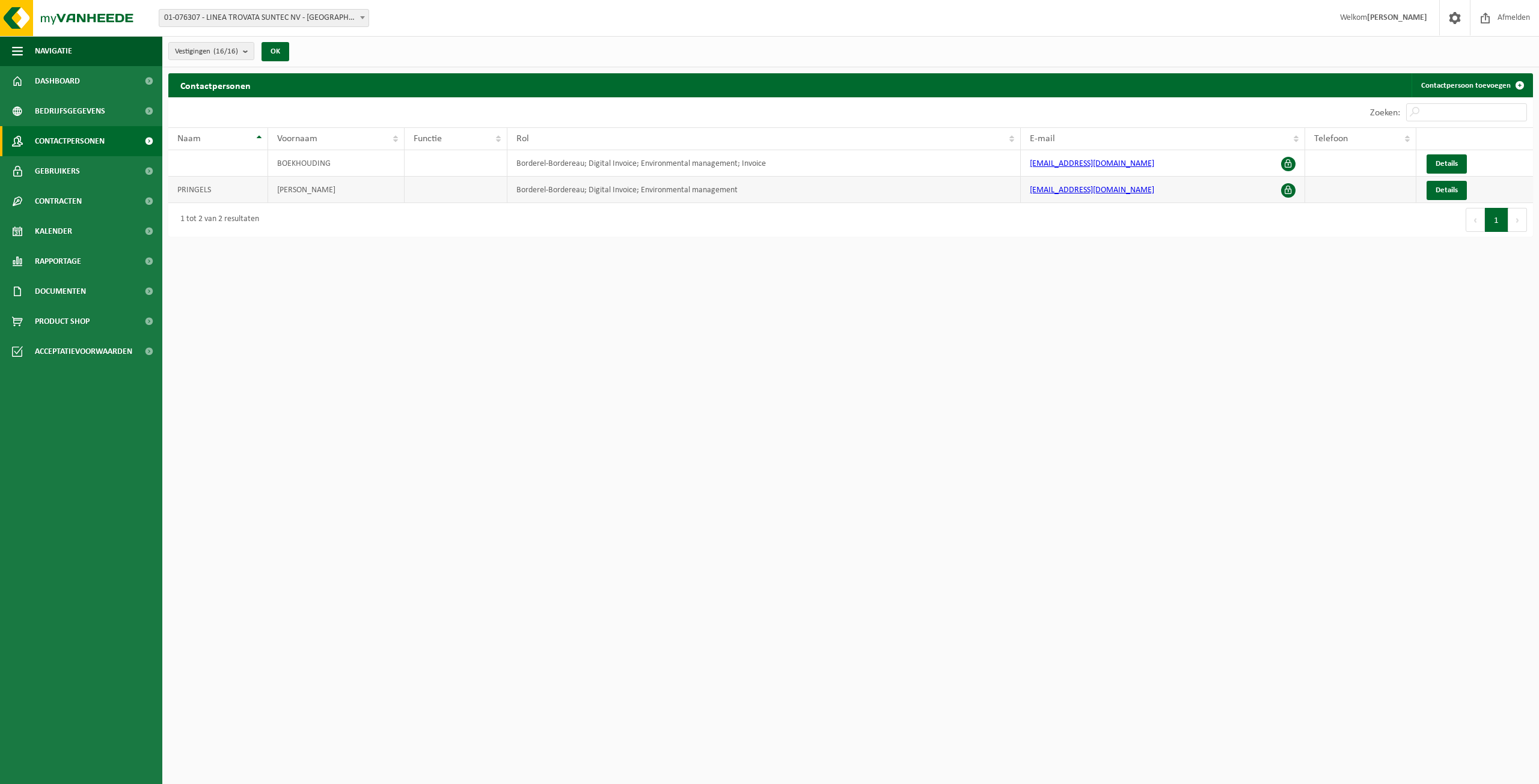
click at [1288, 192] on span at bounding box center [1288, 190] width 15 height 15
click at [1442, 191] on span "Details" at bounding box center [1446, 190] width 22 height 8
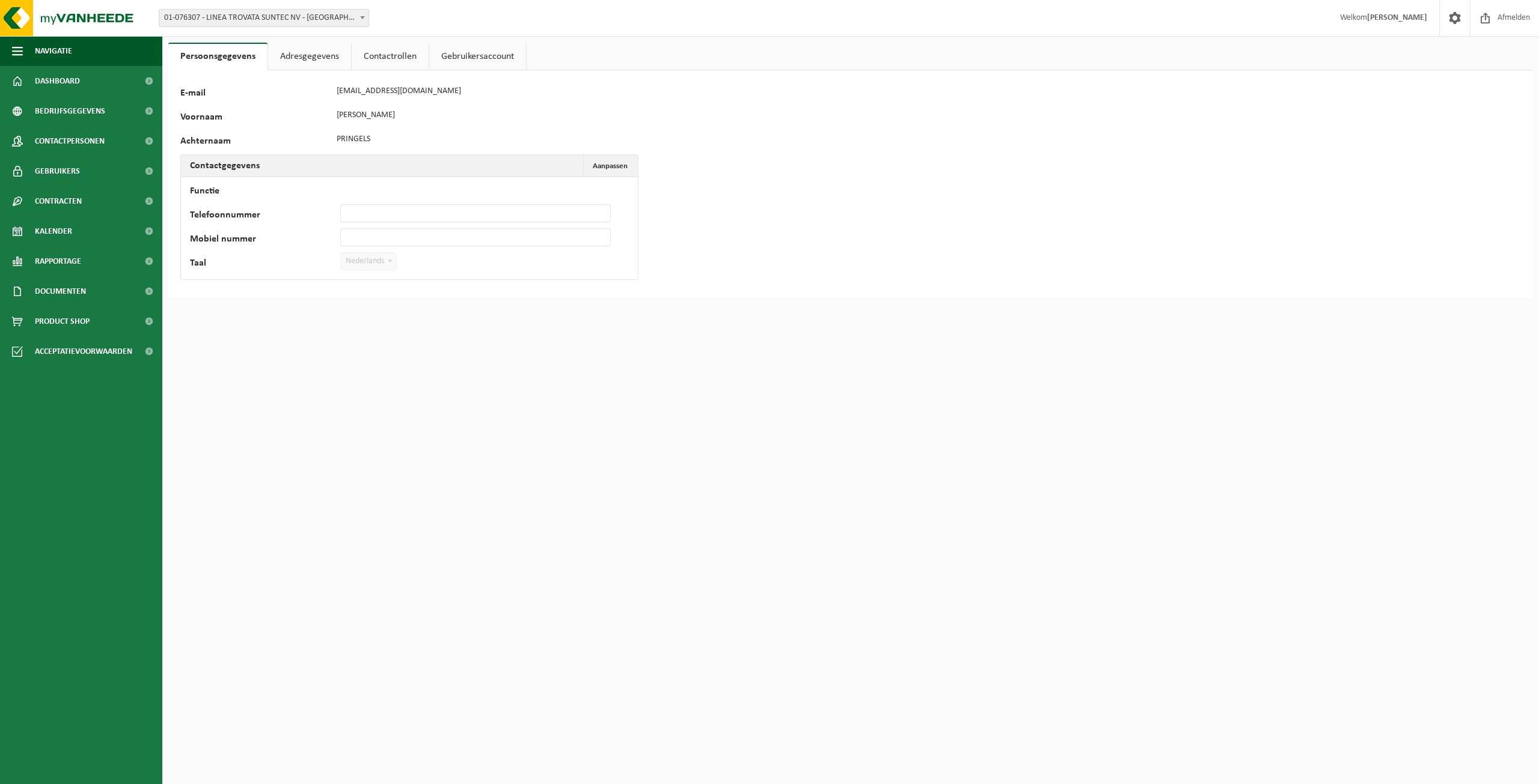
click at [301, 62] on link "Adresgegevens" at bounding box center [310, 56] width 83 height 28
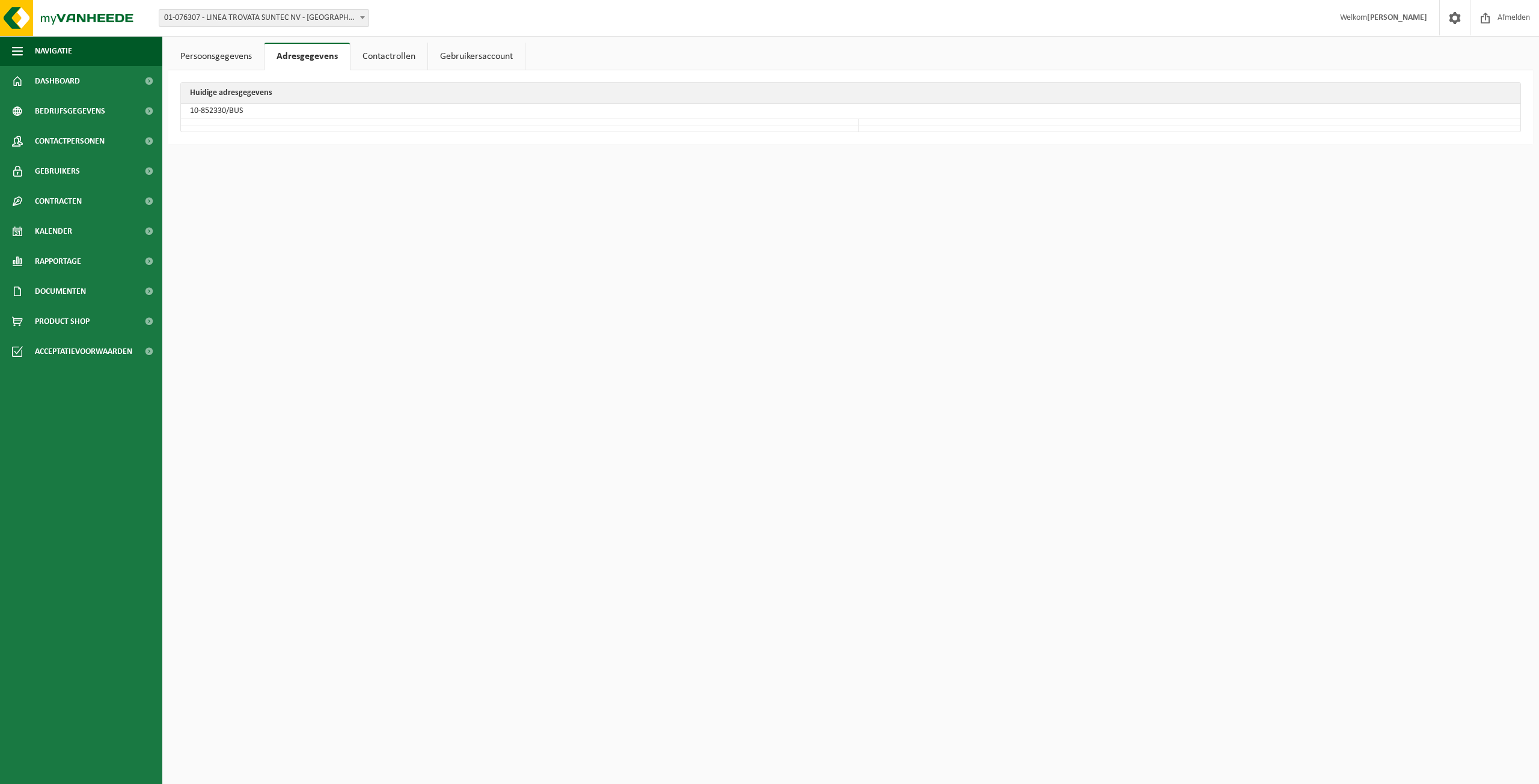
click at [419, 61] on link "Contactrollen" at bounding box center [388, 56] width 77 height 28
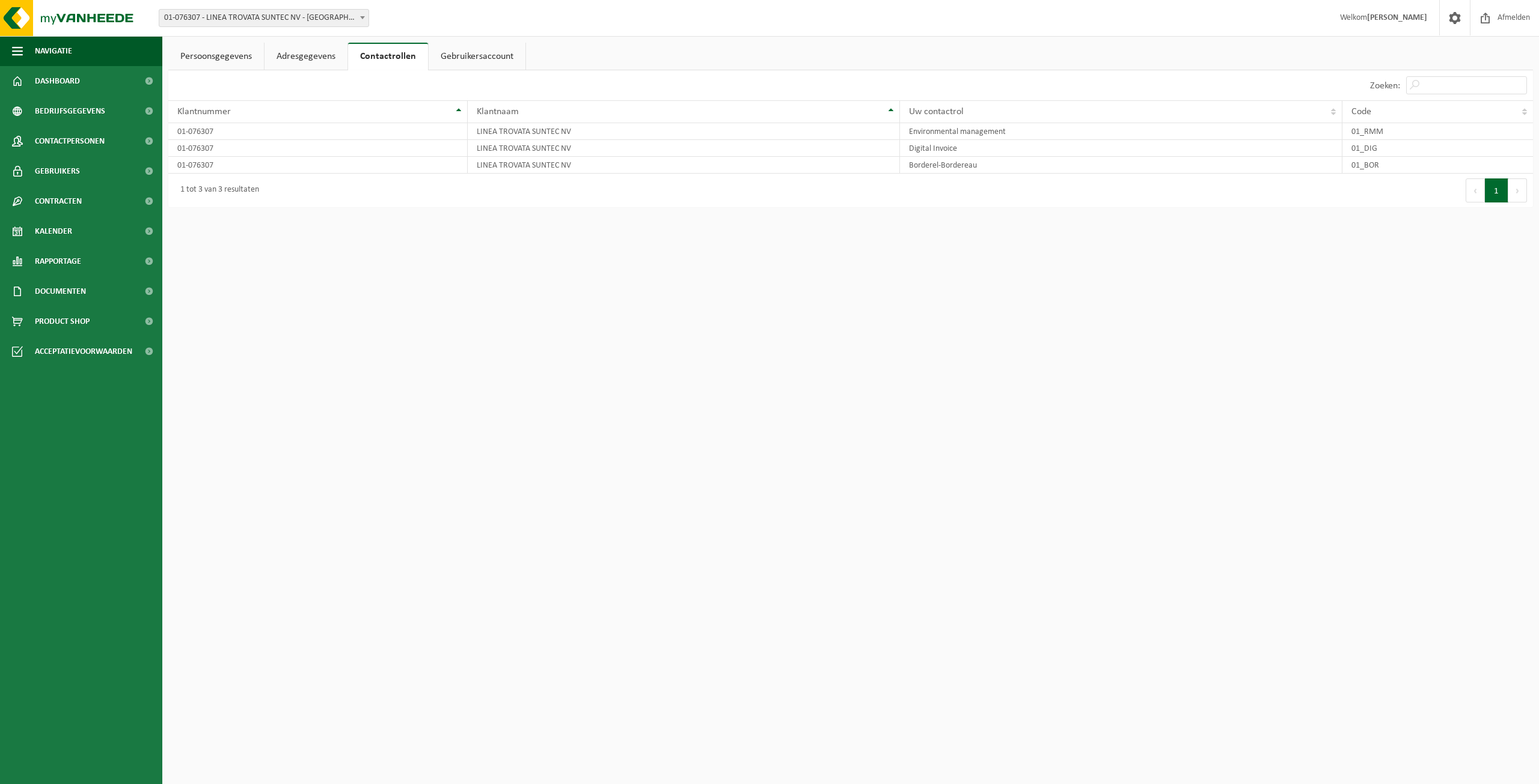
click at [475, 65] on link "Gebruikersaccount" at bounding box center [477, 56] width 97 height 28
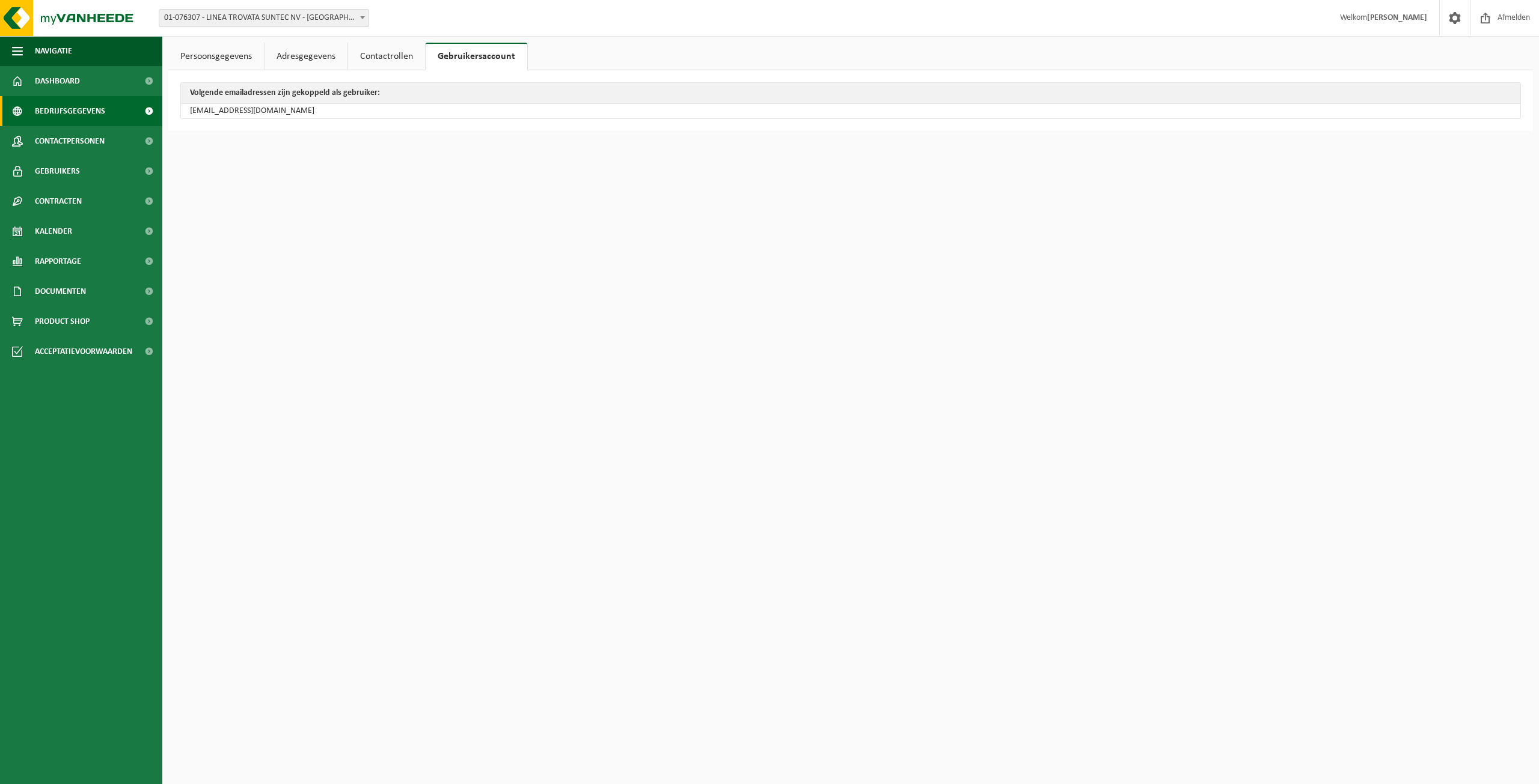
click at [74, 112] on span "Bedrijfsgegevens" at bounding box center [70, 111] width 70 height 30
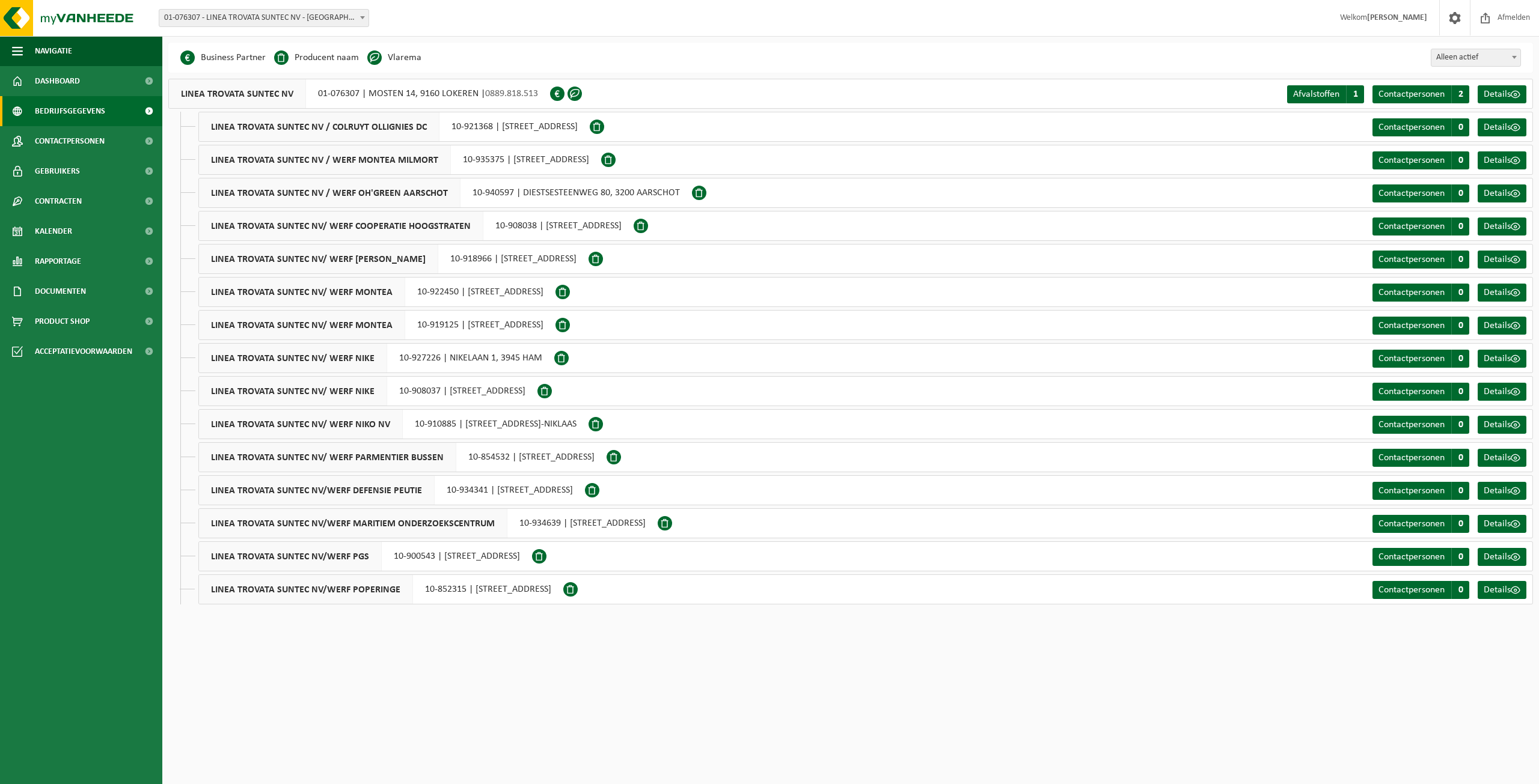
click at [1383, 22] on strong "[PERSON_NAME]" at bounding box center [1397, 18] width 60 height 9
click at [1454, 21] on span at bounding box center [1455, 18] width 18 height 36
